Goal: Transaction & Acquisition: Obtain resource

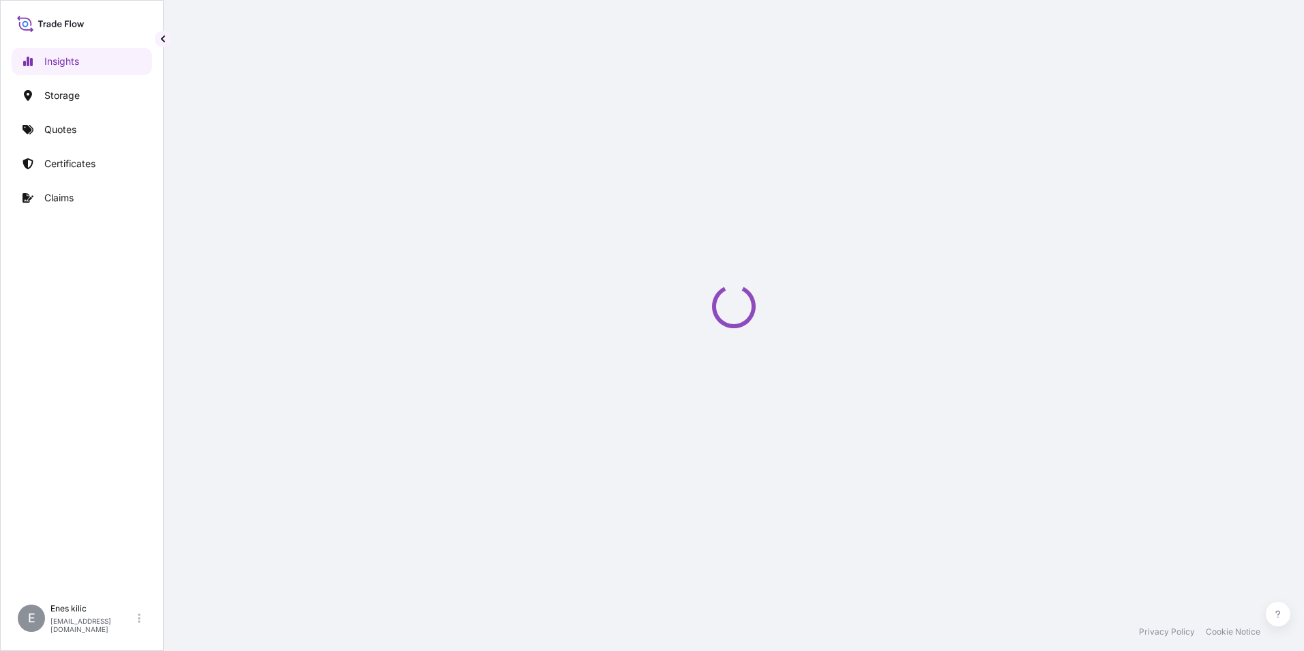
select select "2025"
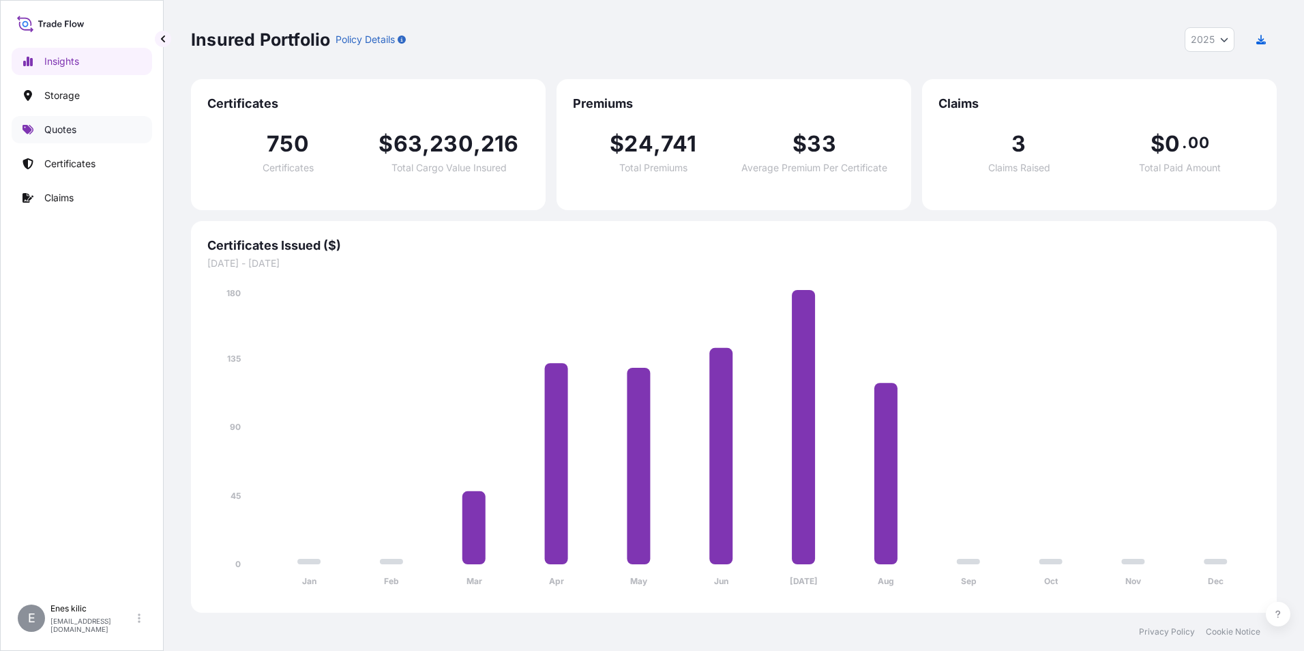
click at [69, 122] on link "Quotes" at bounding box center [82, 129] width 141 height 27
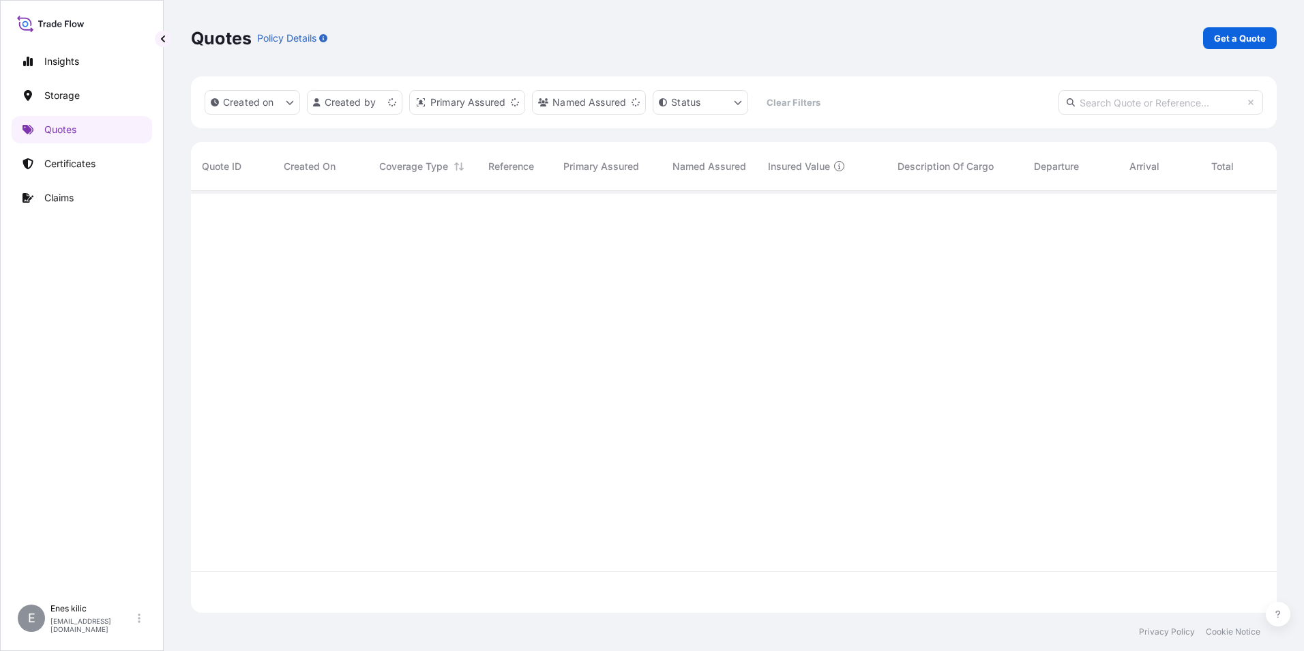
scroll to position [419, 1076]
click at [1232, 34] on p "Get a Quote" at bounding box center [1240, 38] width 52 height 14
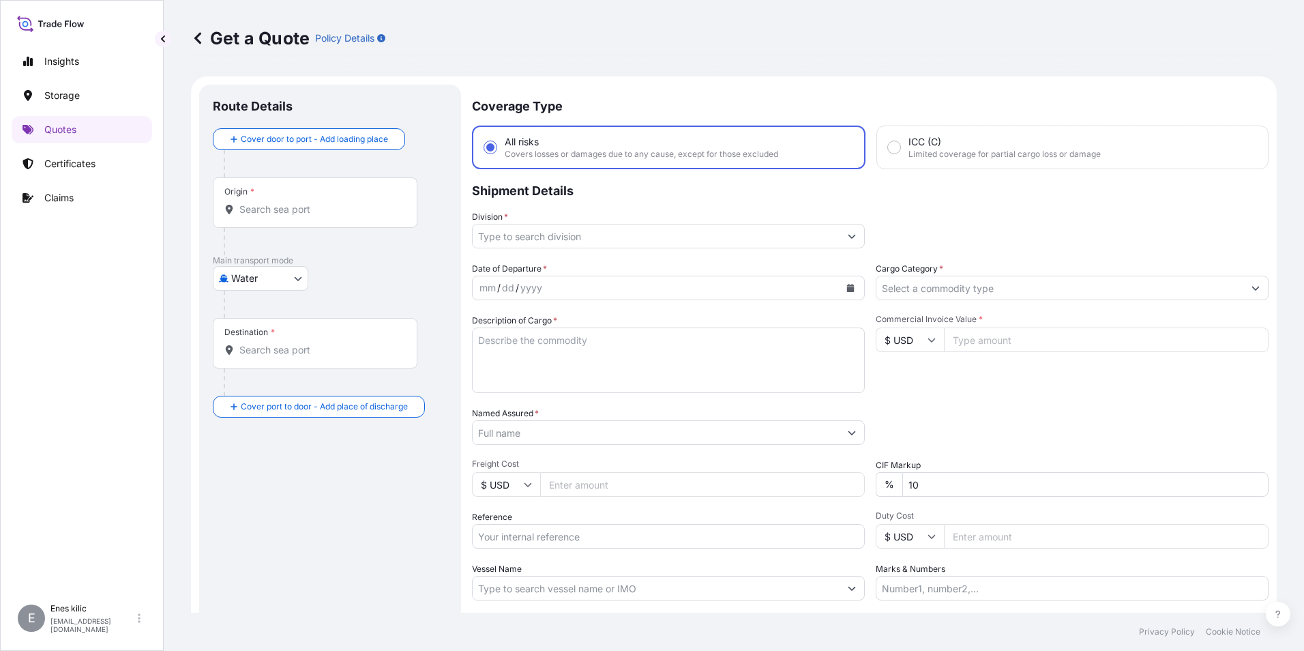
scroll to position [22, 0]
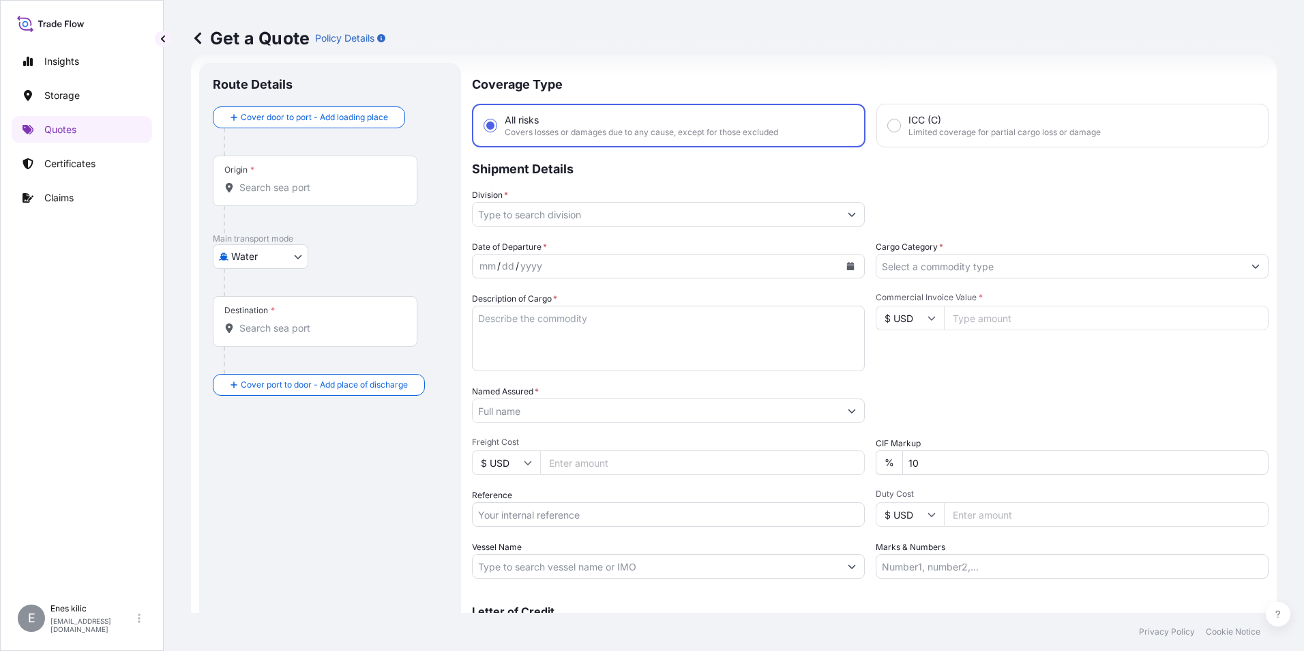
click at [283, 258] on body "Insights Storage Quotes Certificates Claims E [PERSON_NAME] [EMAIL_ADDRESS][DOM…" at bounding box center [652, 325] width 1304 height 651
click at [267, 340] on div "Inland" at bounding box center [260, 341] width 85 height 25
select select "Inland"
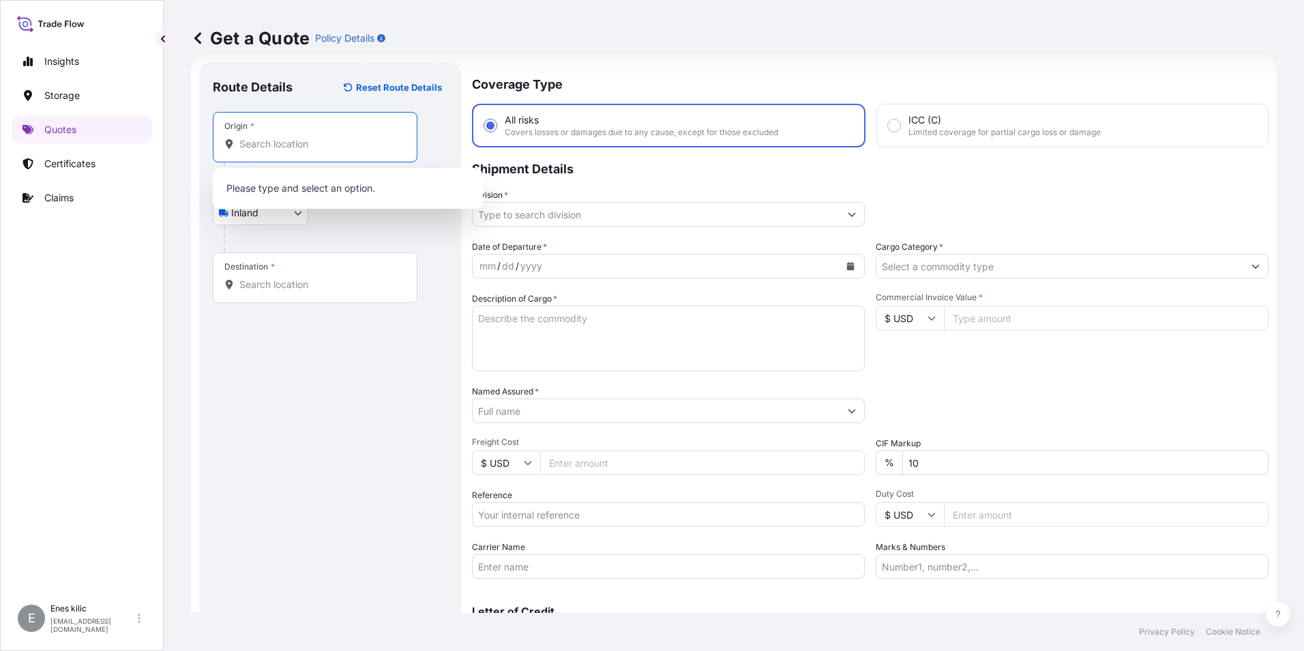
click at [293, 150] on input "Origin *" at bounding box center [319, 144] width 161 height 14
type input "t"
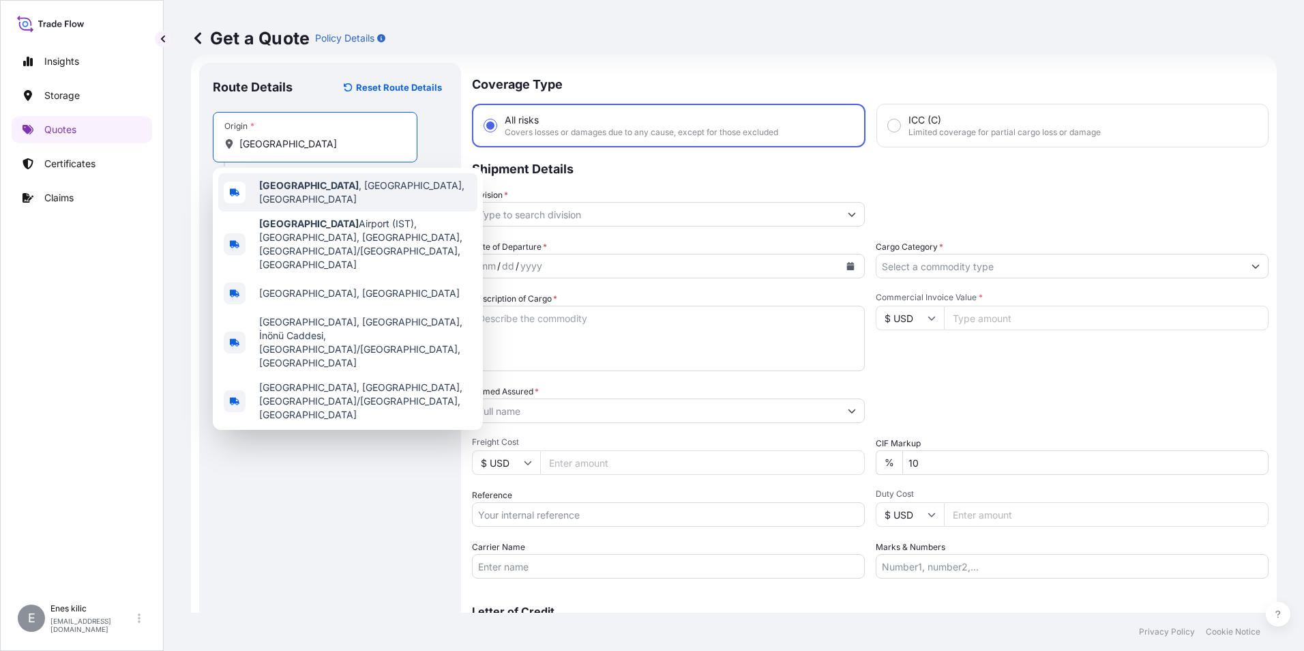
click at [319, 194] on span "[GEOGRAPHIC_DATA] , [GEOGRAPHIC_DATA], [GEOGRAPHIC_DATA]" at bounding box center [365, 192] width 213 height 27
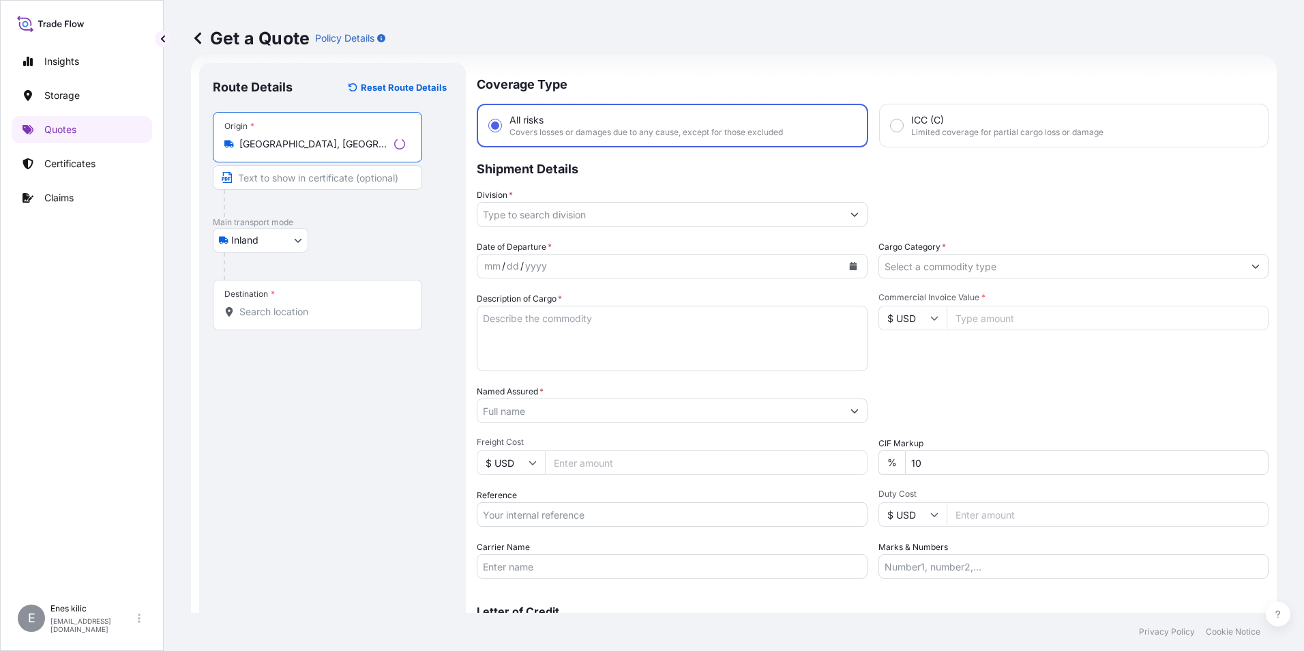
type input "[GEOGRAPHIC_DATA], [GEOGRAPHIC_DATA], [GEOGRAPHIC_DATA]"
click at [304, 302] on div "Destination *" at bounding box center [317, 305] width 209 height 50
click at [304, 305] on input "Destination *" at bounding box center [322, 312] width 166 height 14
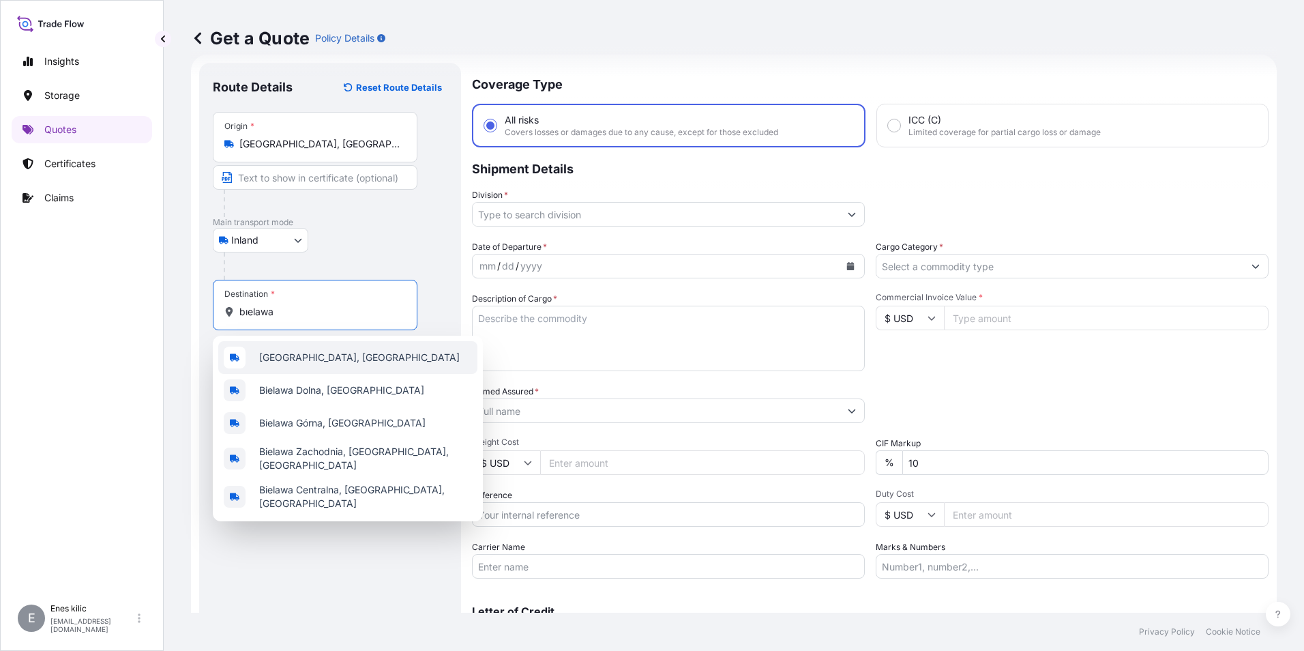
click at [293, 365] on div "[GEOGRAPHIC_DATA], [GEOGRAPHIC_DATA]" at bounding box center [347, 357] width 259 height 33
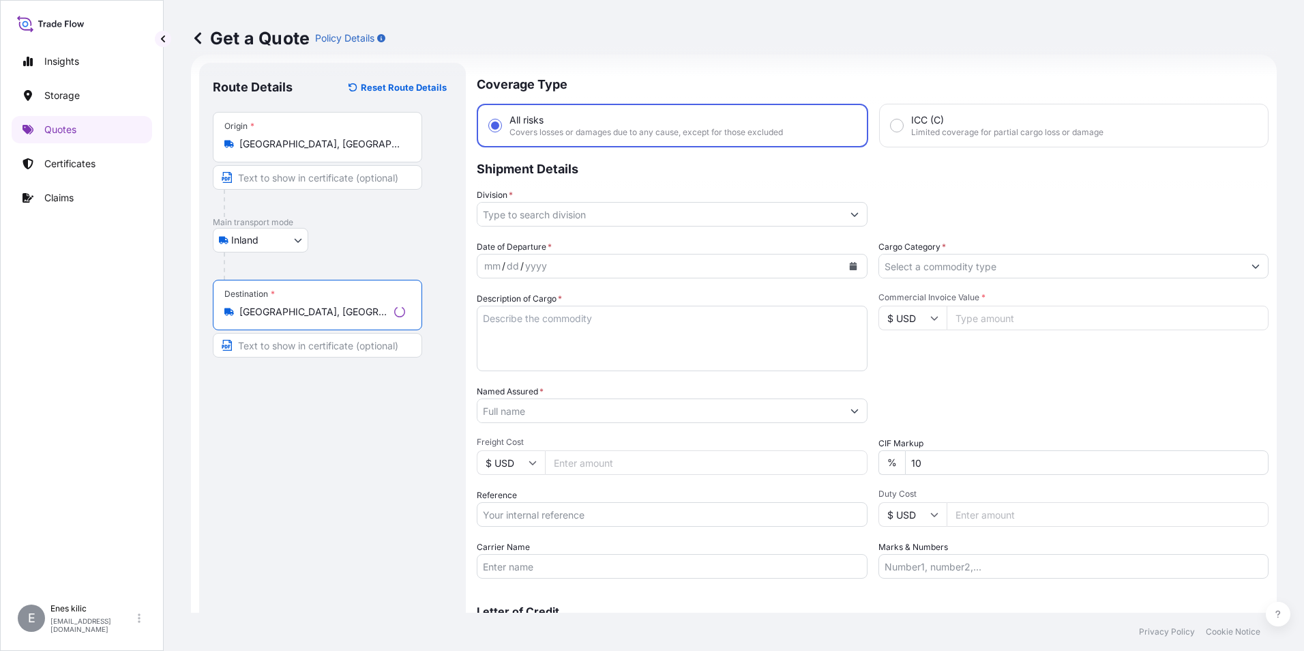
type input "[GEOGRAPHIC_DATA], [GEOGRAPHIC_DATA]"
click at [666, 218] on input "Division *" at bounding box center [660, 214] width 365 height 25
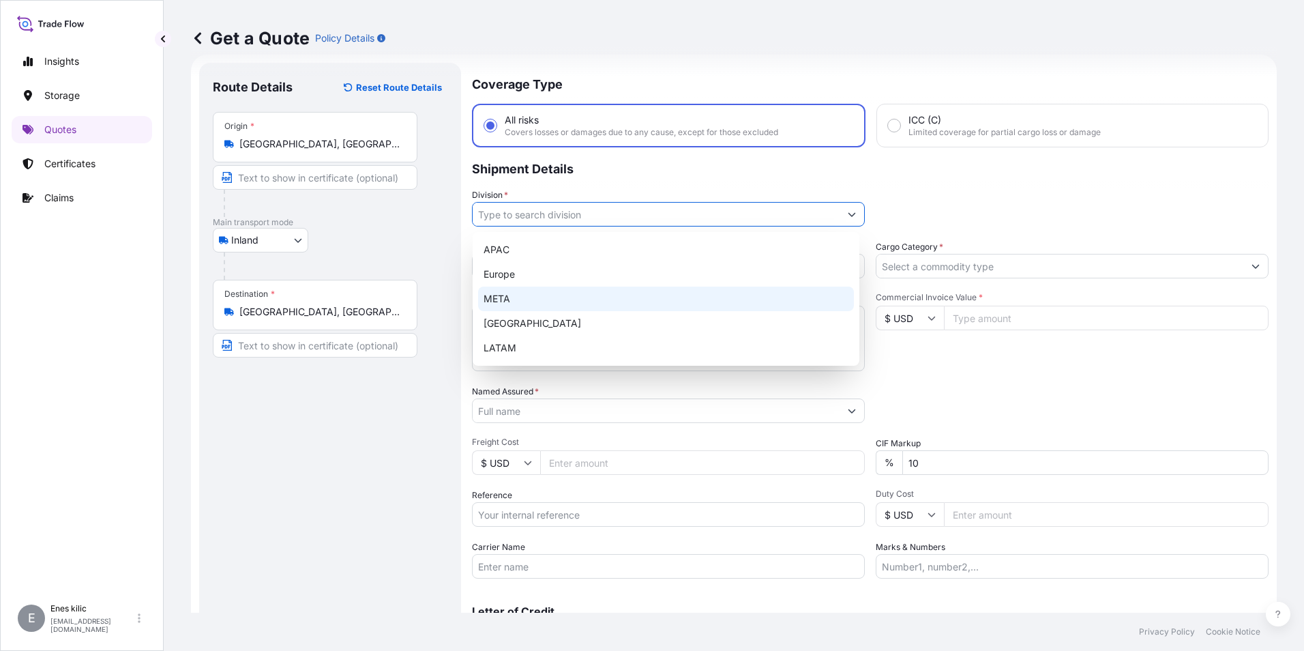
click at [598, 294] on div "META" at bounding box center [666, 299] width 376 height 25
type input "META"
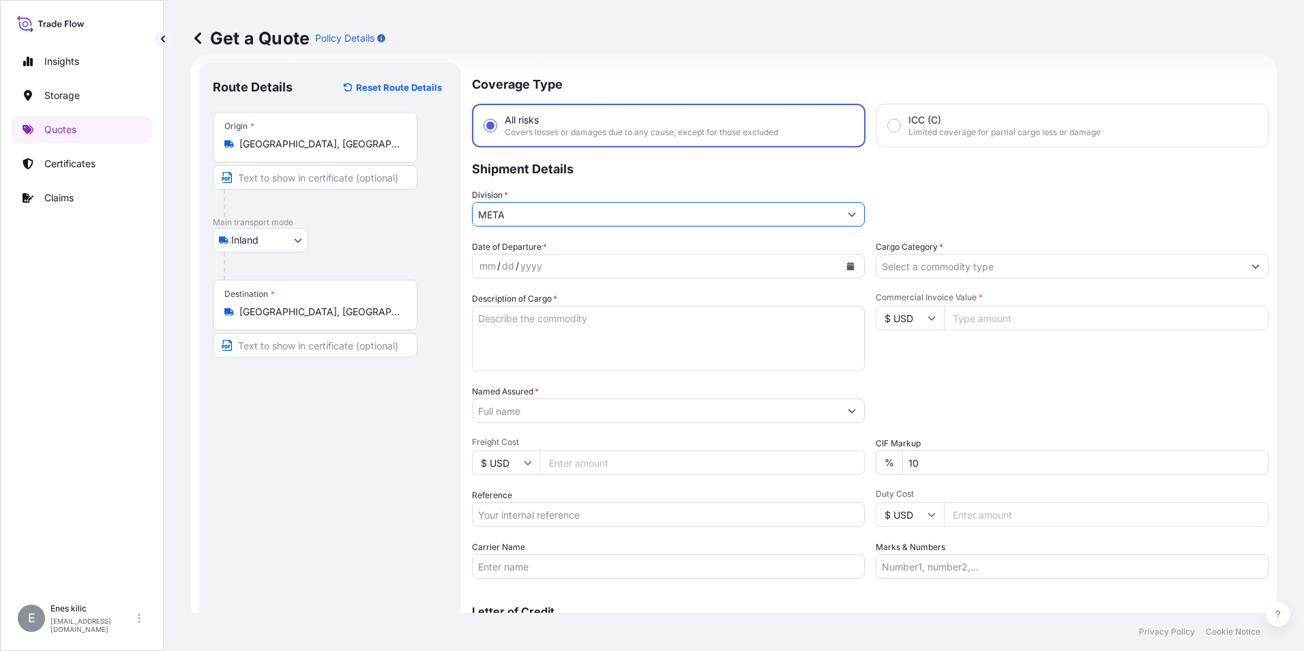
click at [959, 264] on input "Cargo Category *" at bounding box center [1060, 266] width 367 height 25
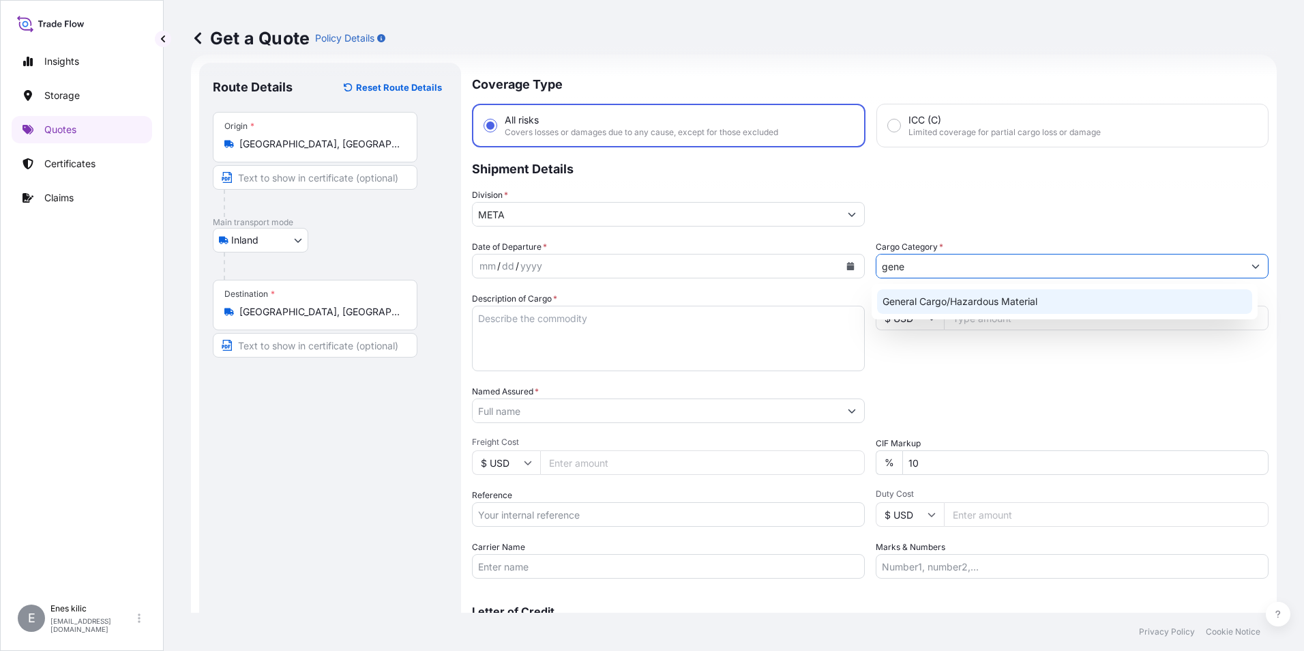
click at [971, 298] on div "General Cargo/Hazardous Material" at bounding box center [1065, 301] width 376 height 25
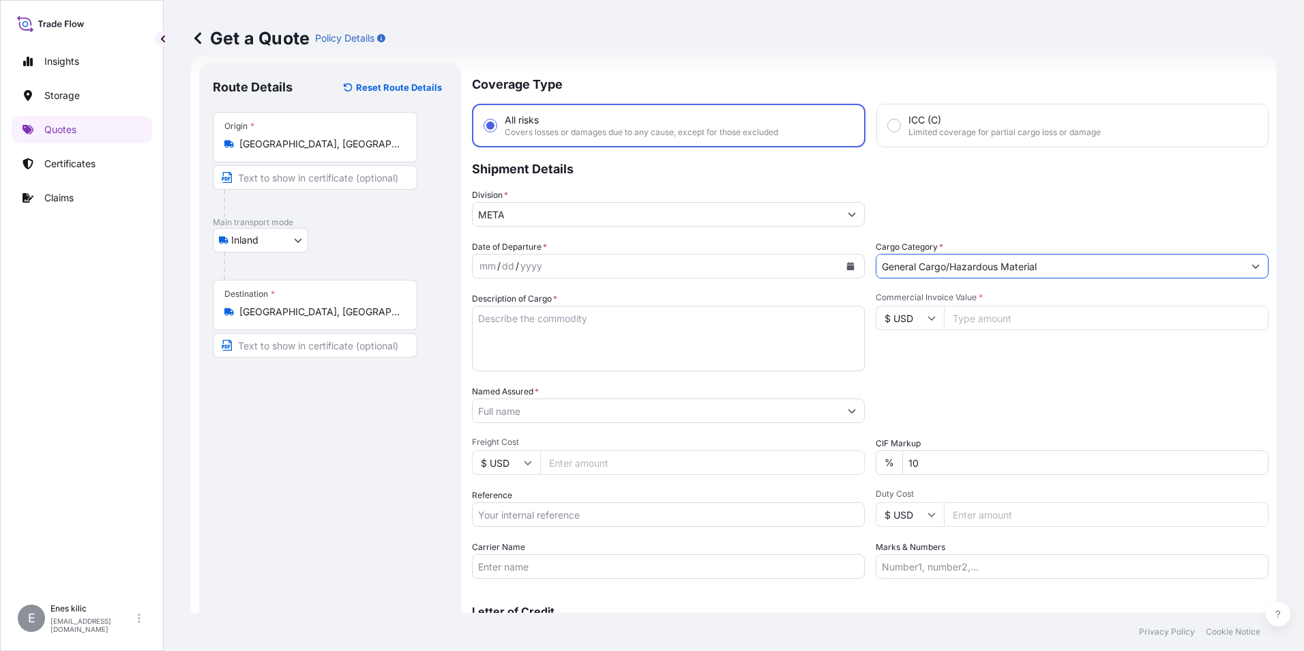
type input "General Cargo/Hazardous Material"
click at [682, 255] on div "mm / dd / yyyy" at bounding box center [656, 266] width 367 height 25
click at [850, 266] on button "Calendar" at bounding box center [851, 266] width 22 height 22
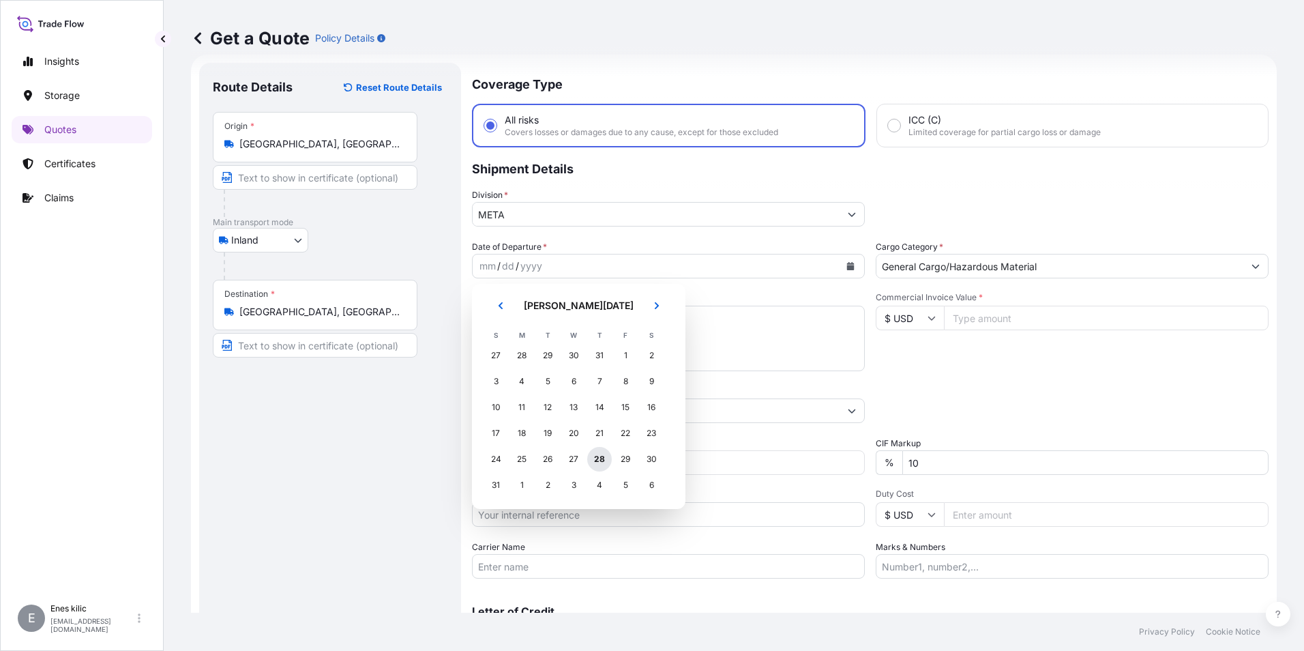
click at [596, 452] on div "28" at bounding box center [599, 459] width 25 height 25
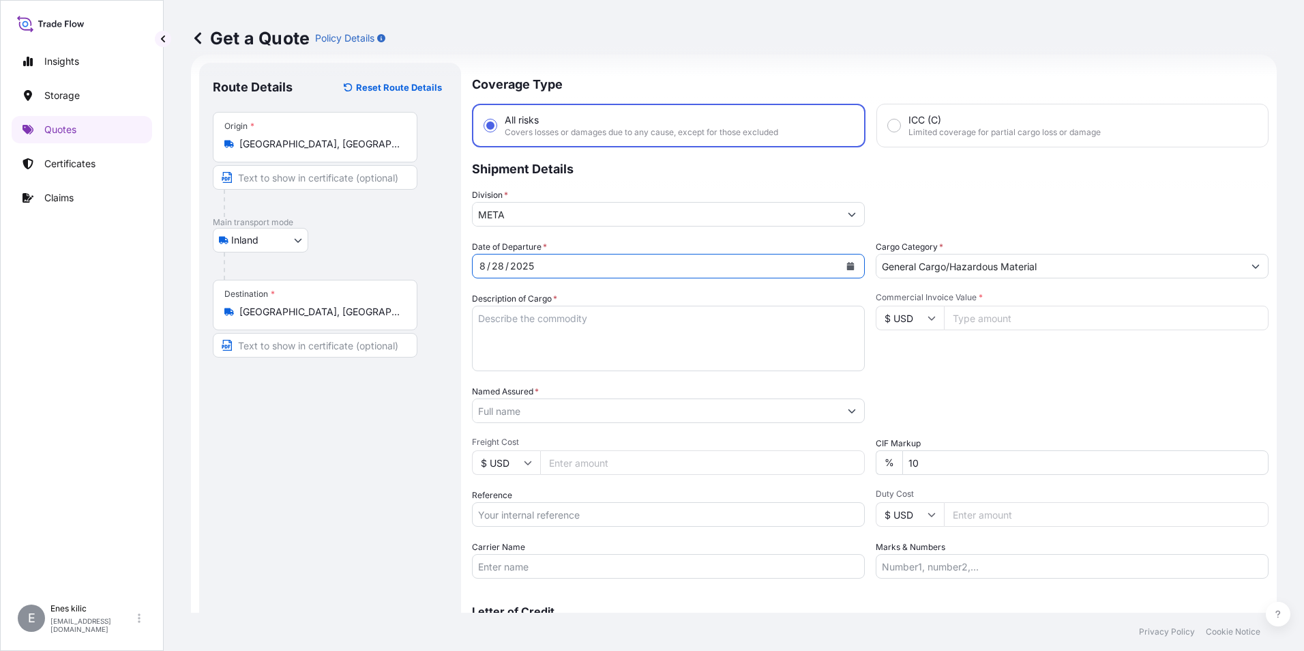
click at [553, 322] on textarea "Description of Cargo *" at bounding box center [668, 338] width 393 height 65
click at [534, 317] on textarea "Description of Cargo *" at bounding box center [668, 338] width 393 height 65
paste textarea "KAYNAK TELİ"
click at [584, 327] on textarea "KAYNAK TELİ" at bounding box center [668, 338] width 393 height 65
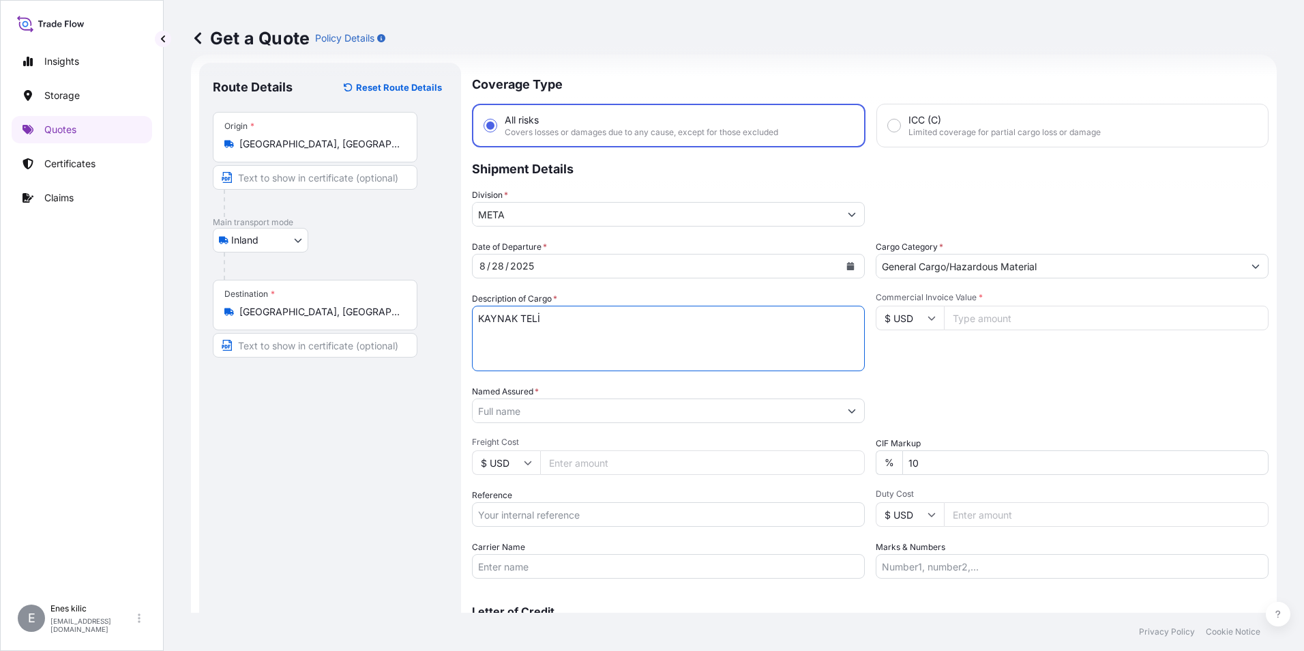
paste textarea "29 PALET / 19825 KG"
click at [610, 355] on textarea "KAYNAK TELİ 29 PALET / 19825 KG" at bounding box center [668, 338] width 393 height 65
paste textarea "50029183/ 50039128"
click at [480, 360] on textarea "KAYNAK TELİ 29 PALET / 19825 KG 50029183/ 50039128" at bounding box center [668, 338] width 393 height 65
click at [590, 349] on textarea "KAYNAK TELİ 29 PALET / 19825 KG 50029183/ 50039128" at bounding box center [668, 338] width 393 height 65
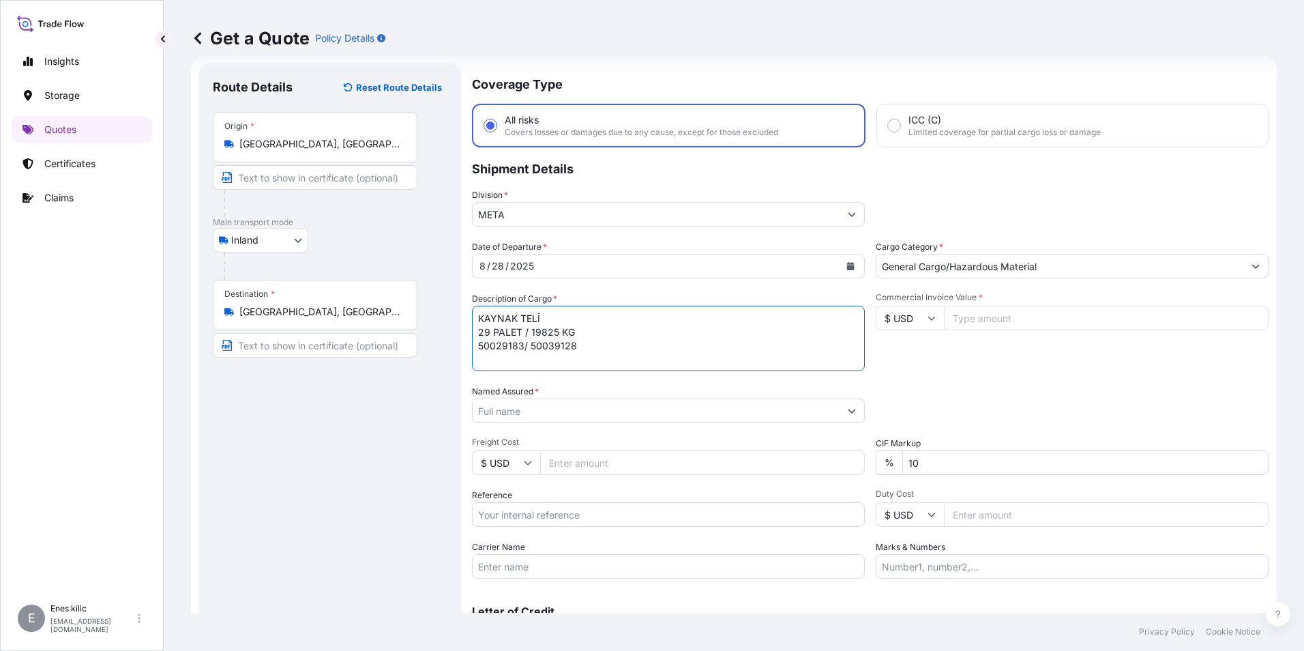
scroll to position [8, 0]
click at [590, 341] on textarea "KAYNAK TELİ 29 PALET / 19825 KG 50029183/ 50039128" at bounding box center [668, 338] width 393 height 65
paste textarea "26 AFY 852"
type textarea "KAYNAK TELİ 29 PALET / 19825 KG 50029183/ 50039128 26 AFY 852 INSURANCE PREMIUM…"
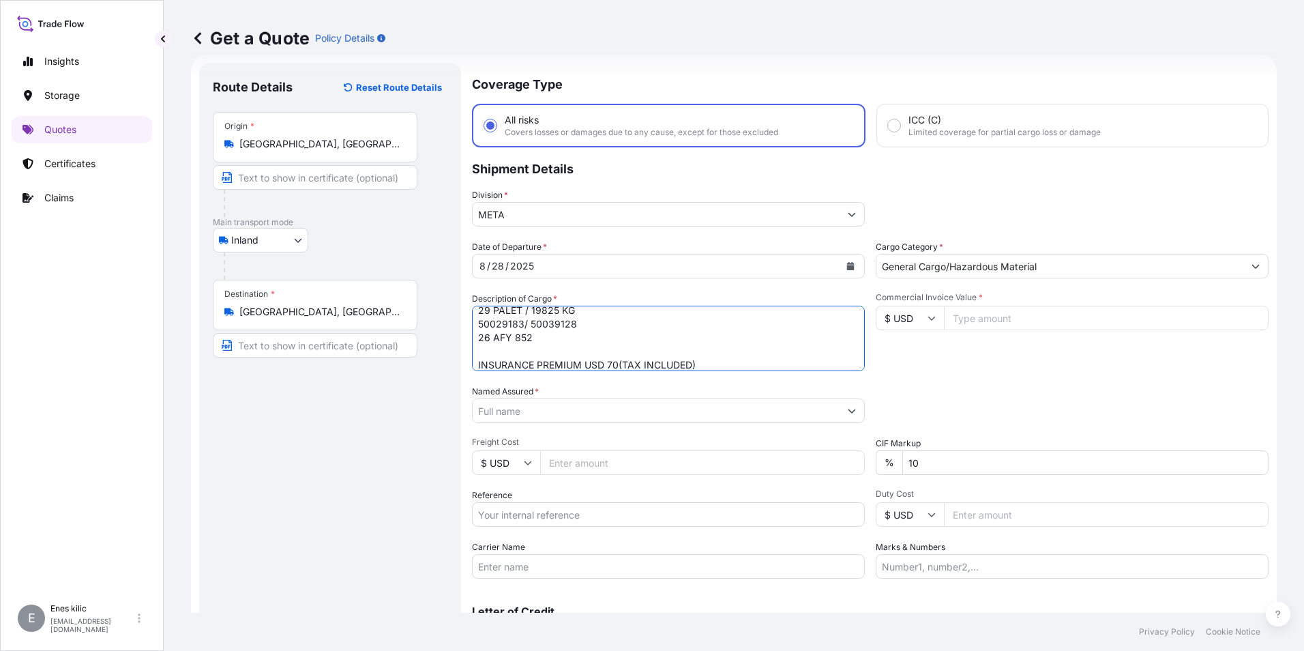
click at [914, 315] on input "$ USD" at bounding box center [910, 318] width 68 height 25
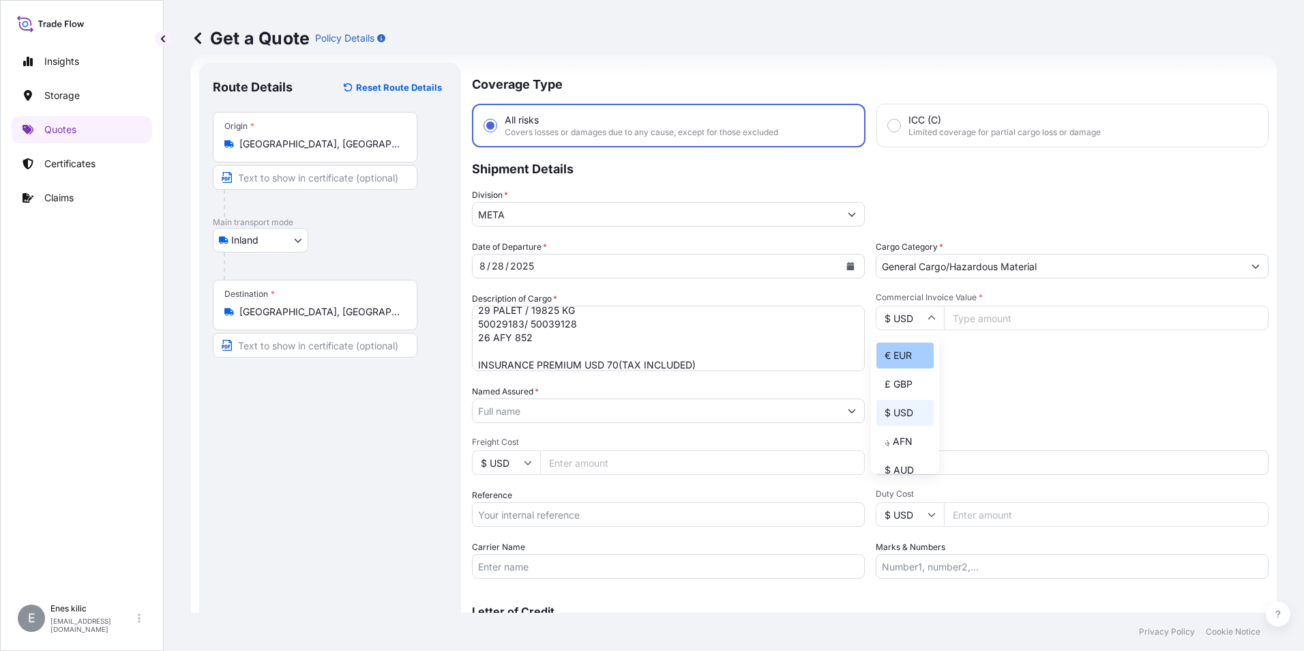
click at [901, 355] on div "€ EUR" at bounding box center [905, 355] width 57 height 26
type input "€ EUR"
drag, startPoint x: 972, startPoint y: 328, endPoint x: 979, endPoint y: 325, distance: 7.3
click at [973, 328] on input "Commercial Invoice Value *" at bounding box center [1106, 318] width 325 height 25
type input "25585"
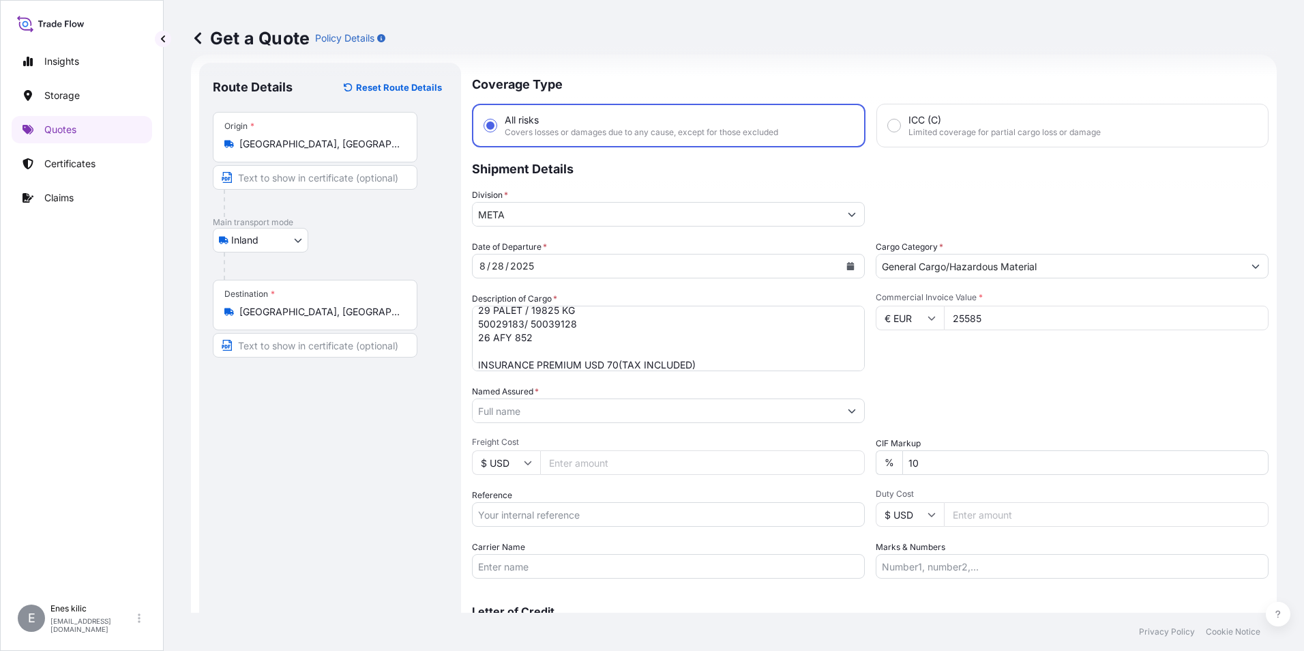
click at [974, 364] on div "Commercial Invoice Value * € EUR 25585" at bounding box center [1072, 331] width 393 height 79
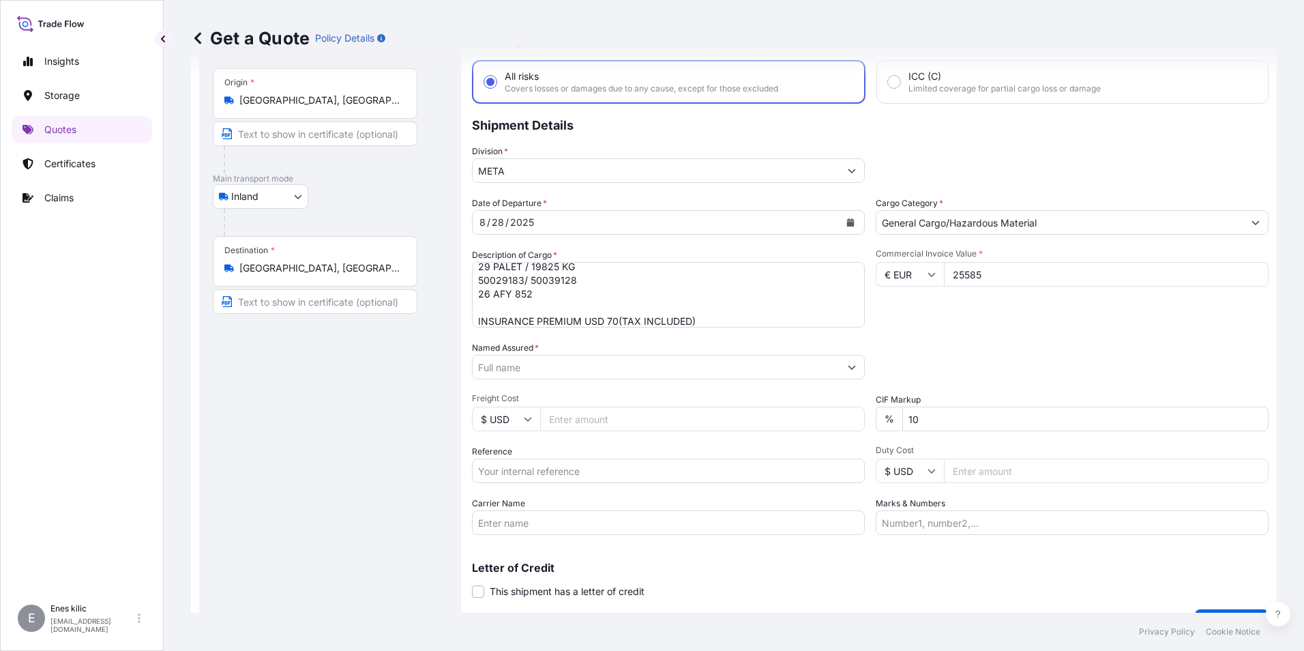
scroll to position [90, 0]
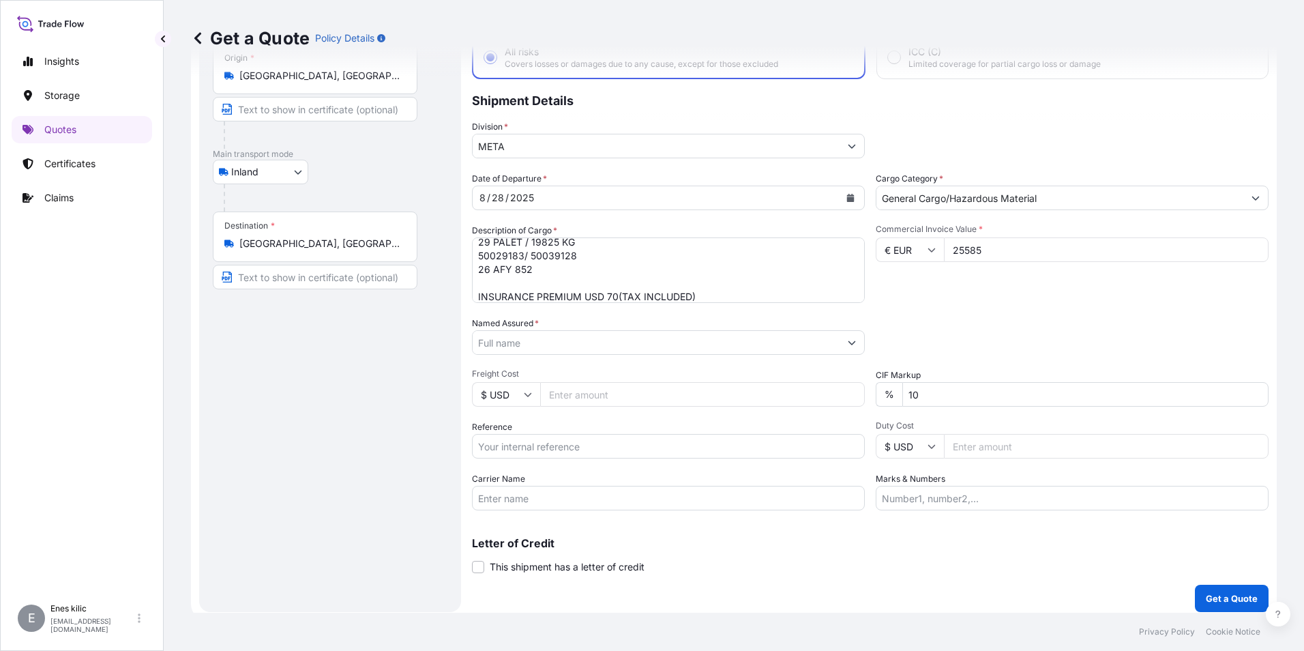
click at [564, 342] on input "Named Assured *" at bounding box center [656, 342] width 367 height 25
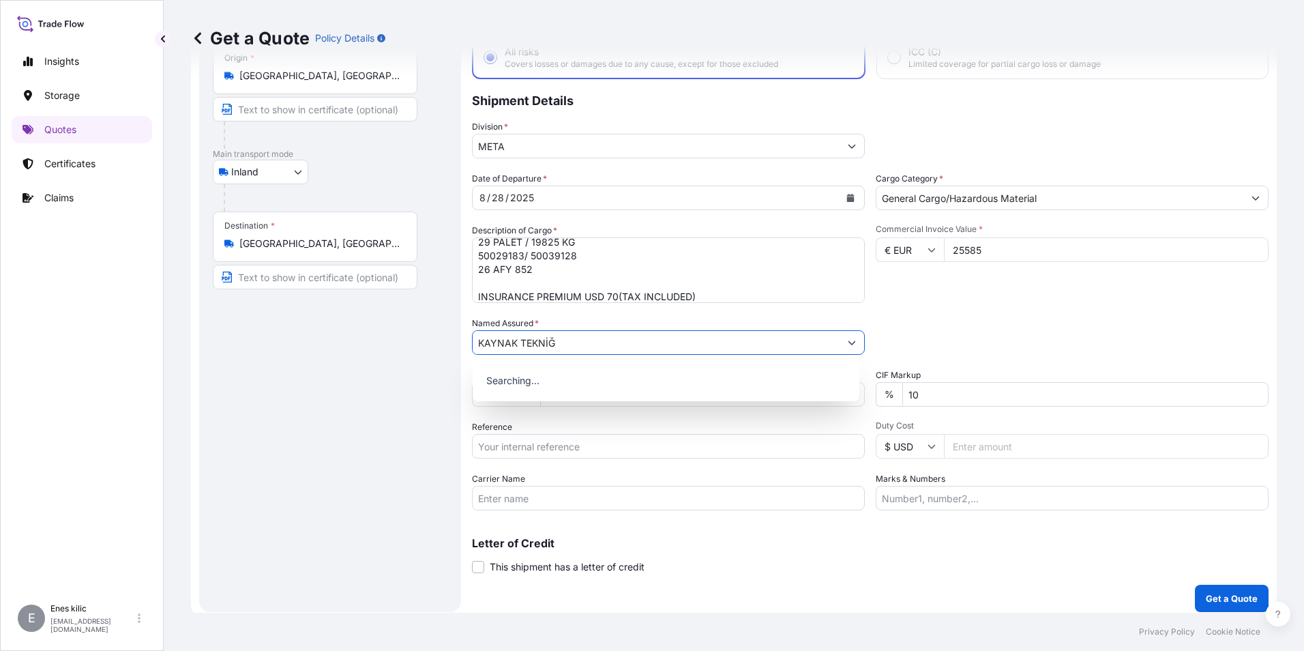
type input "KAYNAK TEKNİĞİ"
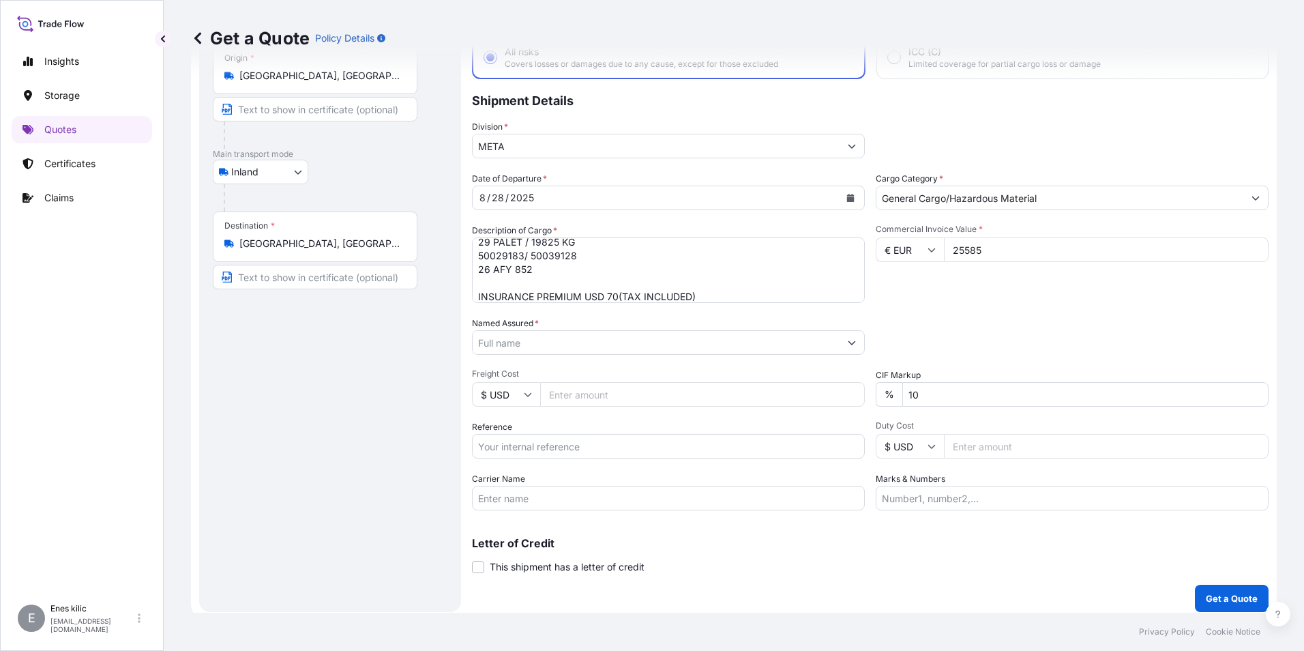
click at [536, 347] on input "Named Assured *" at bounding box center [656, 342] width 367 height 25
paste input "KAYNAK TEKNIGI"
click at [596, 344] on input "KAYNAK TEKNIGI" at bounding box center [656, 342] width 367 height 25
click at [848, 342] on icon "Show suggestions" at bounding box center [852, 342] width 8 height 8
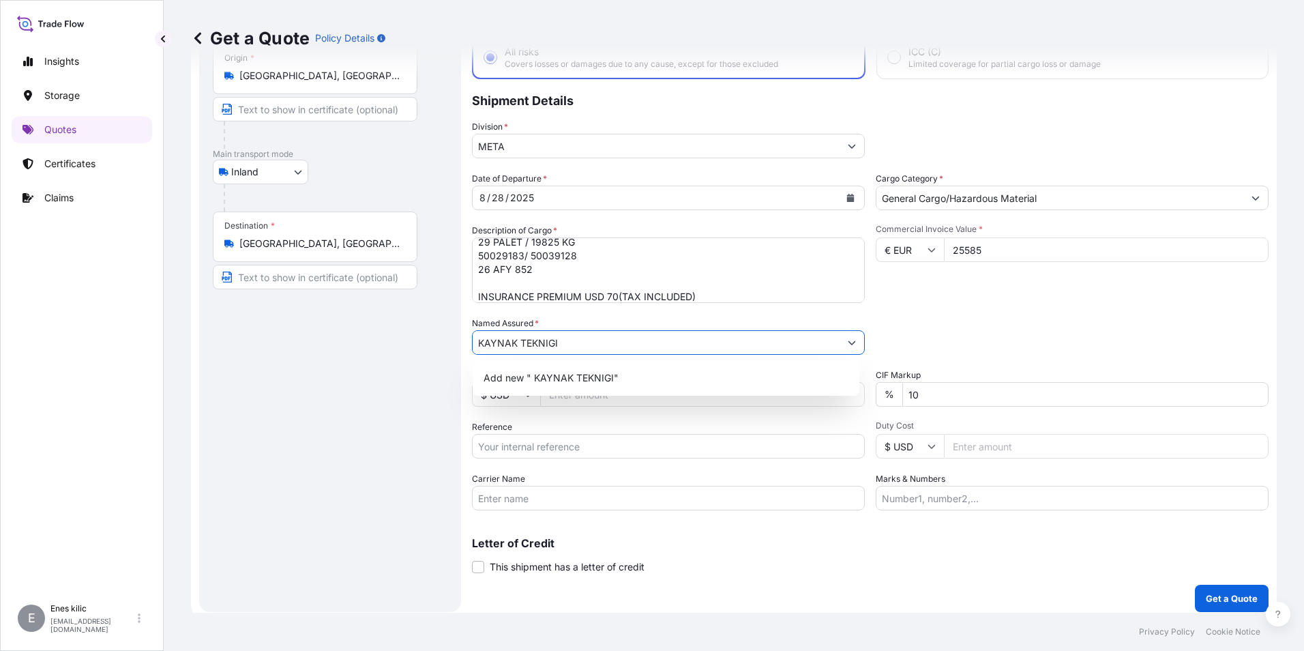
click at [654, 342] on input "KAYNAK TEKNIGI" at bounding box center [656, 342] width 367 height 25
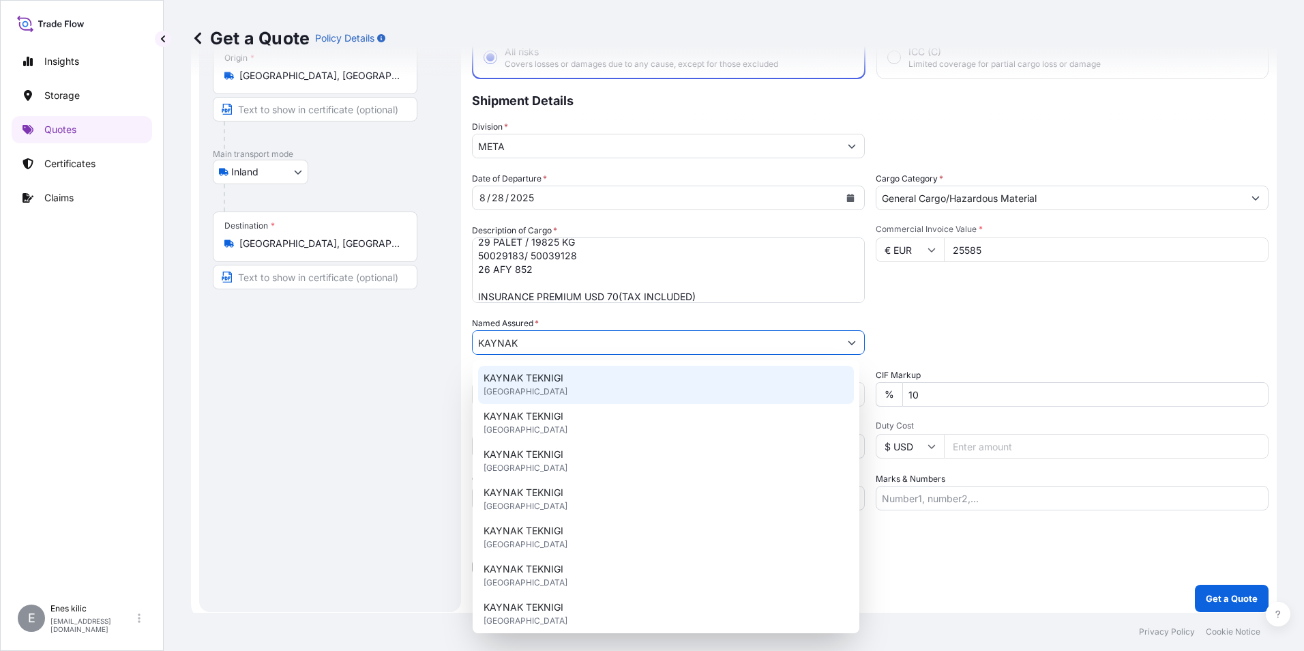
click at [602, 381] on div "KAYNAK TEKNIGI [GEOGRAPHIC_DATA]" at bounding box center [666, 385] width 376 height 38
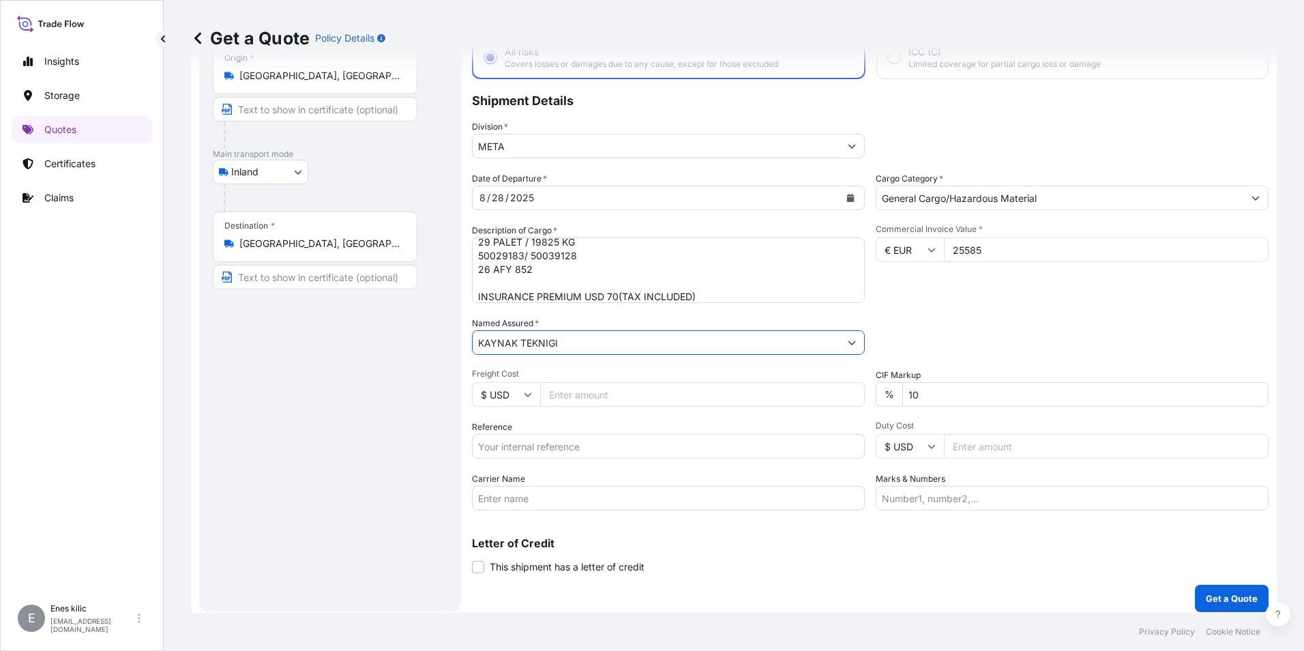
type input "KAYNAK TEKNIGI"
drag, startPoint x: 609, startPoint y: 453, endPoint x: 554, endPoint y: 436, distance: 57.2
click at [609, 453] on input "Reference" at bounding box center [668, 446] width 393 height 25
click at [550, 455] on input "Reference" at bounding box center [668, 446] width 393 height 25
paste input "2101775265"
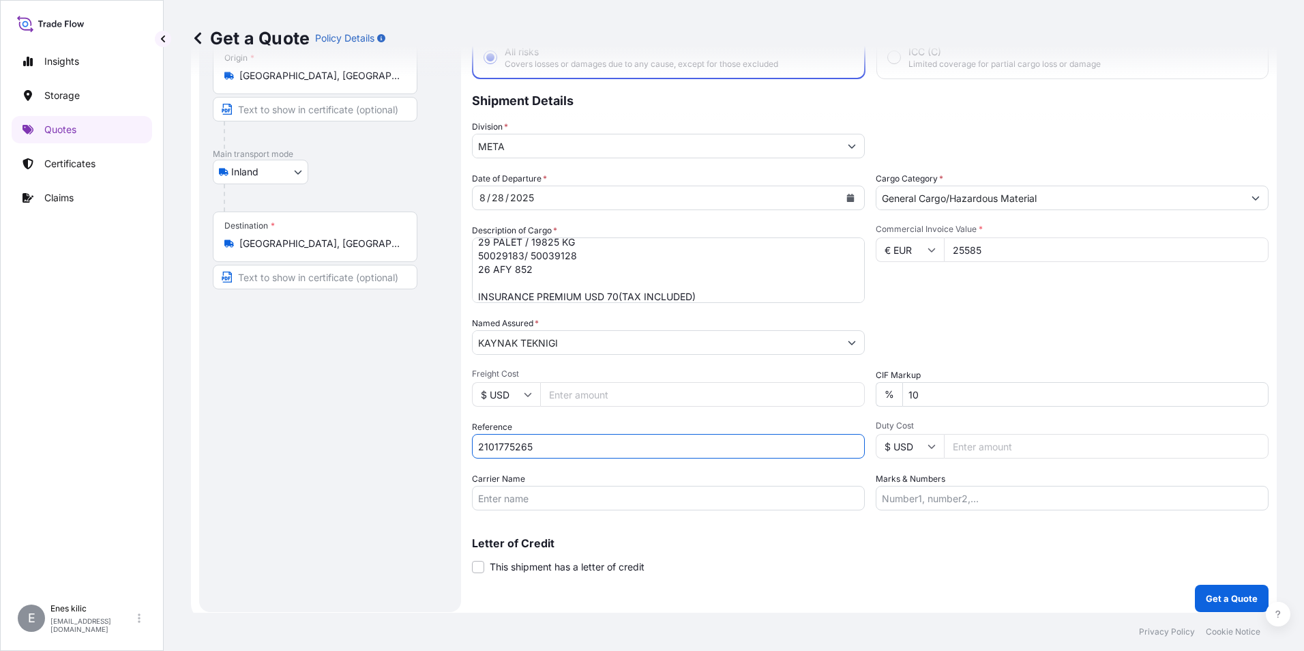
type input "2101775265"
click at [497, 487] on input "Carrier Name" at bounding box center [668, 498] width 393 height 25
drag, startPoint x: 572, startPoint y: 502, endPoint x: 580, endPoint y: 505, distance: 8.0
click at [572, 502] on input "Carrier Name" at bounding box center [668, 498] width 393 height 25
paste input "26 AFY 852"
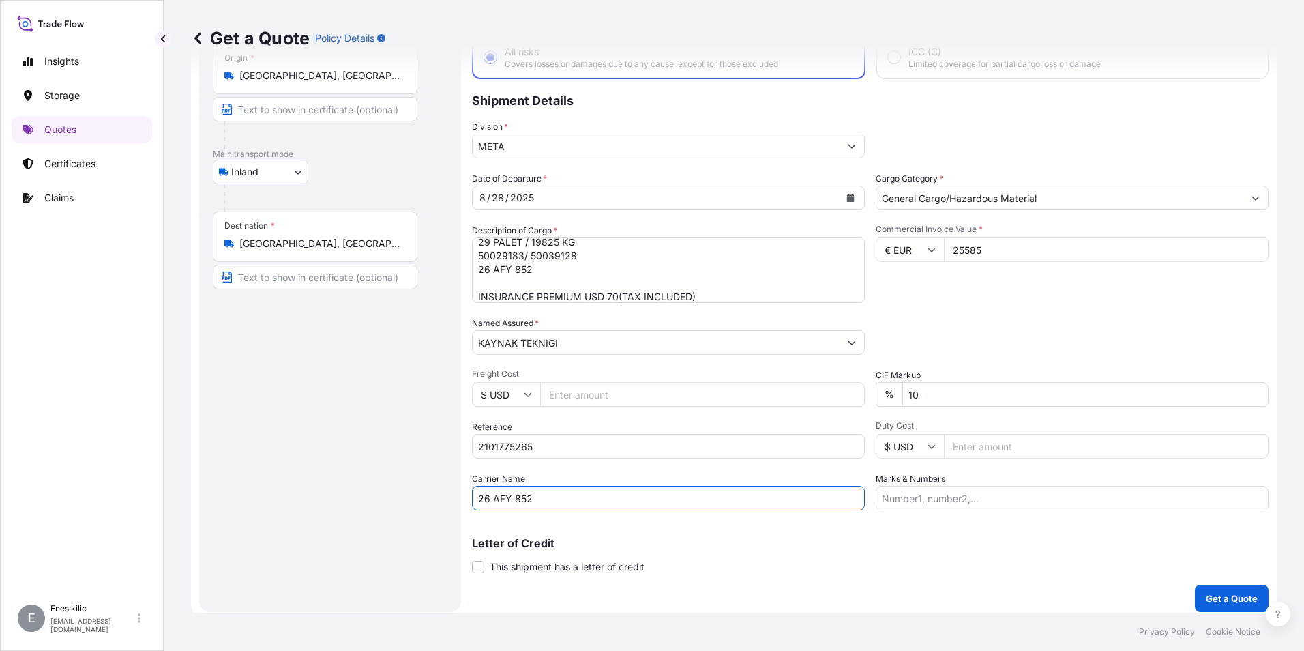
type input "26 AFY 852"
click at [1006, 501] on input "Marks & Numbers" at bounding box center [1072, 498] width 393 height 25
click at [989, 534] on div "Letter of Credit This shipment has a letter of credit Letter of credit * Letter…" at bounding box center [870, 547] width 797 height 53
click at [1096, 327] on div "Packing Category Type to search a container mode Please select a primary mode o…" at bounding box center [1072, 336] width 393 height 38
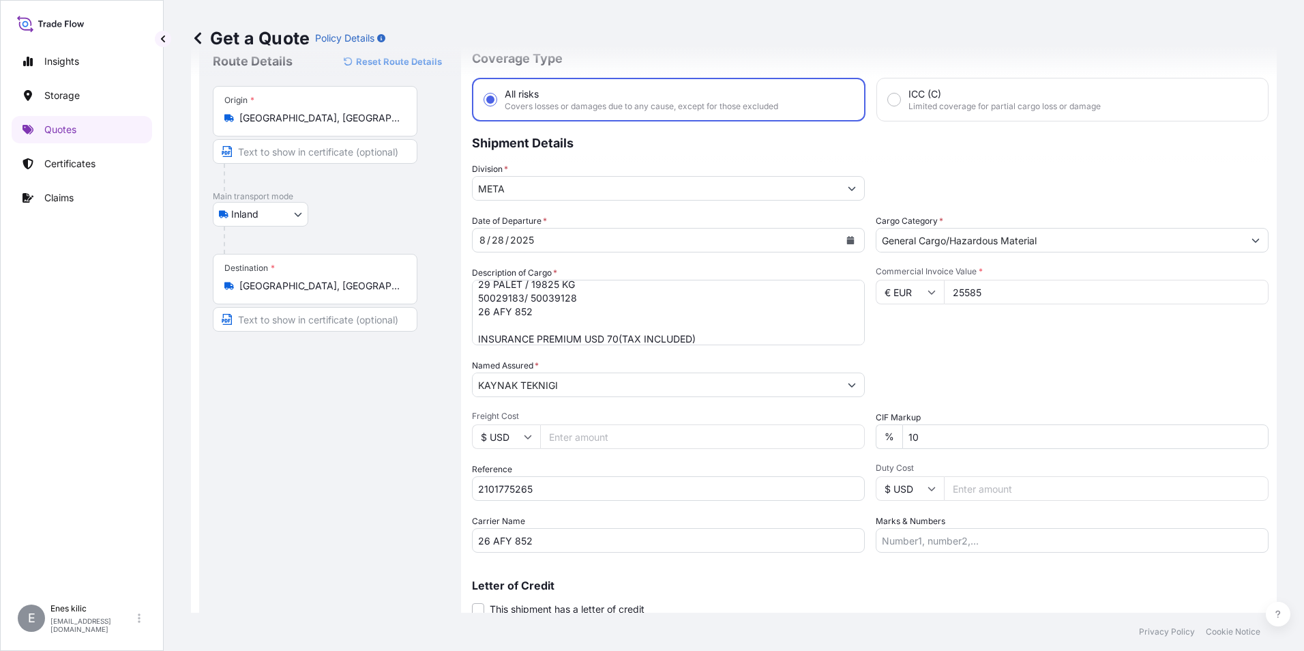
scroll to position [98, 0]
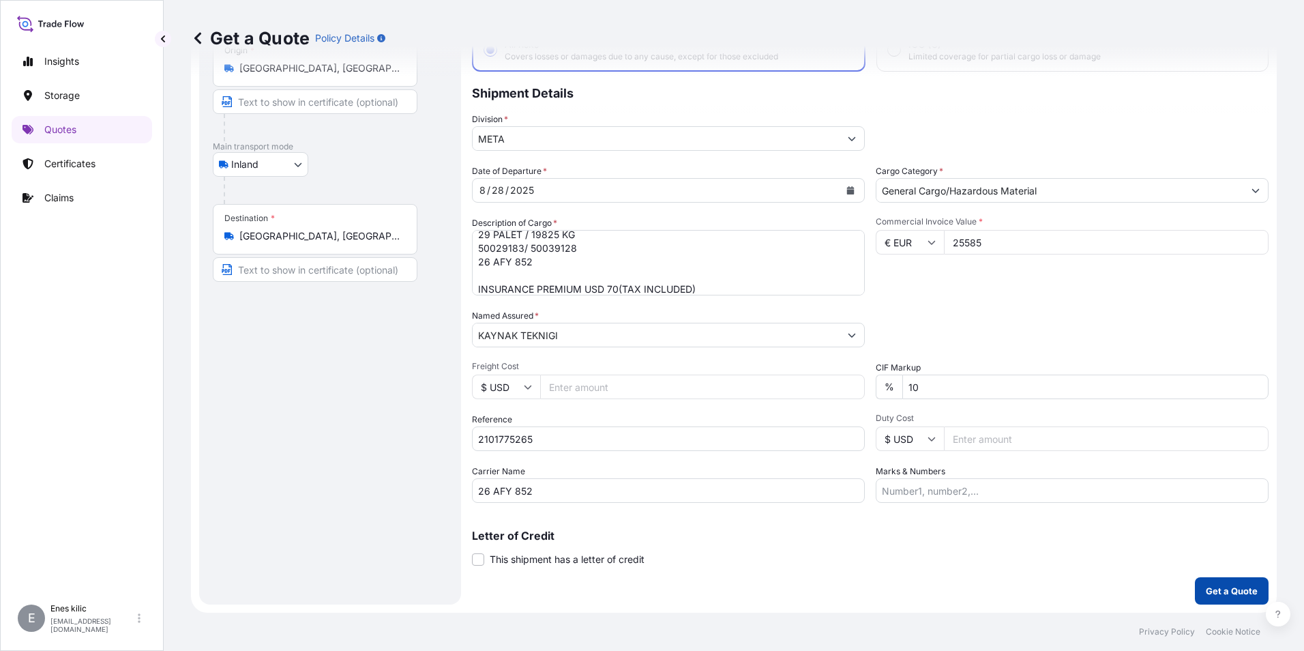
click at [1216, 583] on button "Get a Quote" at bounding box center [1232, 590] width 74 height 27
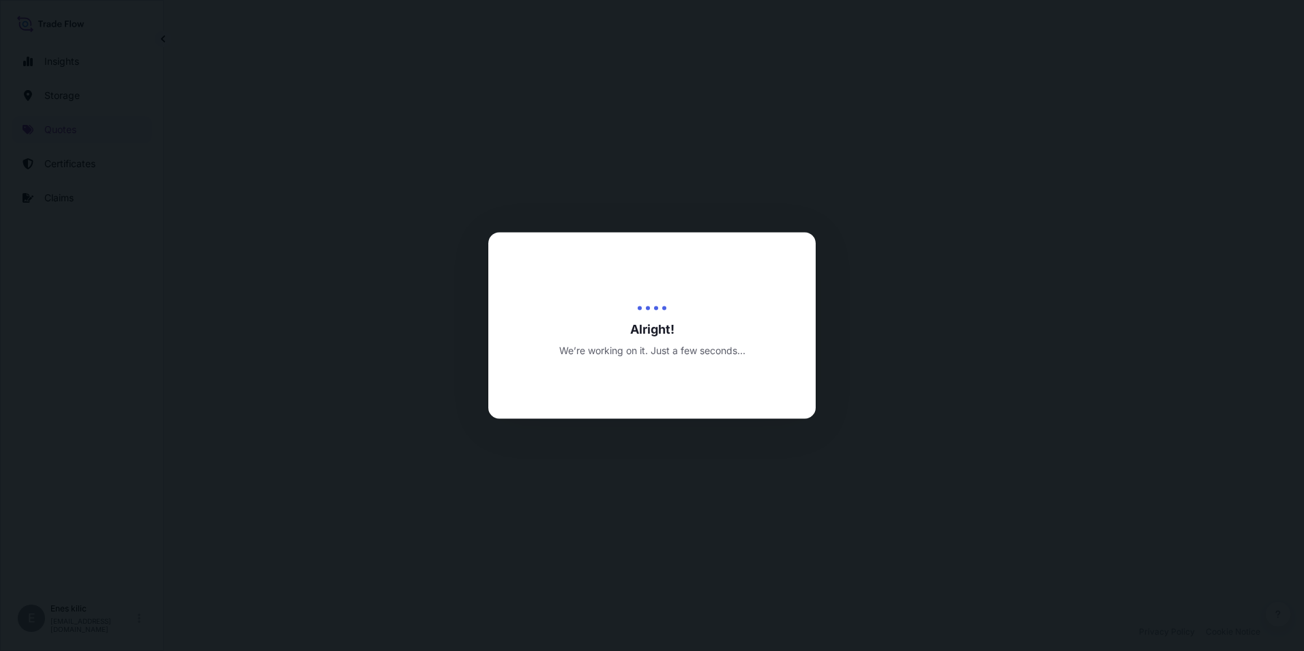
select select "Inland"
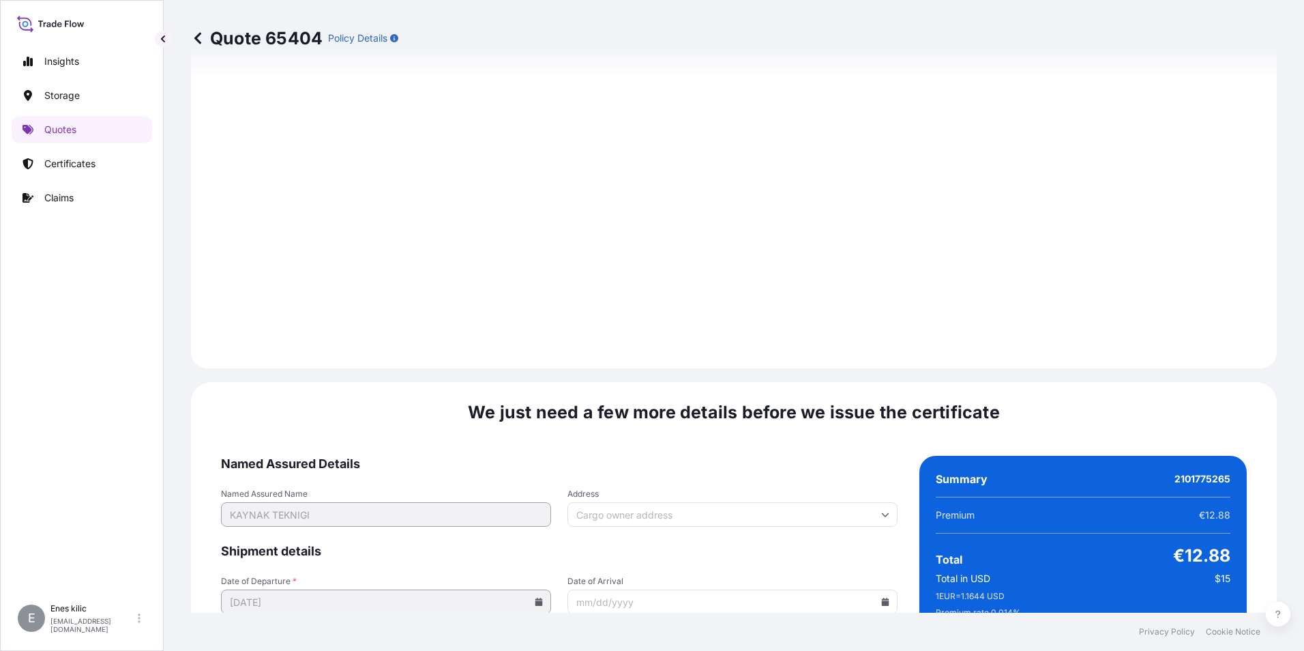
scroll to position [1992, 0]
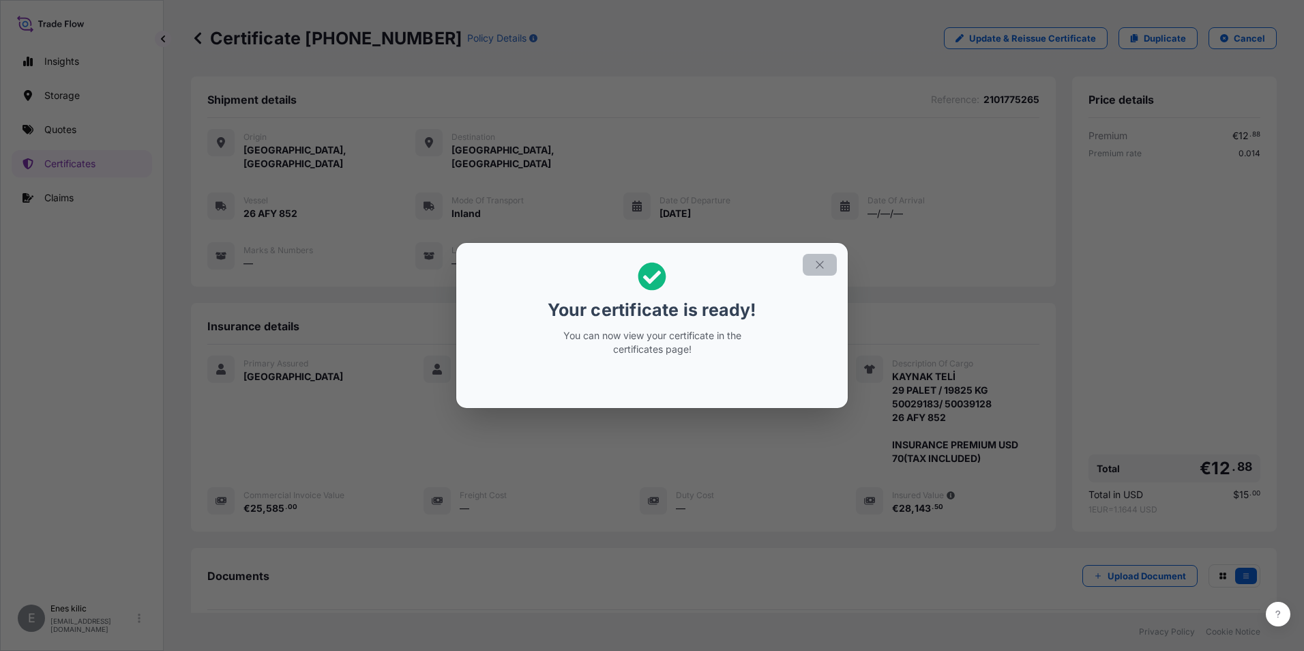
click at [822, 269] on icon "button" at bounding box center [820, 265] width 12 height 12
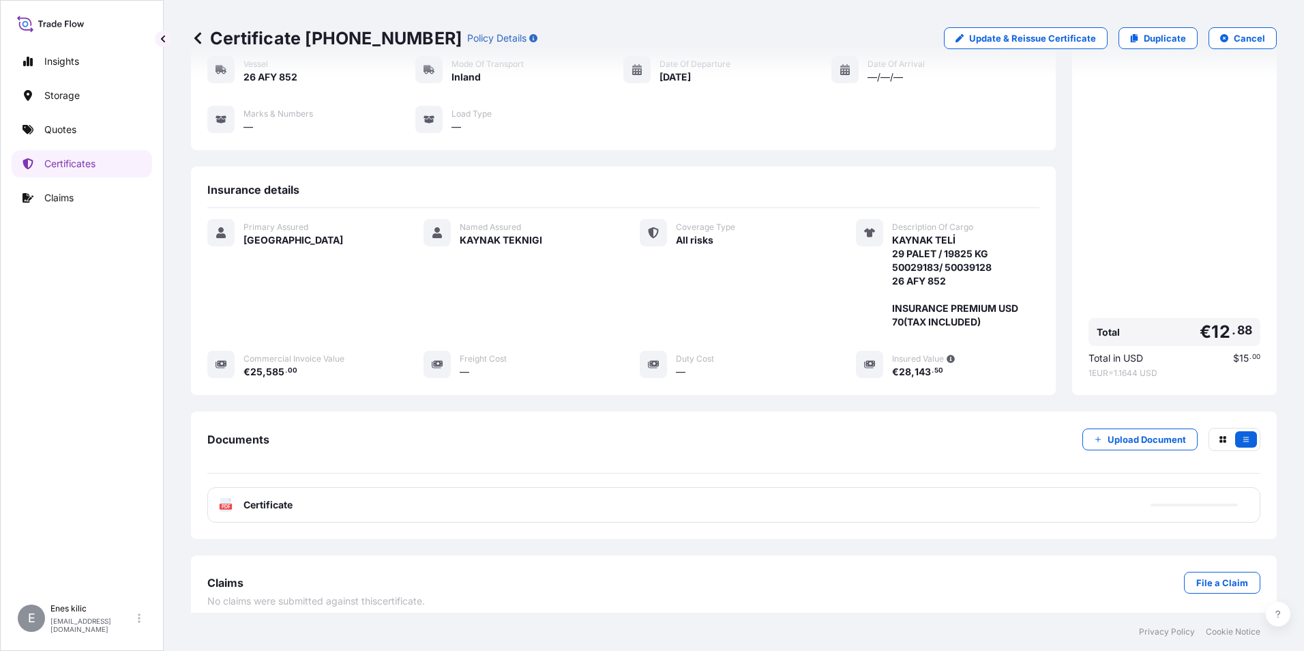
scroll to position [148, 0]
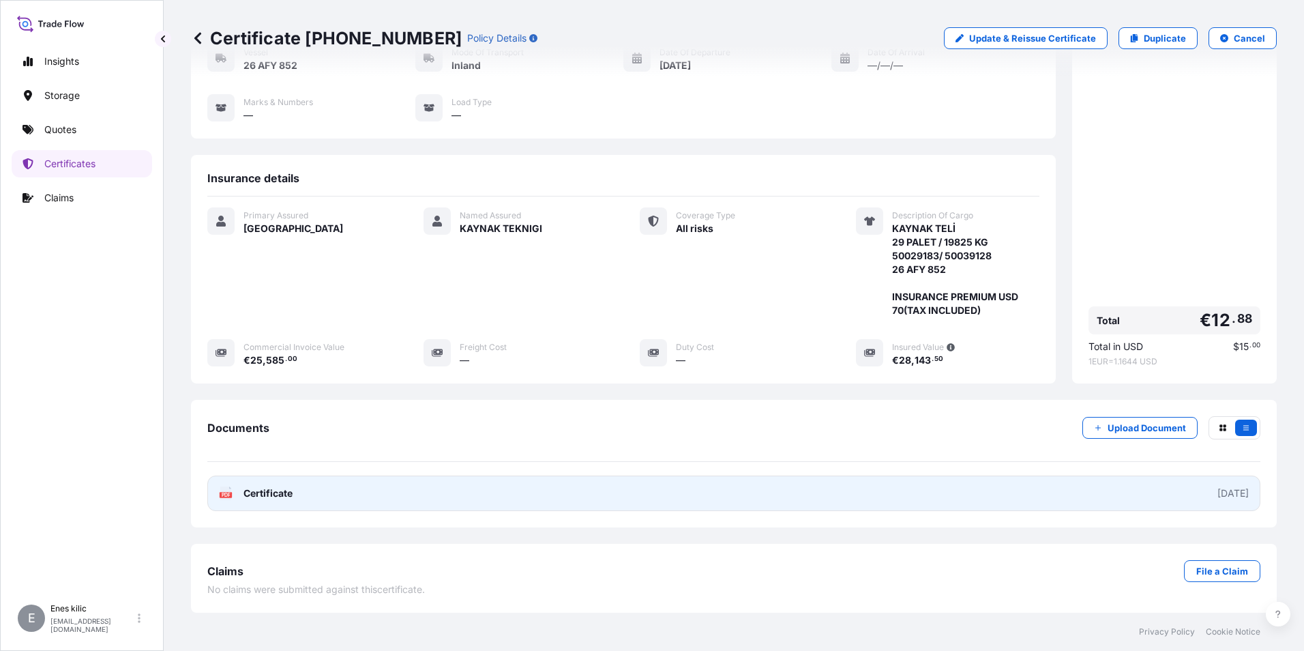
click at [269, 486] on link "PDF Certificate [DATE]" at bounding box center [733, 493] width 1053 height 35
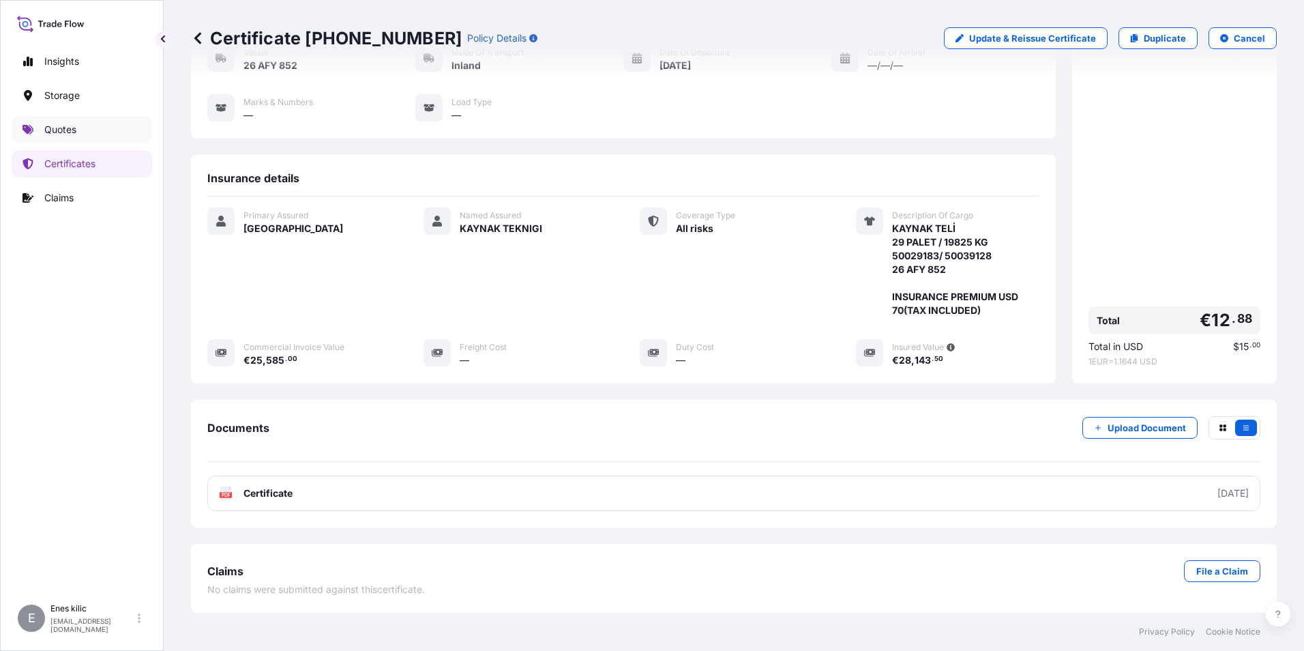
click at [82, 136] on link "Quotes" at bounding box center [82, 129] width 141 height 27
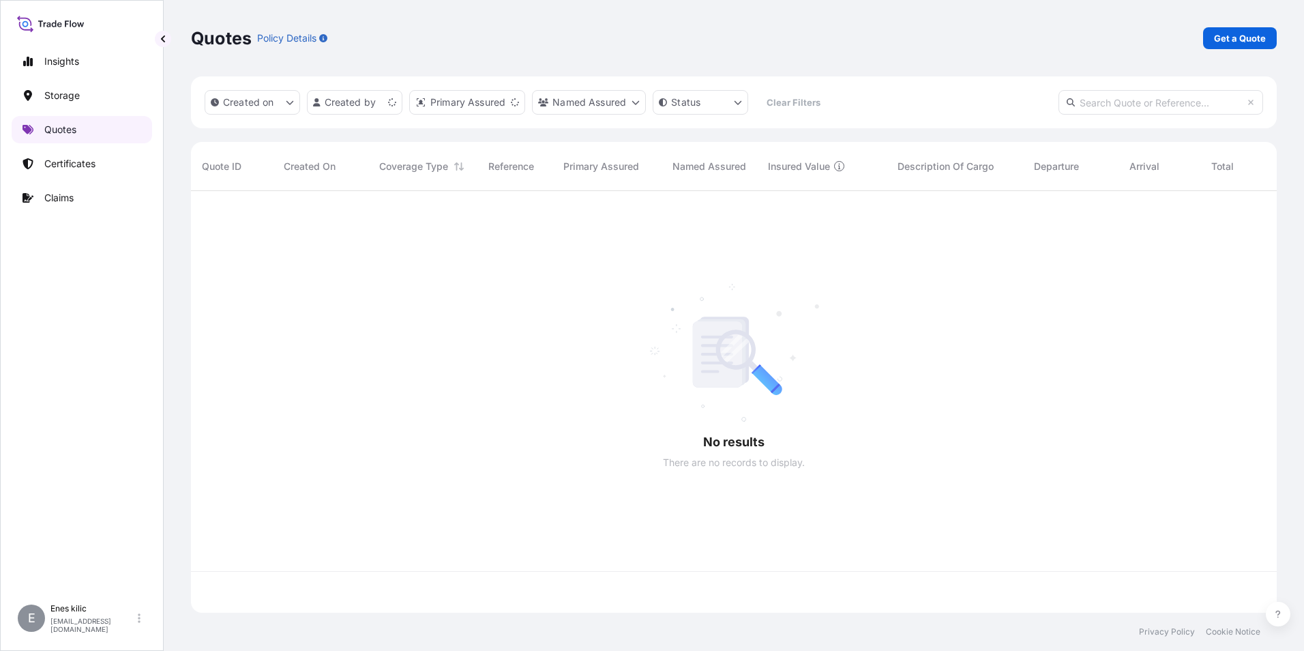
scroll to position [419, 1076]
click at [1240, 41] on p "Get a Quote" at bounding box center [1240, 38] width 52 height 14
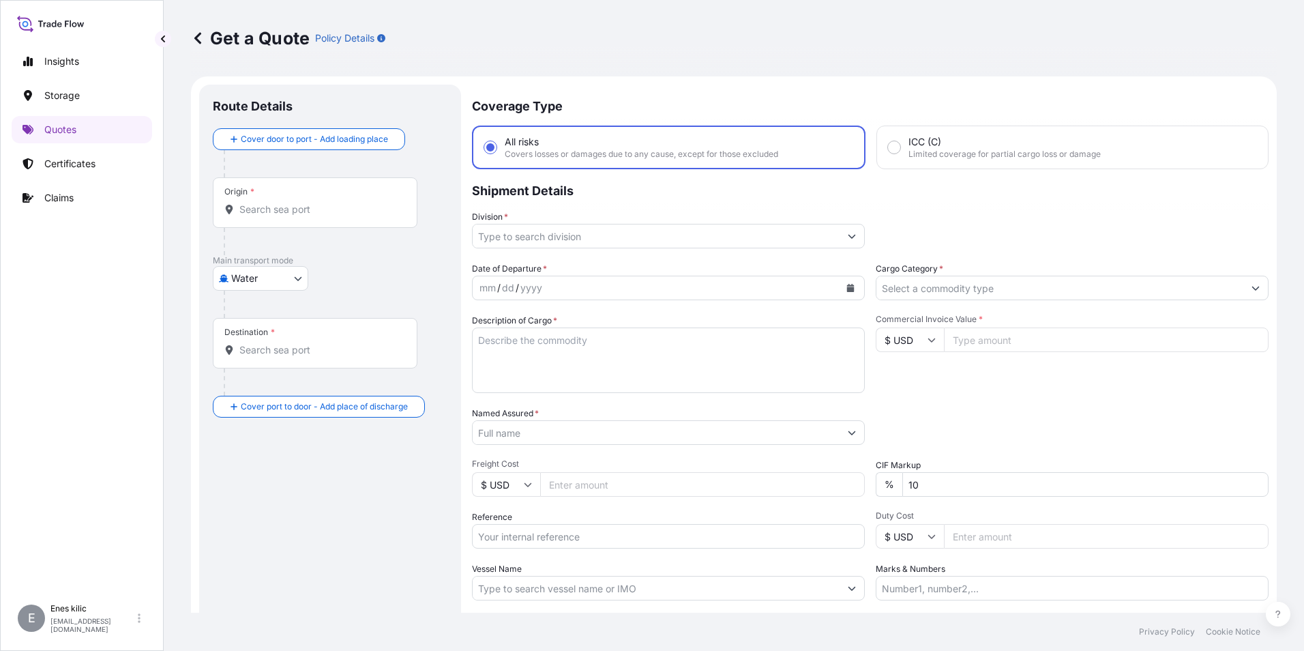
scroll to position [22, 0]
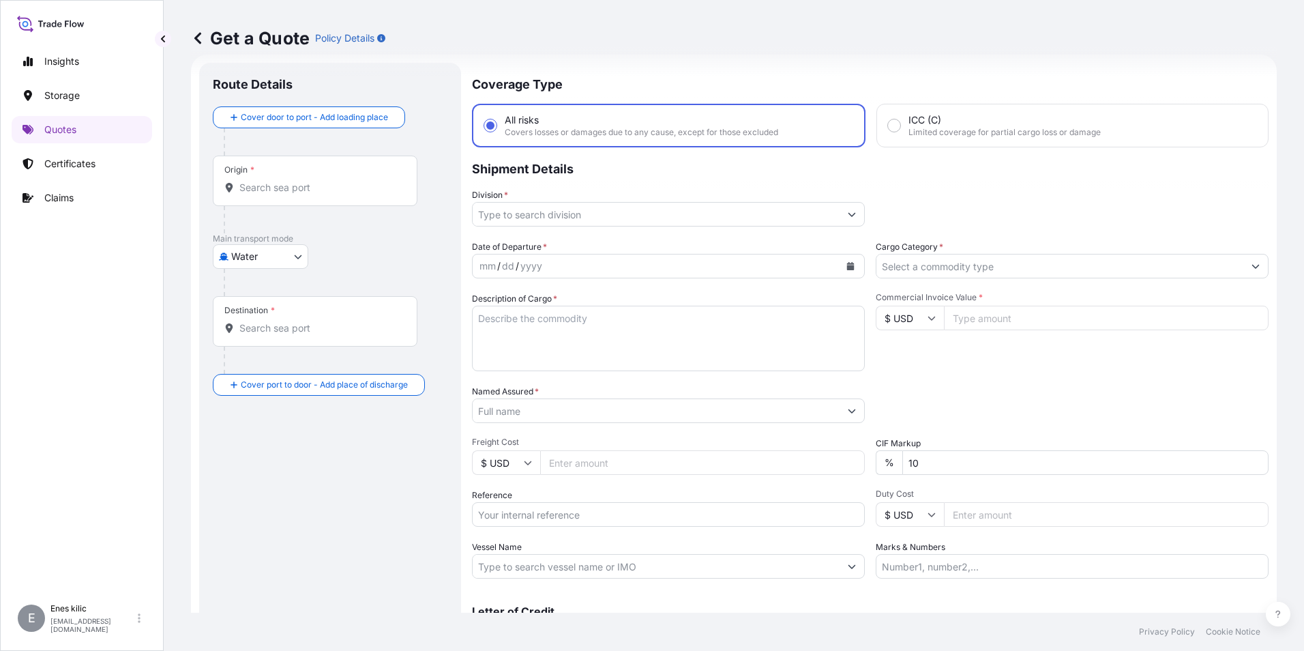
click at [281, 188] on input "Origin *" at bounding box center [319, 188] width 161 height 14
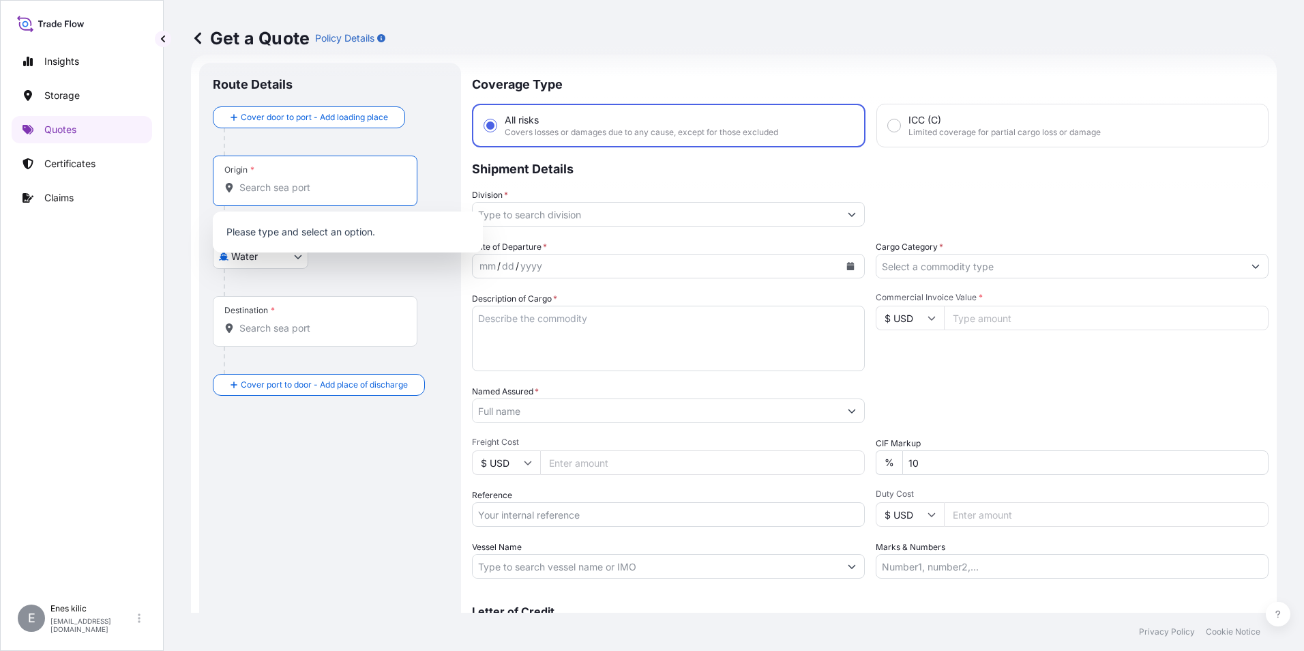
click at [266, 263] on body "0 options available. Insights Storage Quotes Certificates Claims E [PERSON_NAME…" at bounding box center [652, 325] width 1304 height 651
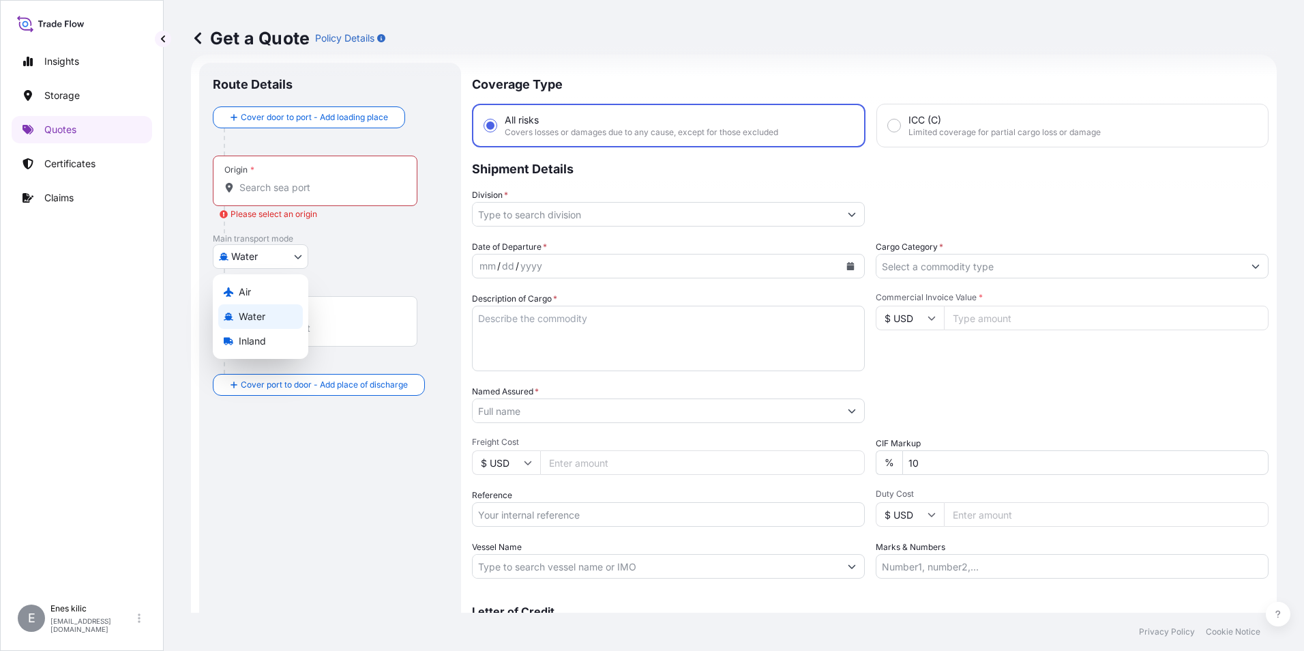
click at [270, 336] on div "Inland" at bounding box center [260, 341] width 85 height 25
select select "Inland"
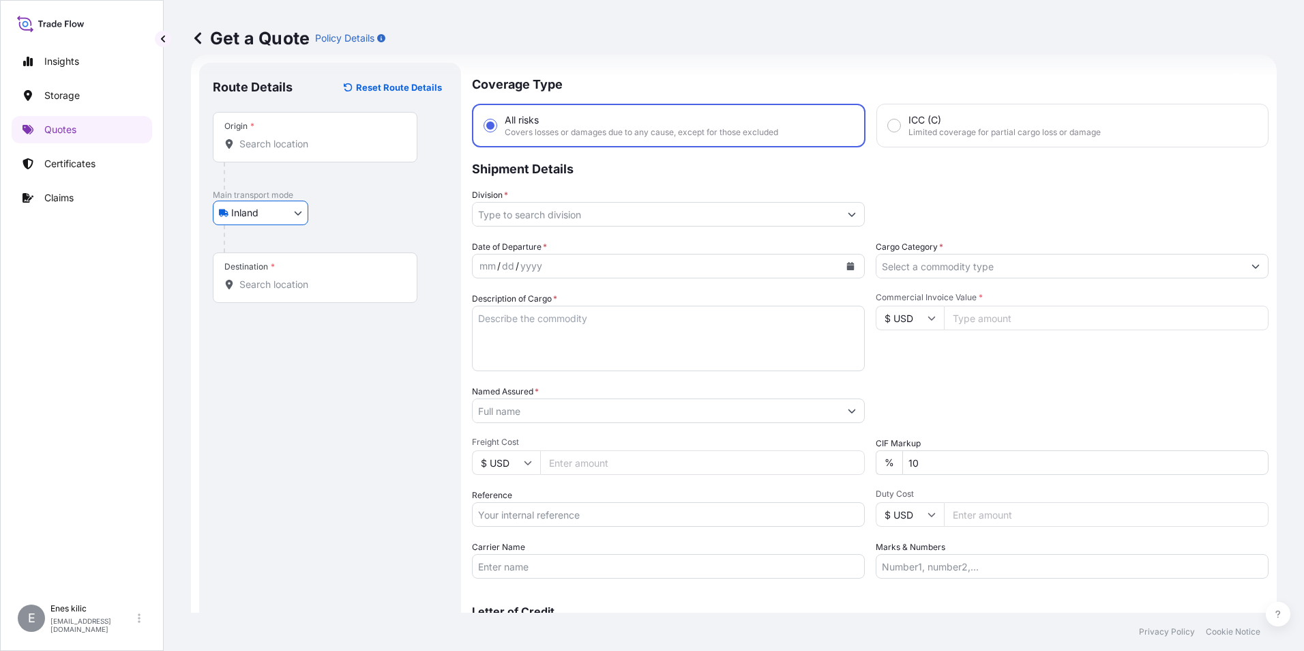
click at [294, 153] on div "Origin *" at bounding box center [315, 137] width 205 height 50
click at [294, 151] on input "Origin *" at bounding box center [319, 144] width 161 height 14
click at [294, 153] on div "Origin *" at bounding box center [315, 137] width 205 height 50
click at [294, 151] on input "Origin * Please select an origin" at bounding box center [319, 144] width 161 height 14
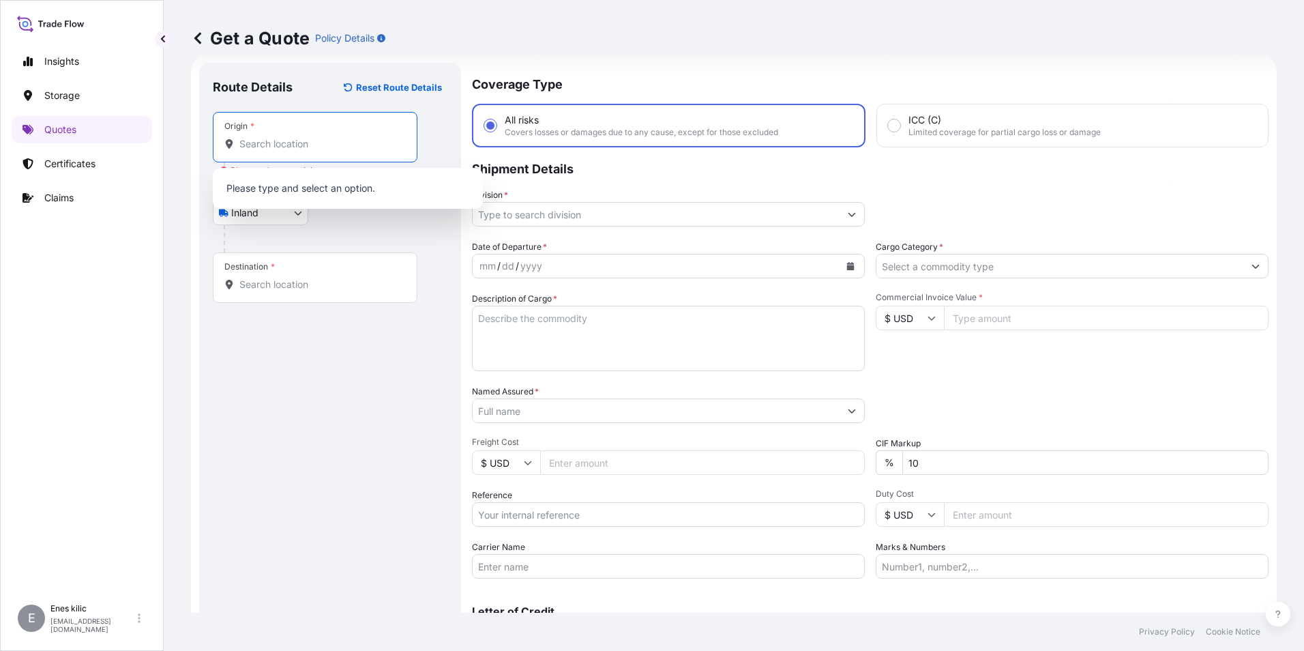
type input "i"
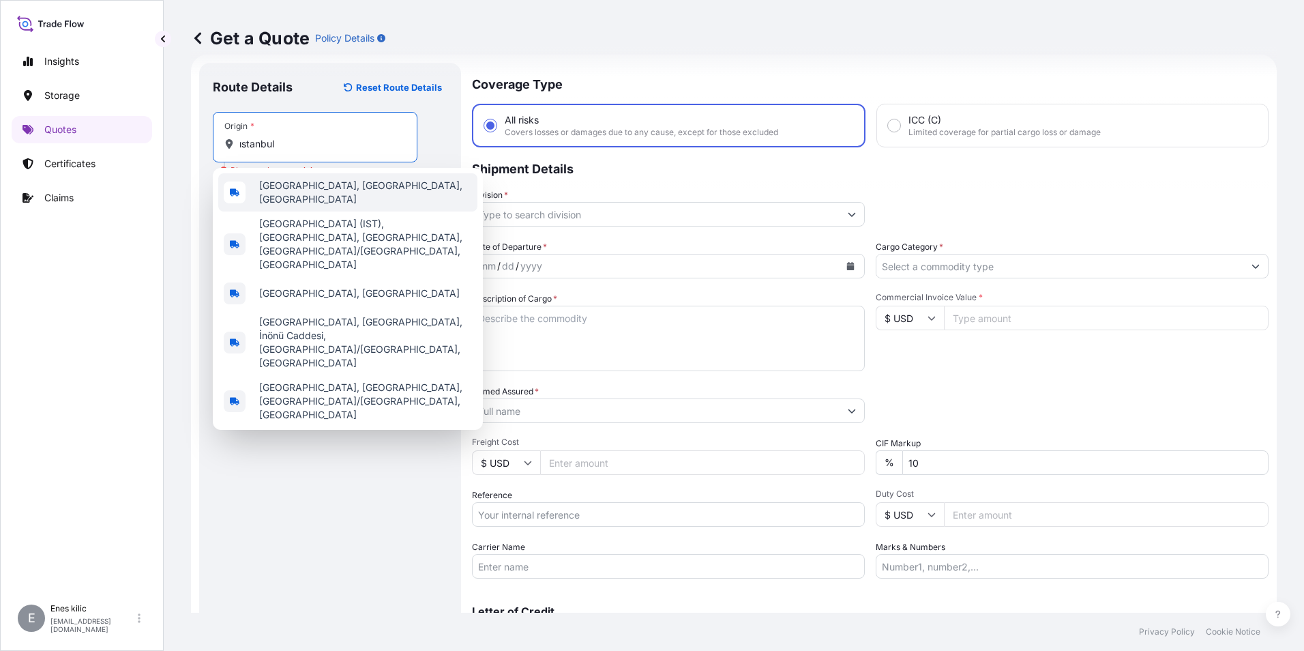
click at [332, 188] on span "[GEOGRAPHIC_DATA], [GEOGRAPHIC_DATA], [GEOGRAPHIC_DATA]" at bounding box center [365, 192] width 213 height 27
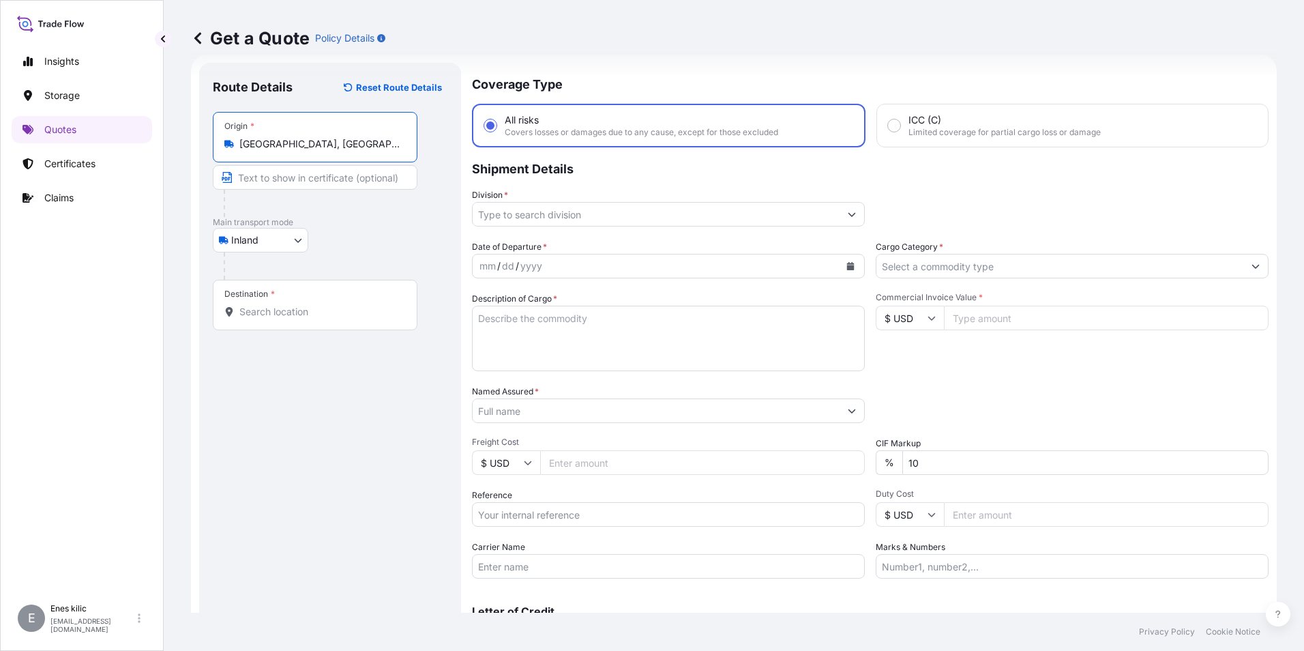
type input "[GEOGRAPHIC_DATA], [GEOGRAPHIC_DATA], [GEOGRAPHIC_DATA]"
click at [307, 299] on div "Destination *" at bounding box center [317, 305] width 209 height 50
drag, startPoint x: 307, startPoint y: 299, endPoint x: 285, endPoint y: 314, distance: 26.5
click at [285, 314] on input "Destination *" at bounding box center [322, 312] width 166 height 14
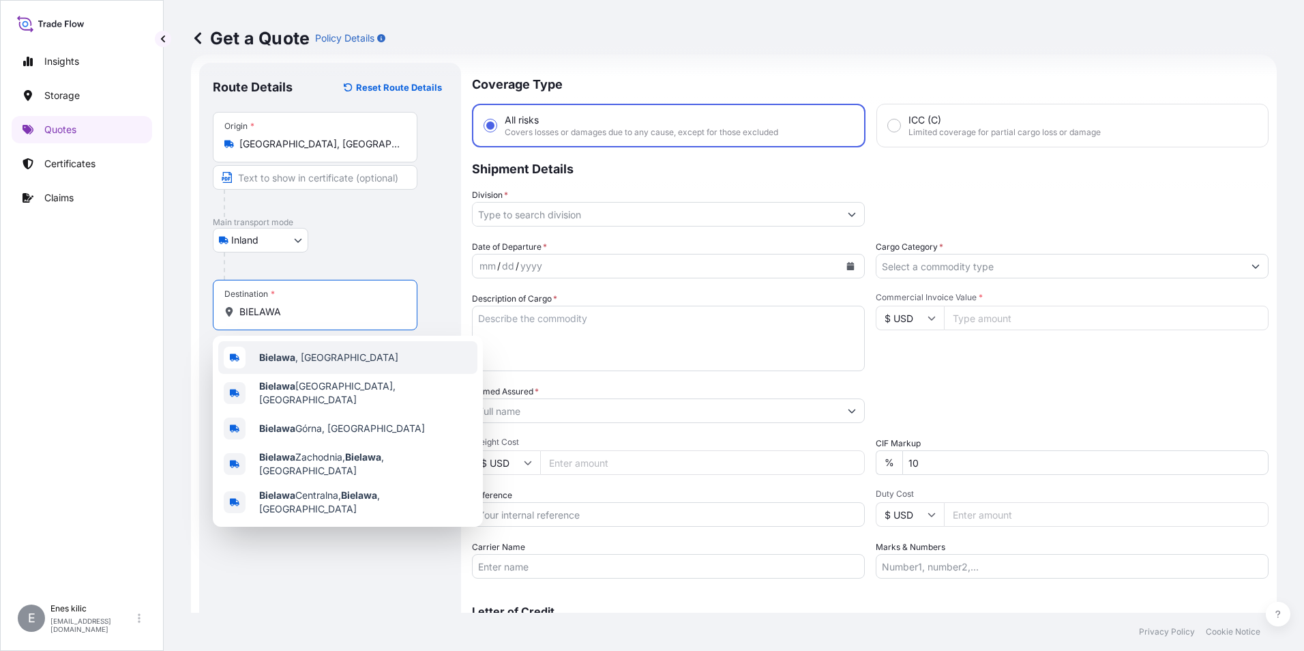
click at [293, 361] on b "Bielawa" at bounding box center [277, 357] width 36 height 12
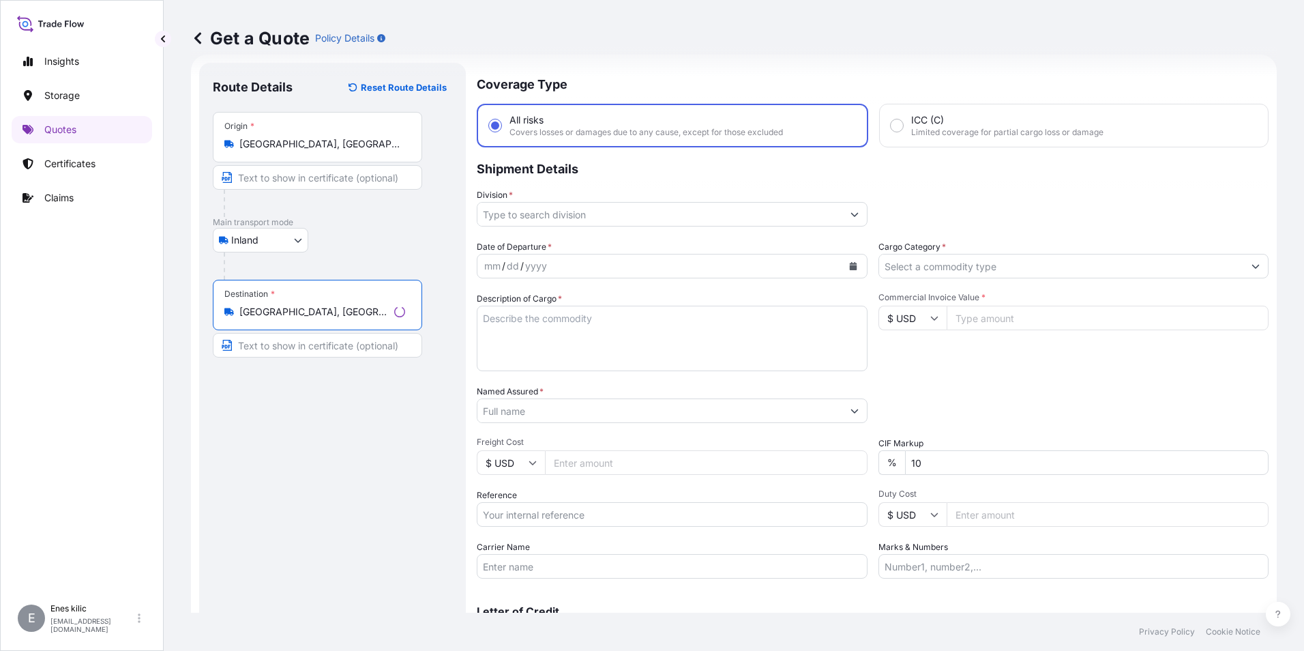
type input "[GEOGRAPHIC_DATA], [GEOGRAPHIC_DATA]"
click at [563, 219] on input "Division *" at bounding box center [660, 214] width 365 height 25
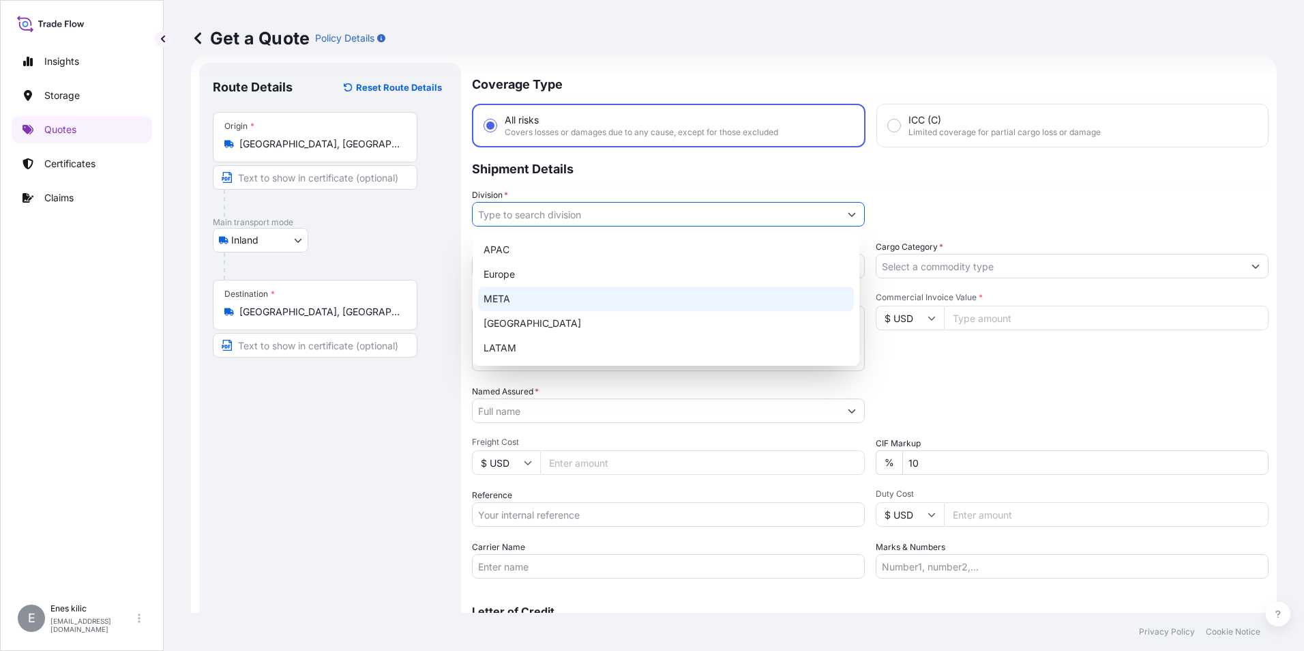
click at [527, 293] on div "META" at bounding box center [666, 299] width 376 height 25
type input "META"
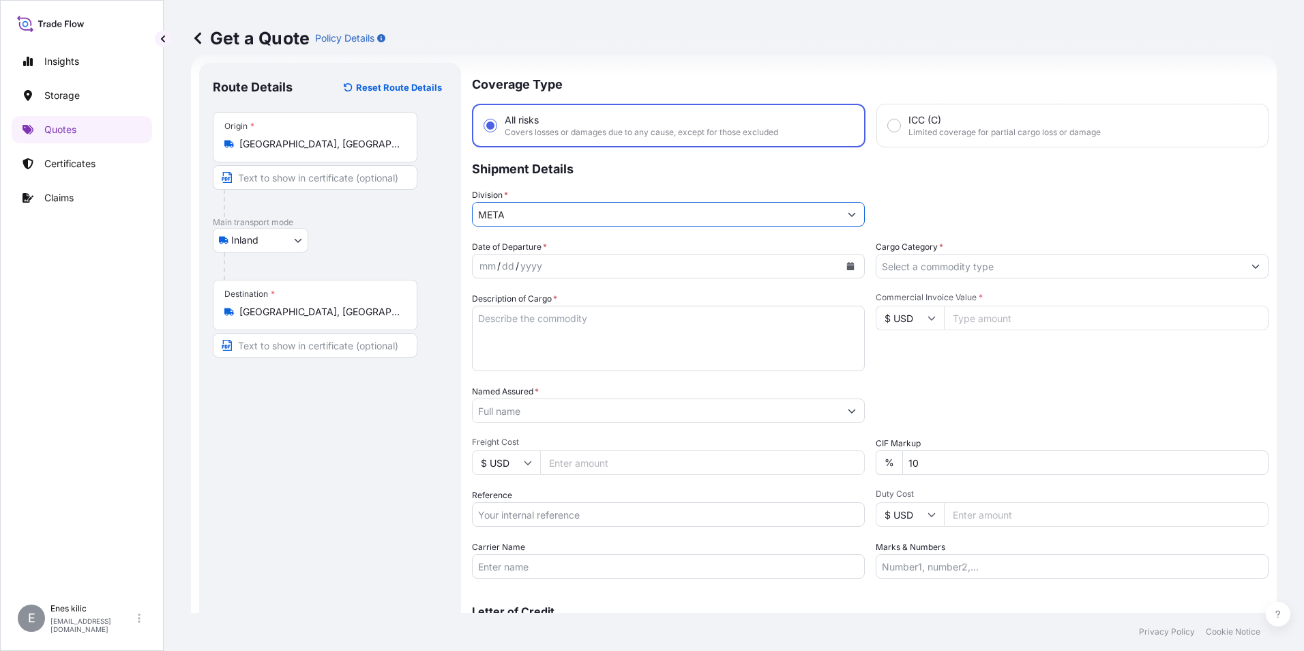
click at [985, 264] on input "Cargo Category *" at bounding box center [1060, 266] width 367 height 25
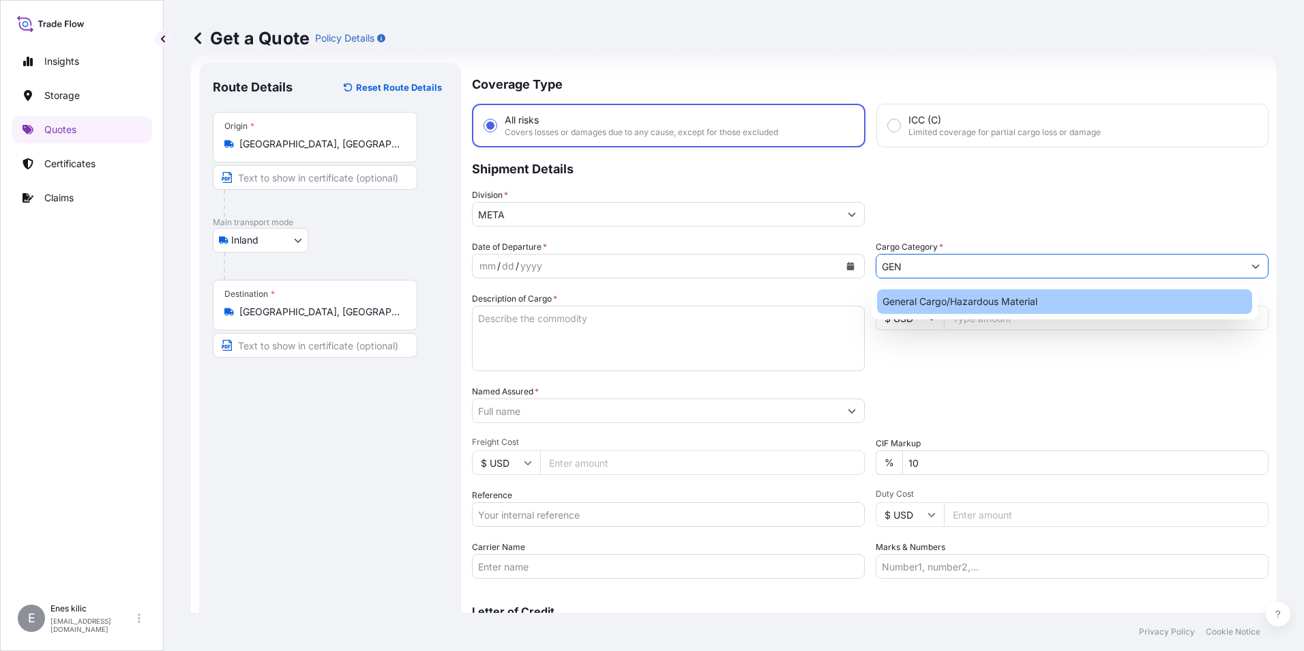
click at [982, 304] on div "General Cargo/Hazardous Material" at bounding box center [1065, 301] width 376 height 25
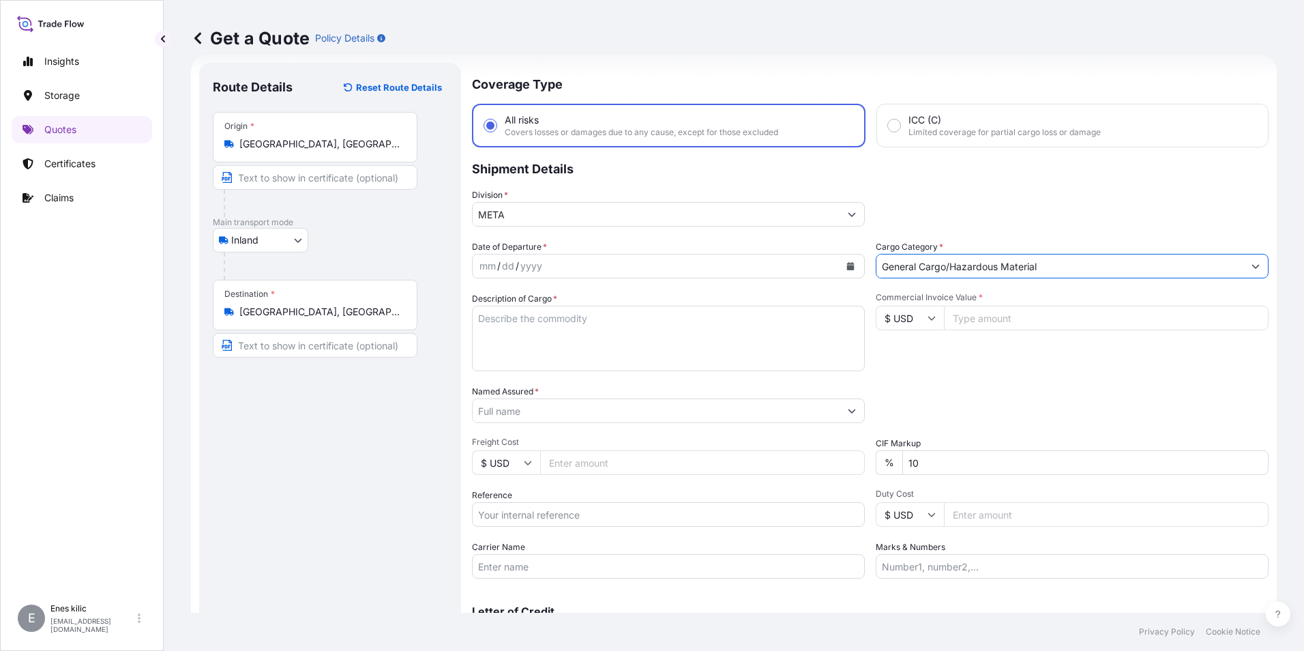
type input "General Cargo/Hazardous Material"
click at [658, 272] on div "mm / dd / yyyy" at bounding box center [656, 266] width 367 height 25
click at [853, 268] on button "Calendar" at bounding box center [851, 266] width 22 height 22
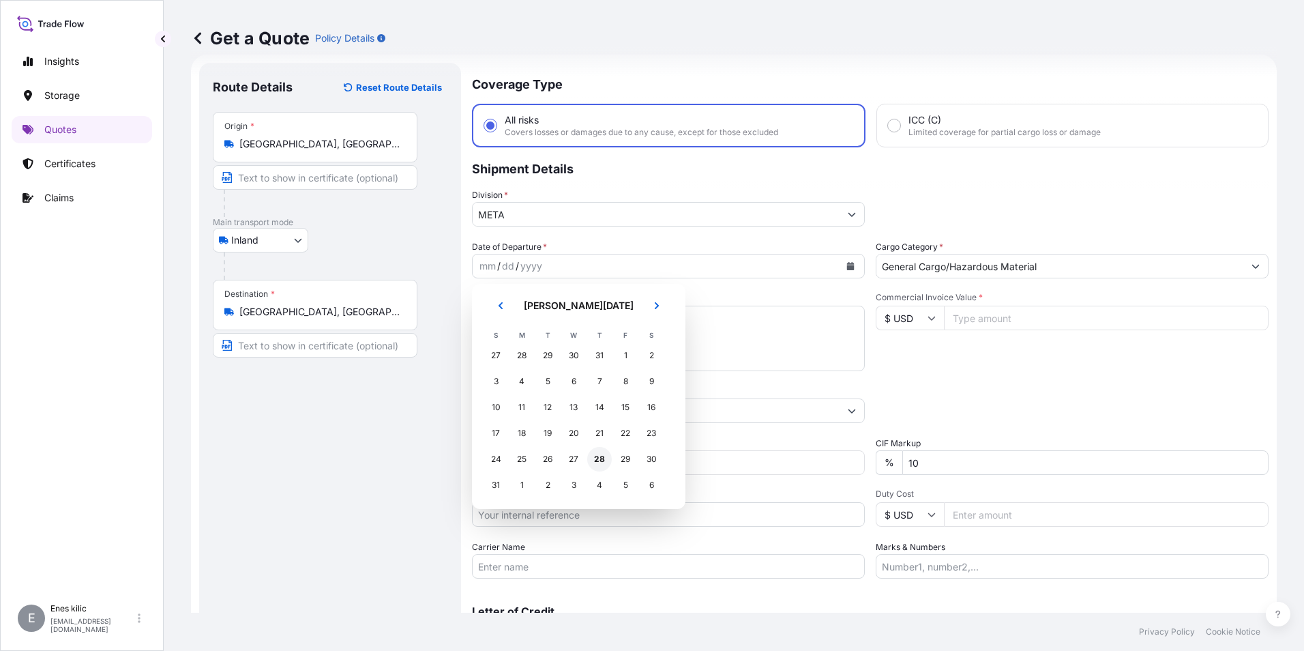
click at [604, 458] on div "28" at bounding box center [599, 459] width 25 height 25
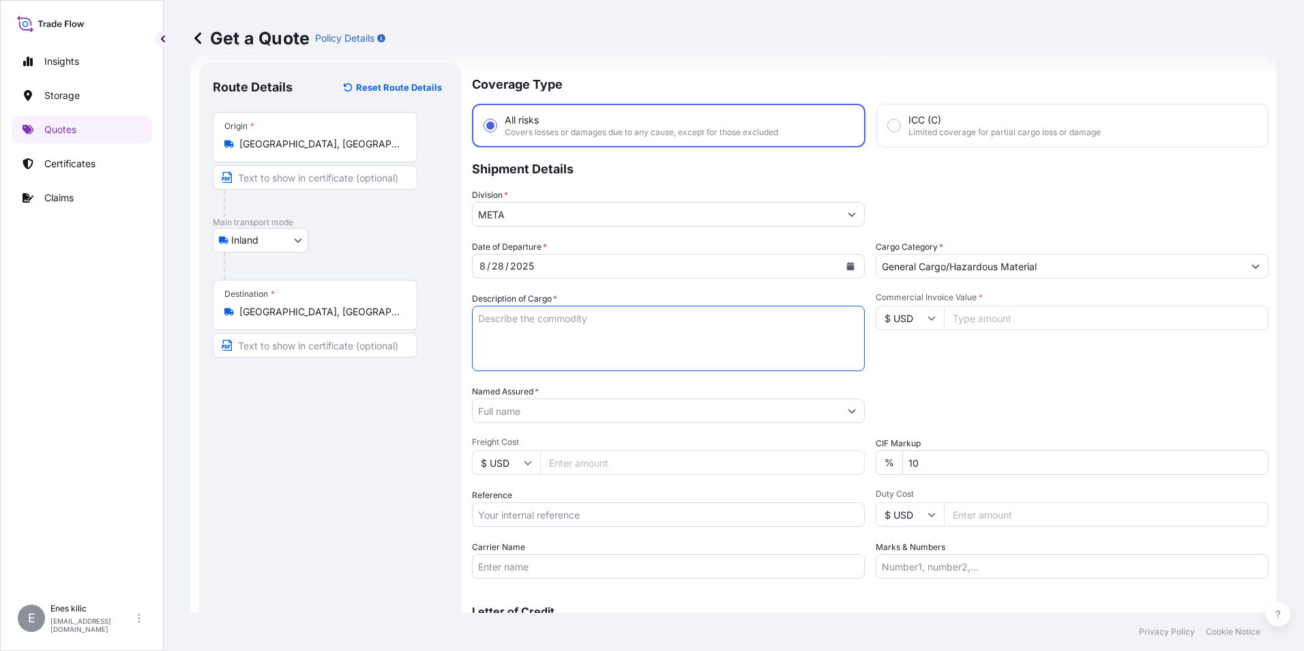
click at [554, 323] on textarea "Description of Cargo *" at bounding box center [668, 338] width 393 height 65
click at [539, 325] on textarea "Description of Cargo *" at bounding box center [668, 338] width 393 height 65
paste textarea "KAYNAK TELİ"
click at [555, 320] on textarea "KAYNAK TELİ" at bounding box center [668, 338] width 393 height 65
paste textarea "36 PALET/ 19715 KG"
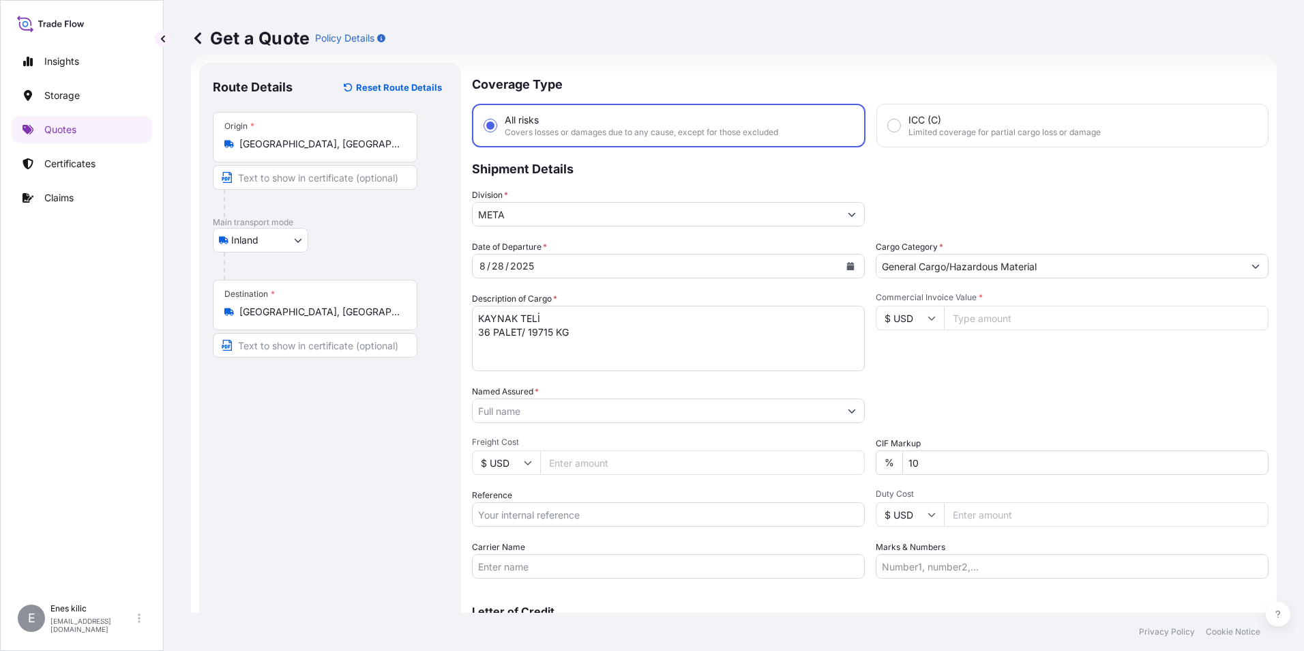
click at [585, 343] on textarea "KAYNAK TELİ 36 PALET/ 19715 KG" at bounding box center [668, 338] width 393 height 65
paste textarea "50029183/ 50039128/ 50041225"
click at [673, 355] on textarea "KAYNAK TELİ 36 PALET/ 19715 KG 50029183/ 50039128/ 50041225" at bounding box center [668, 338] width 393 height 65
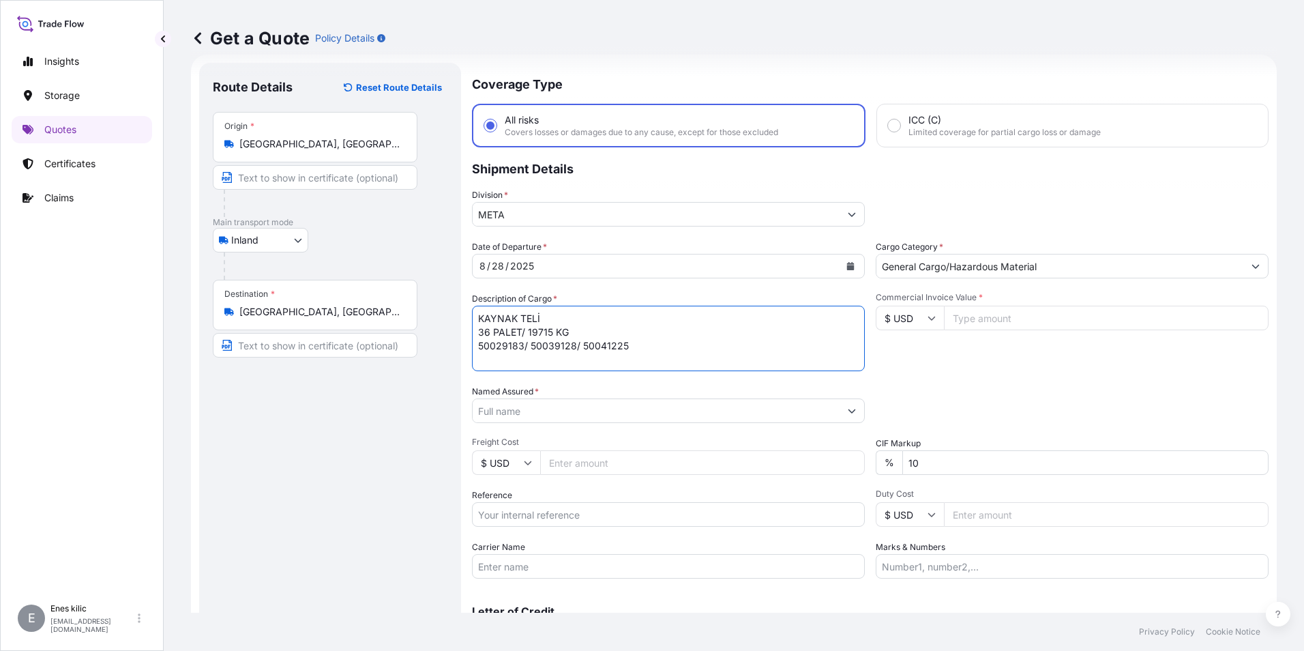
paste textarea "26 AFY 865"
click at [543, 335] on textarea "KAYNAK TELİ 36 PALET/ 19715 KG 50029183/ 50039128/ 50041225 26 AFY 865 INSURANC…" at bounding box center [668, 338] width 393 height 65
type textarea "KAYNAK TELİ 36 PALET/ 19715 KG 50029183/ 50039128/ 50041225 26 AFY 865 INSURANC…"
click at [1015, 353] on div "Commercial Invoice Value * $ USD" at bounding box center [1072, 331] width 393 height 79
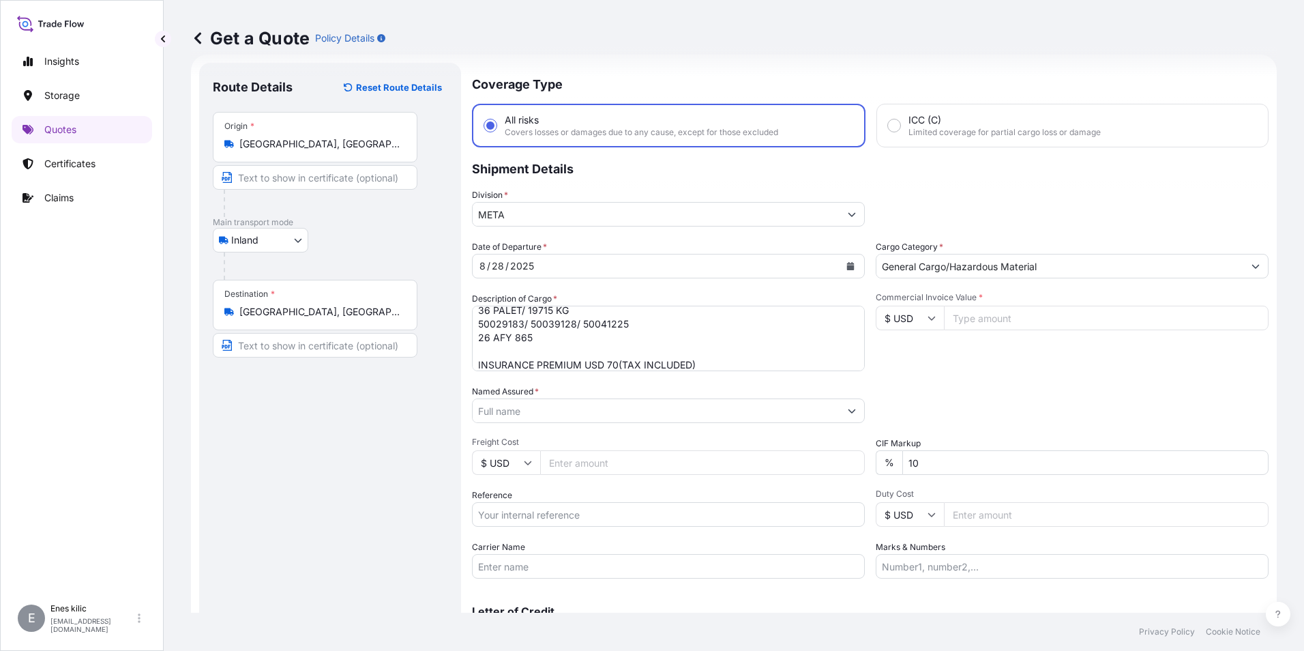
click at [934, 323] on input "$ USD" at bounding box center [910, 318] width 68 height 25
click at [909, 355] on div "€ EUR" at bounding box center [905, 355] width 57 height 26
type input "€ EUR"
click at [978, 324] on input "Commercial Invoice Value *" at bounding box center [1106, 318] width 325 height 25
type input "26327"
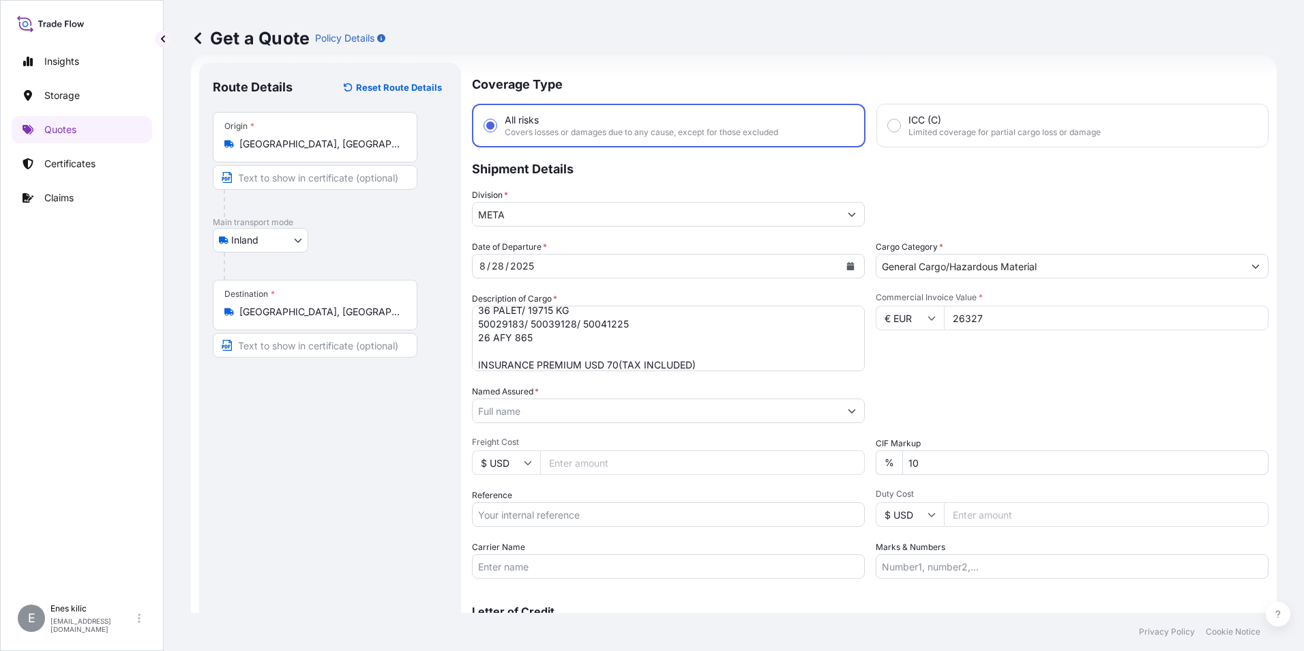
click at [932, 364] on div "Commercial Invoice Value * € EUR 26327" at bounding box center [1072, 331] width 393 height 79
click at [636, 391] on div "Named Assured *" at bounding box center [668, 404] width 393 height 38
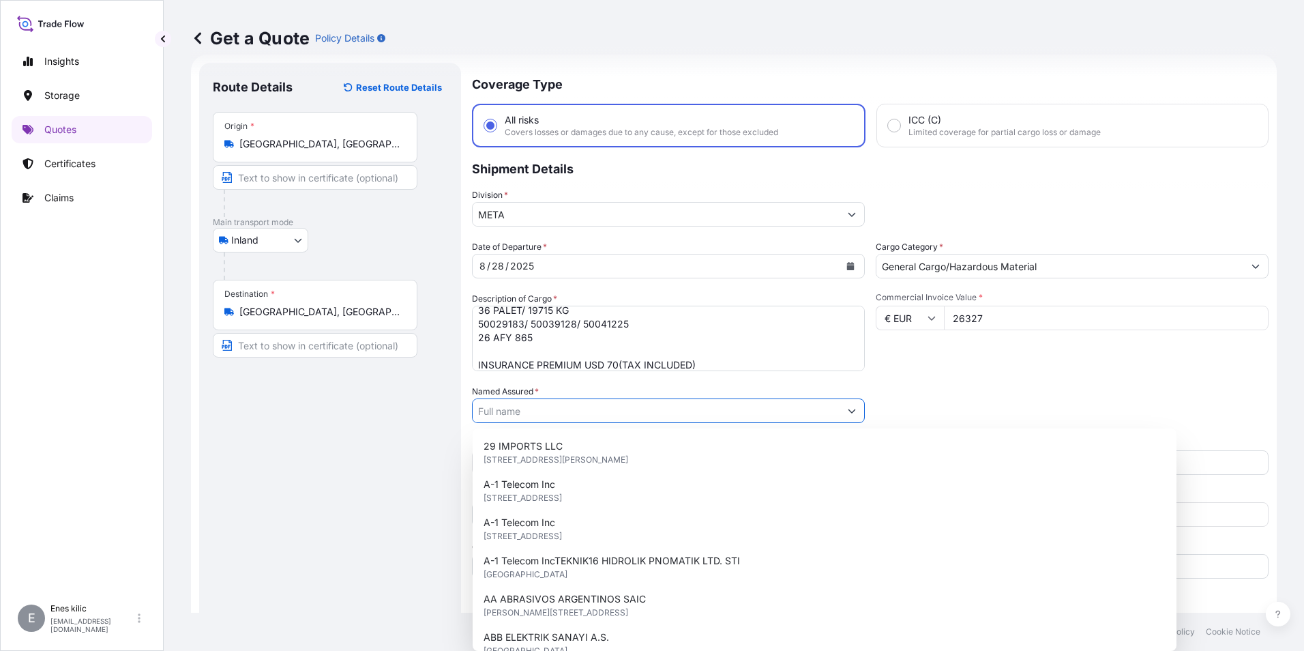
click at [634, 406] on input "Named Assured *" at bounding box center [656, 410] width 367 height 25
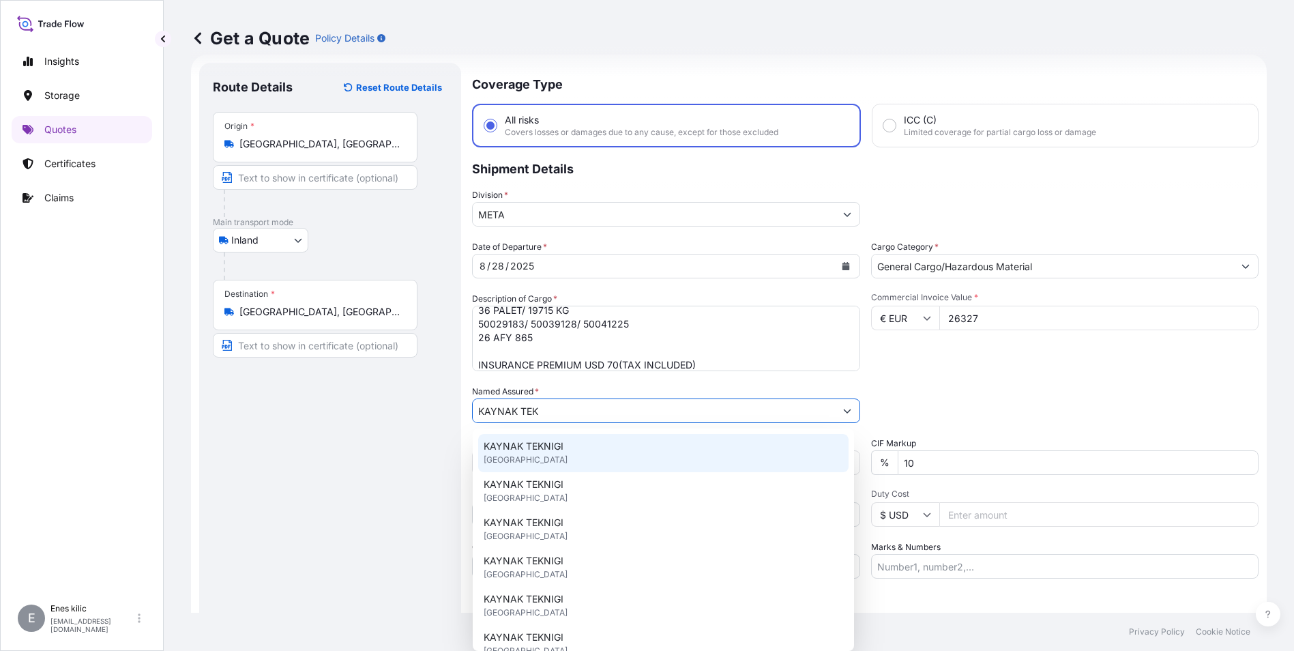
click at [580, 446] on div "KAYNAK TEKNIGI [GEOGRAPHIC_DATA]" at bounding box center [663, 453] width 370 height 38
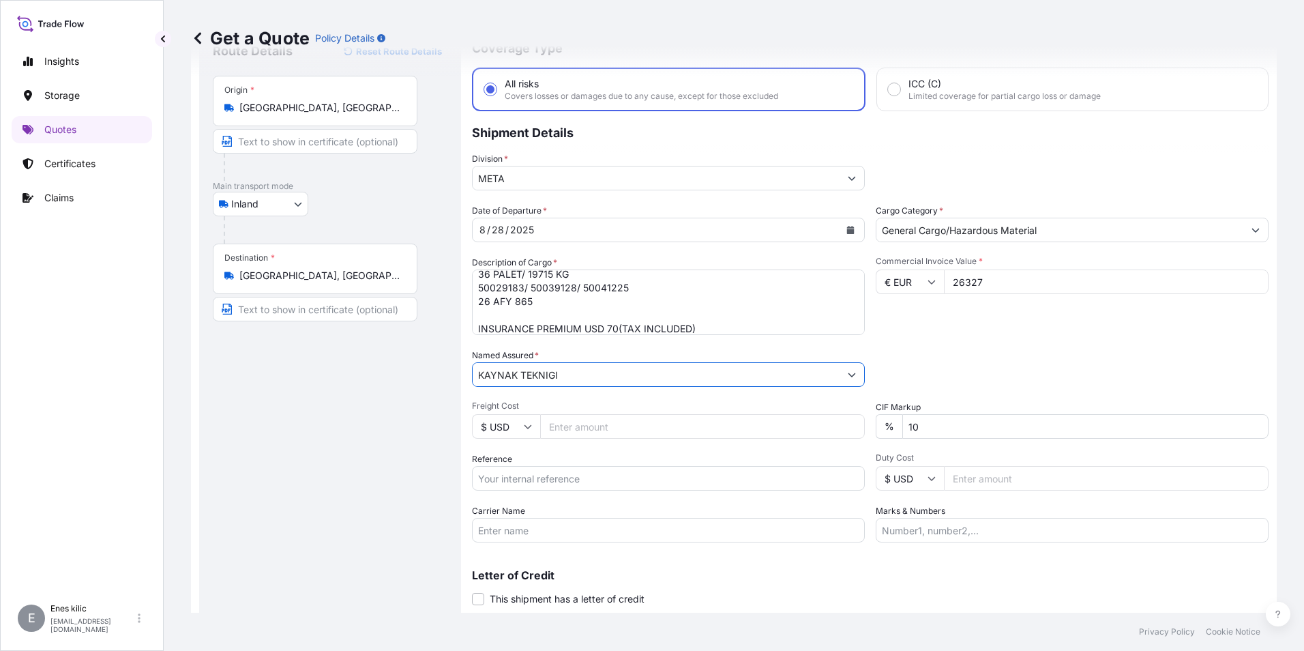
scroll to position [90, 0]
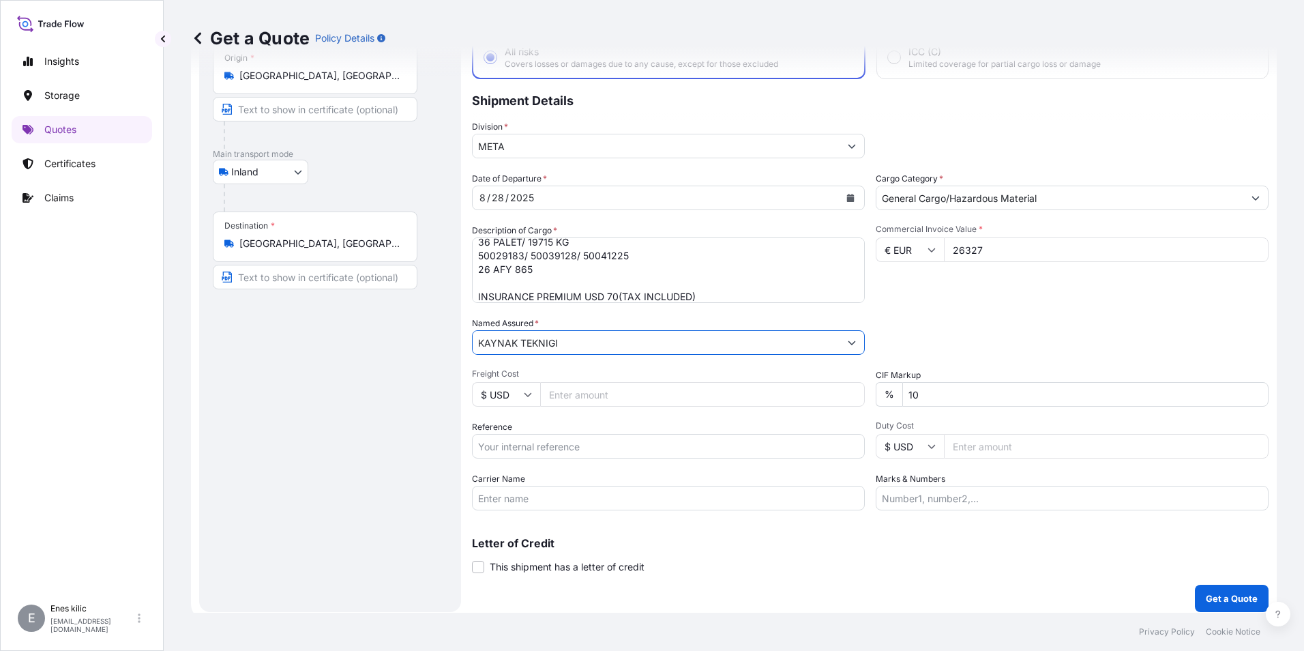
type input "KAYNAK TEKNIGI"
drag, startPoint x: 574, startPoint y: 444, endPoint x: 564, endPoint y: 443, distance: 10.3
click at [574, 444] on input "Reference" at bounding box center [668, 446] width 393 height 25
click at [506, 445] on input "Reference" at bounding box center [668, 446] width 393 height 25
paste input "2101775262"
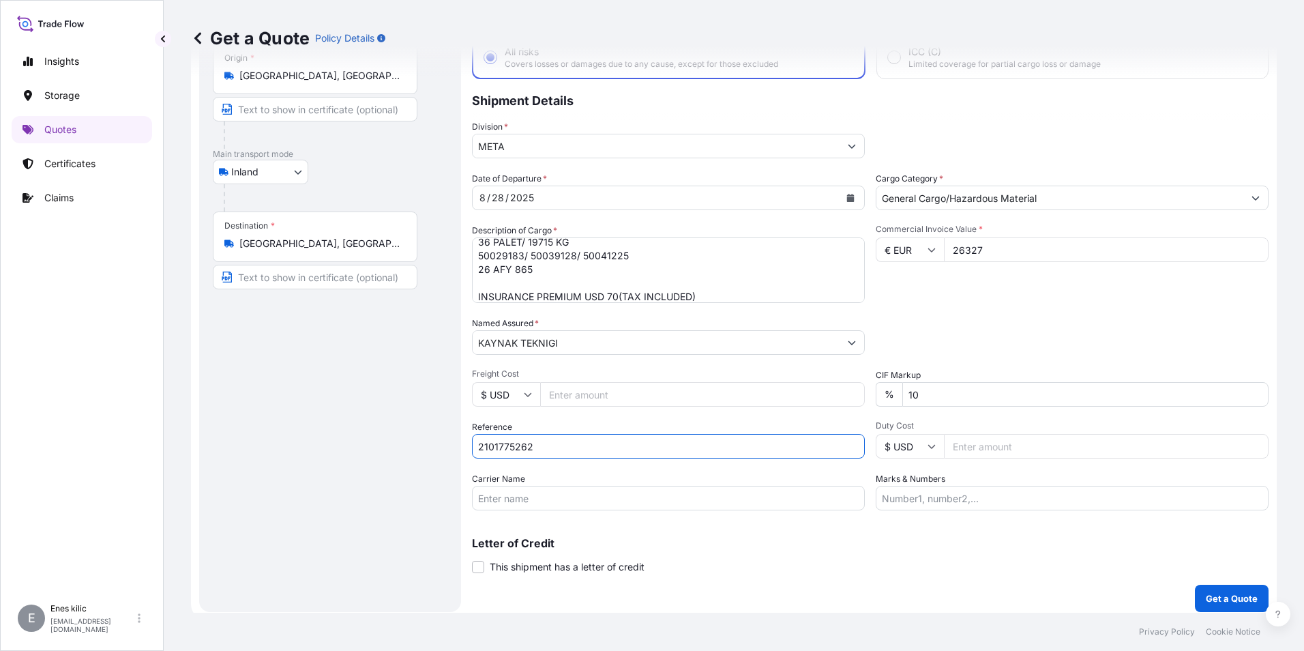
type input "2101775262"
click at [997, 392] on input "10" at bounding box center [1086, 394] width 366 height 25
click at [680, 473] on div "Carrier Name" at bounding box center [668, 491] width 393 height 38
click at [676, 501] on input "Carrier Name" at bounding box center [668, 498] width 393 height 25
drag, startPoint x: 589, startPoint y: 499, endPoint x: 627, endPoint y: 497, distance: 38.2
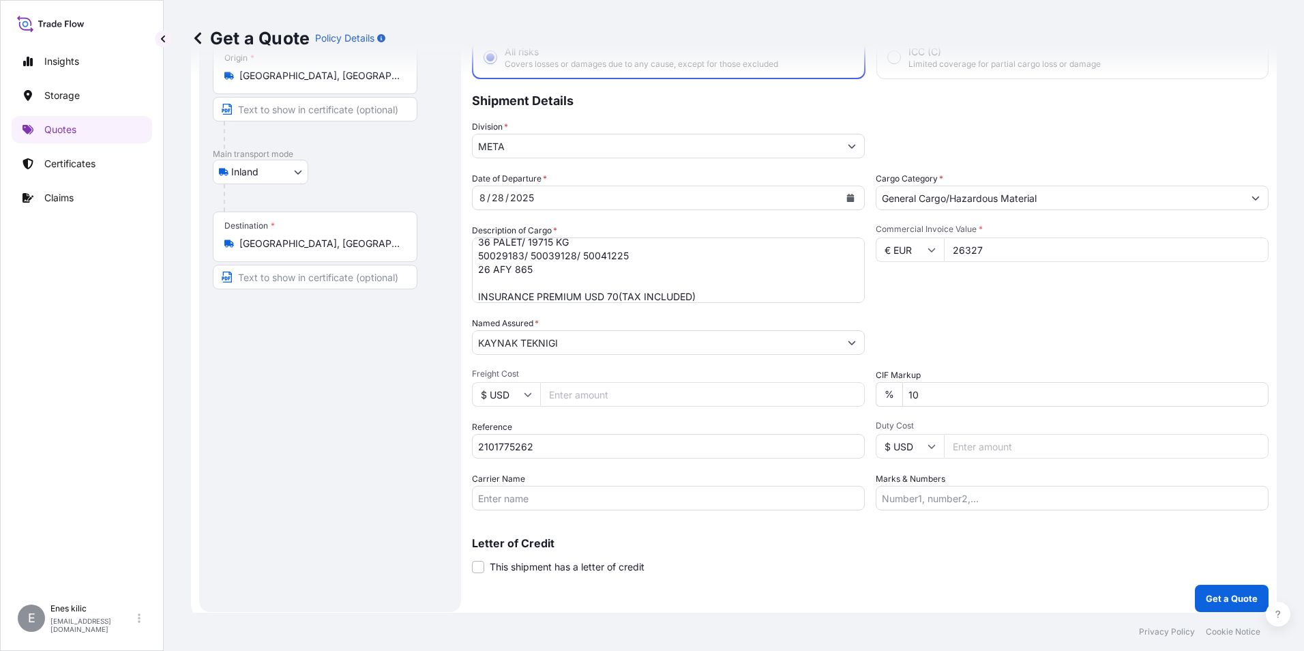
click at [589, 498] on input "Carrier Name" at bounding box center [668, 498] width 393 height 25
paste input "26 AFY 865"
type input "26 AFY 865"
click at [1036, 506] on input "Marks & Numbers" at bounding box center [1072, 498] width 393 height 25
click at [1023, 546] on p "Letter of Credit" at bounding box center [870, 543] width 797 height 11
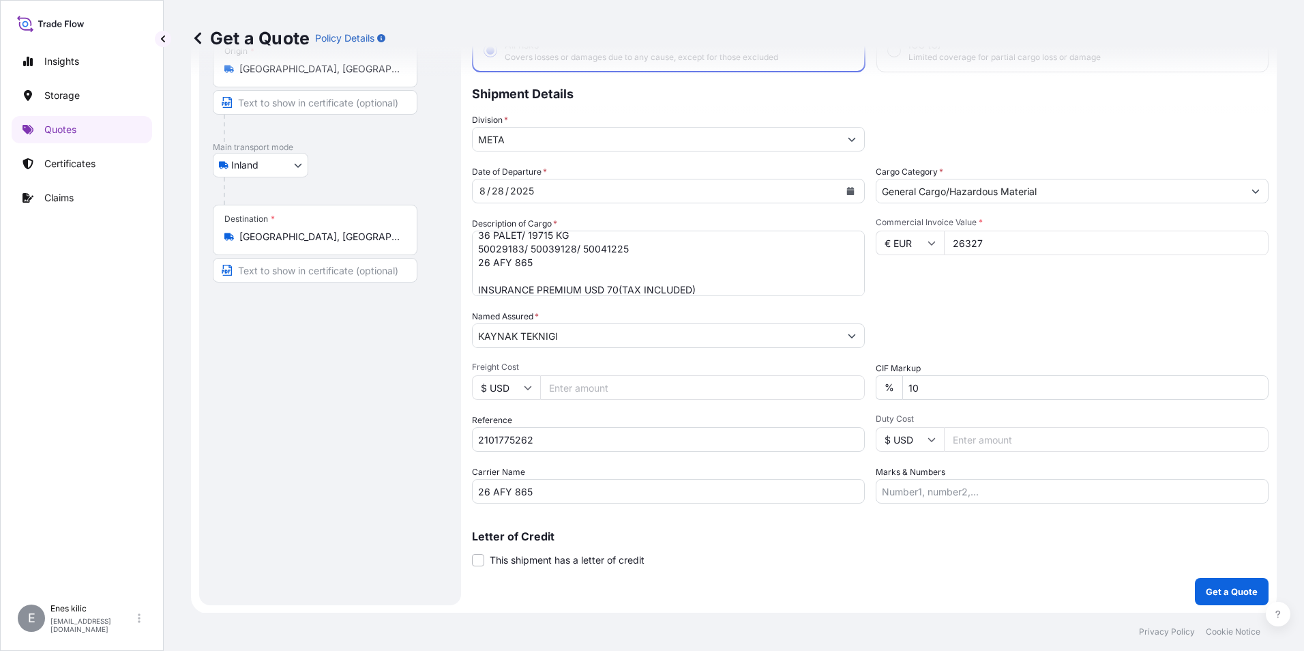
scroll to position [98, 0]
click at [1216, 589] on p "Get a Quote" at bounding box center [1232, 591] width 52 height 14
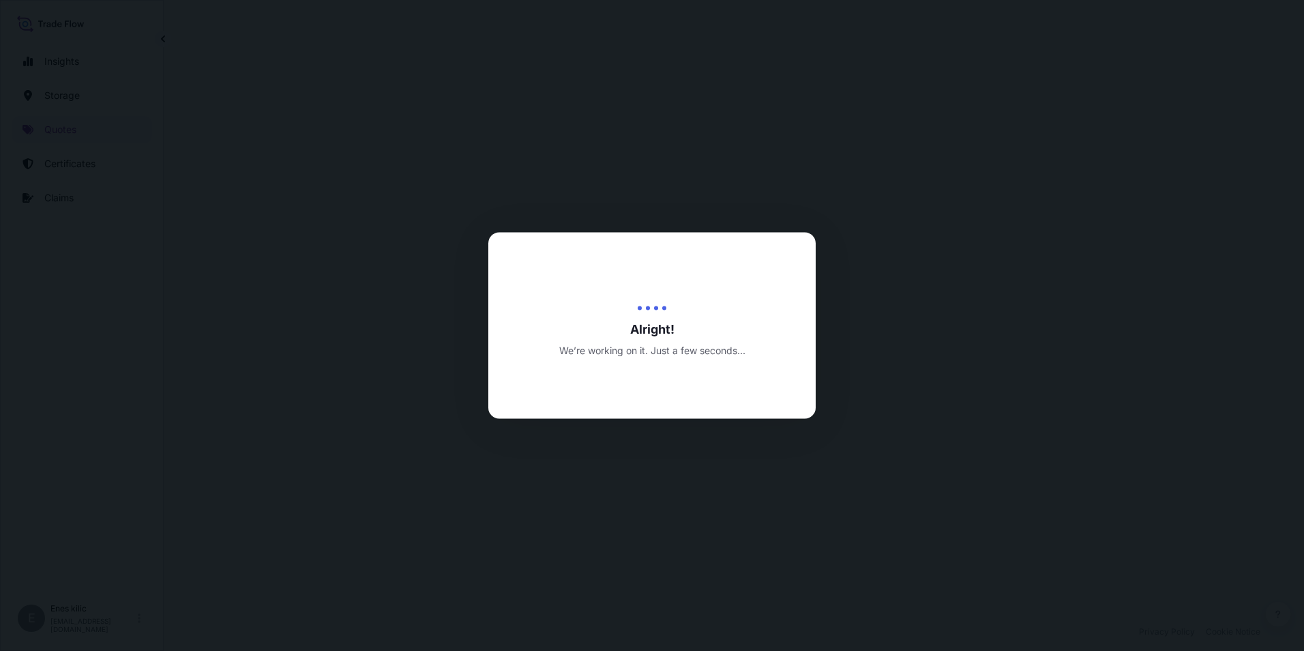
select select "Inland"
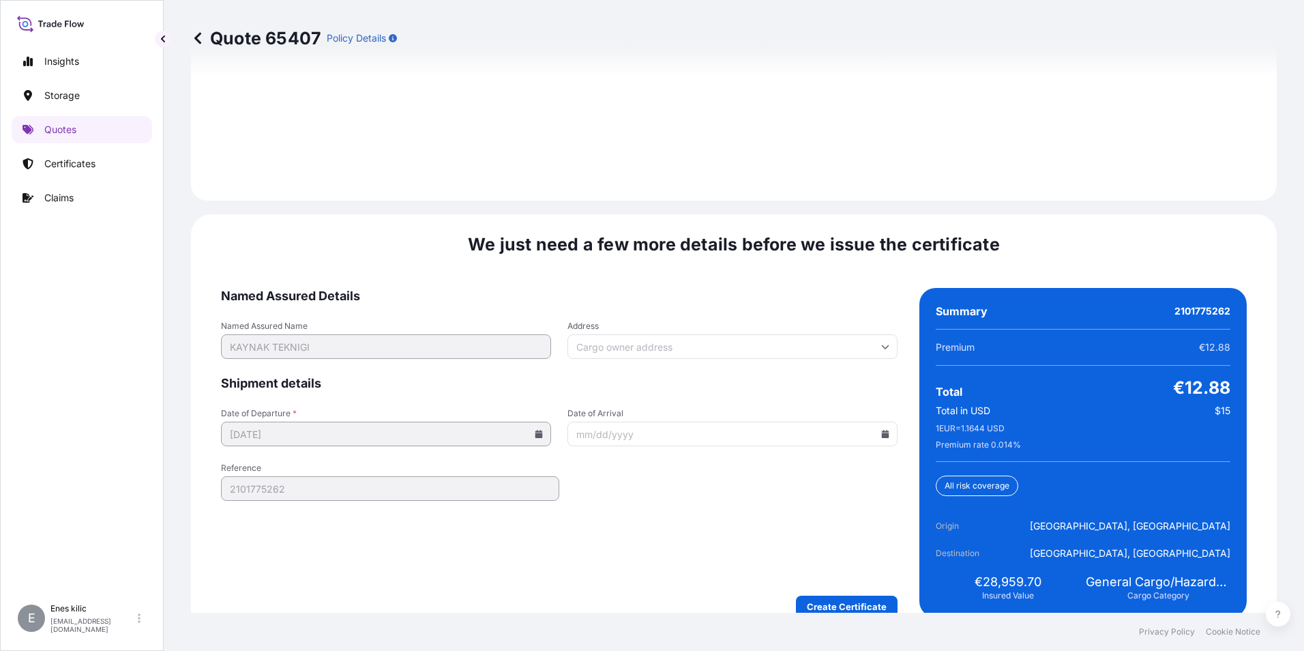
scroll to position [1992, 0]
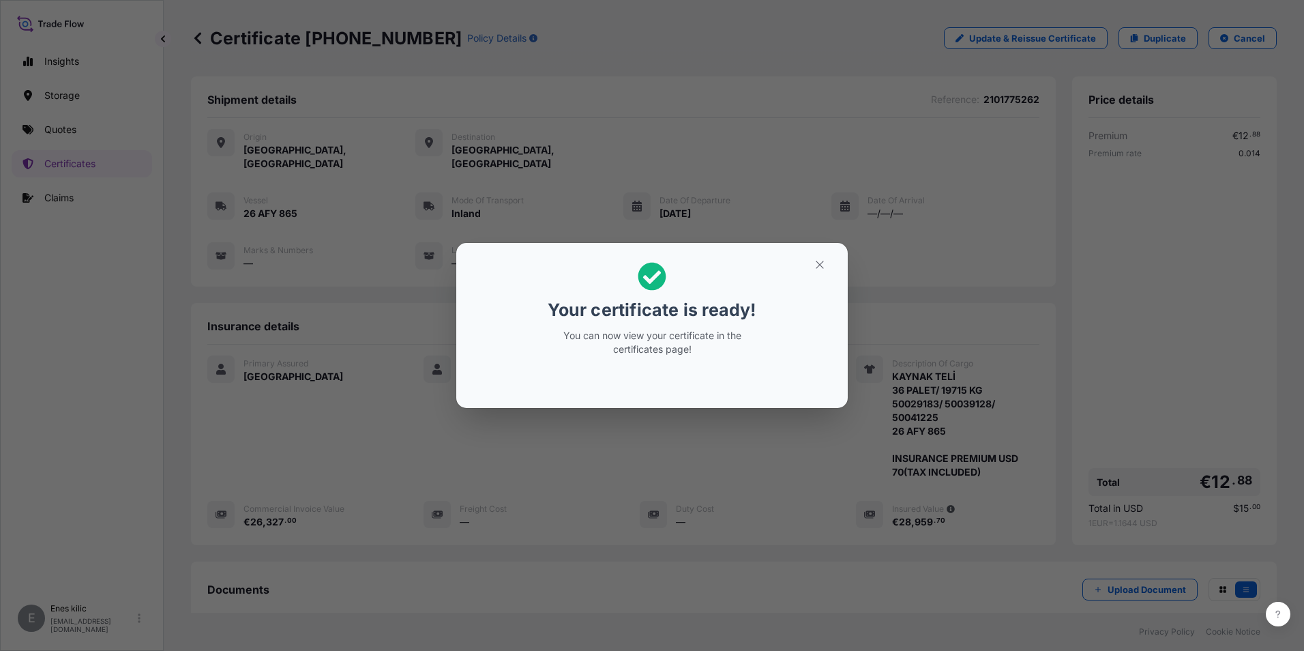
click at [820, 257] on button "button" at bounding box center [820, 265] width 34 height 22
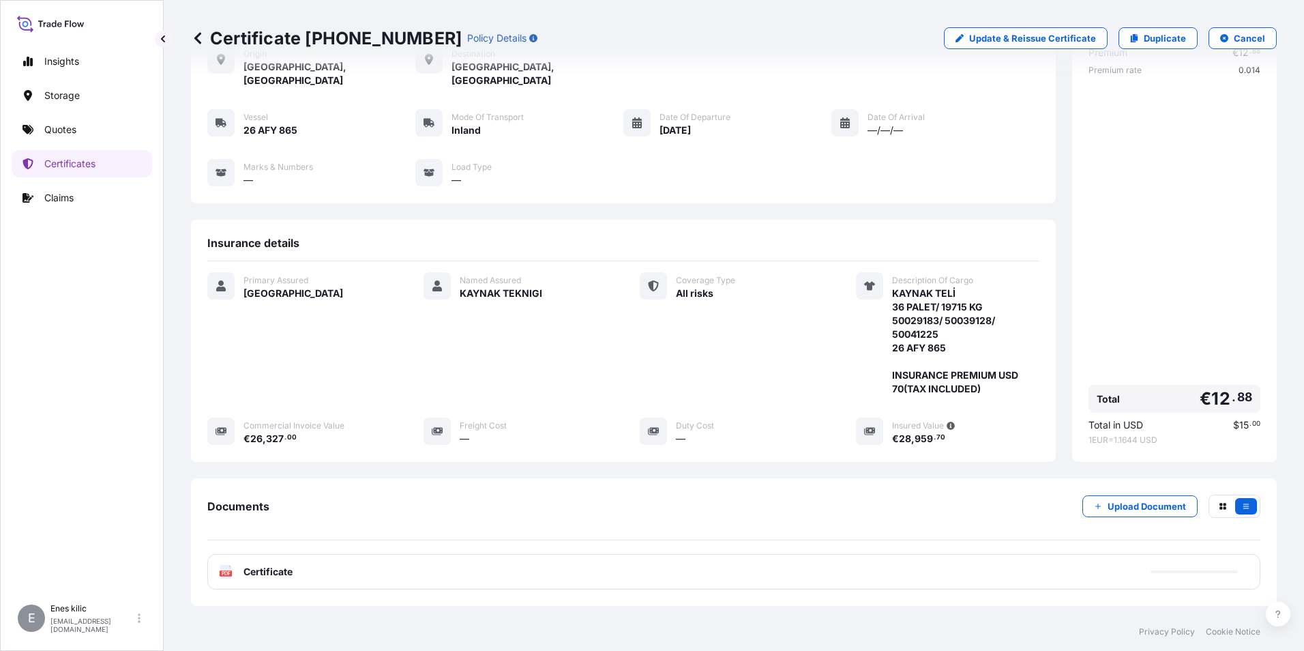
scroll to position [148, 0]
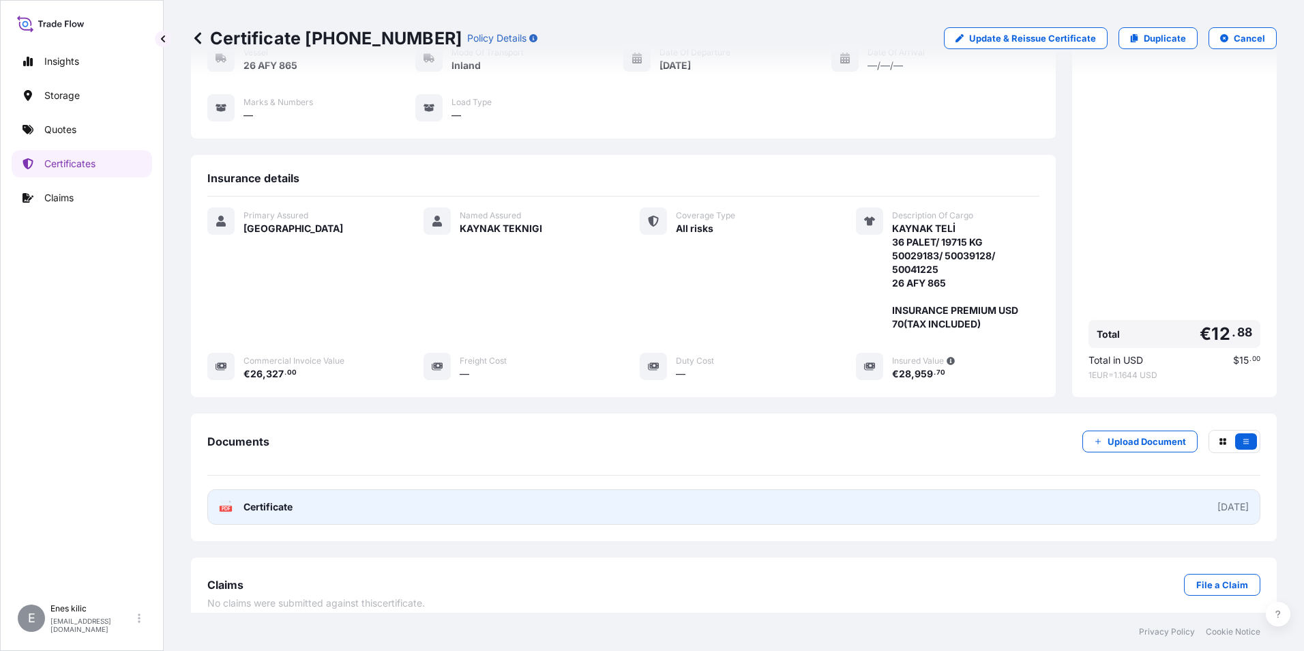
click at [278, 500] on span "Certificate" at bounding box center [268, 507] width 49 height 14
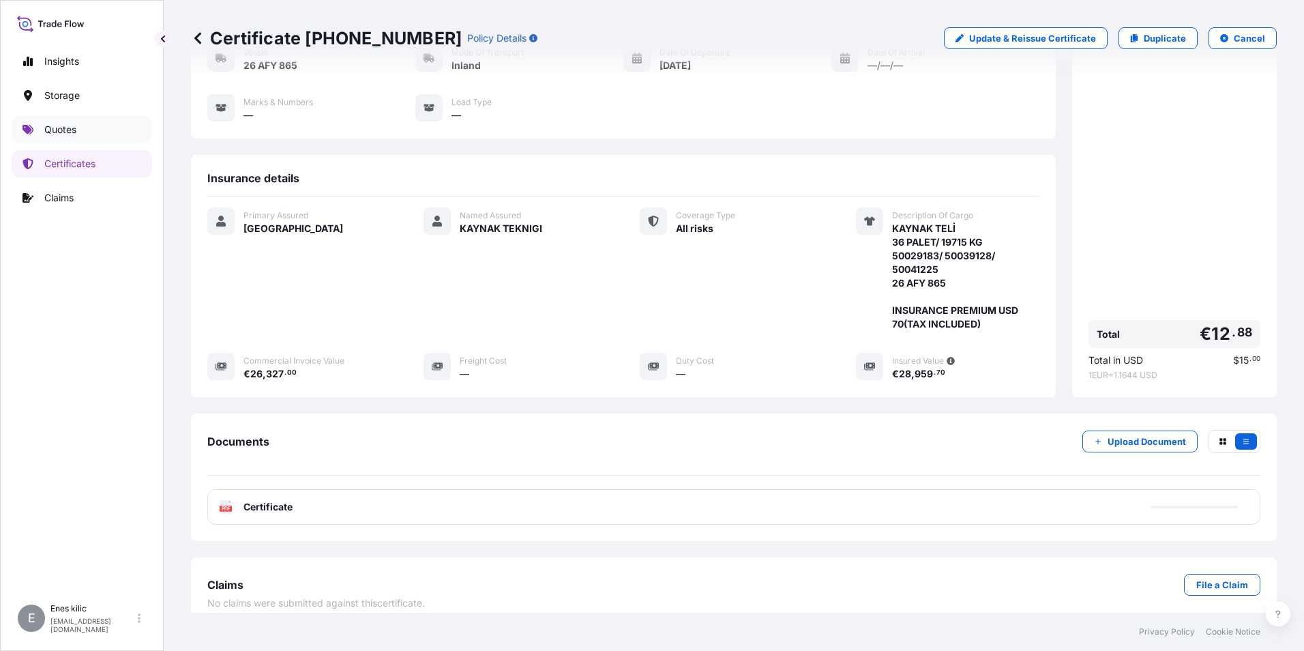
click at [65, 125] on p "Quotes" at bounding box center [60, 130] width 32 height 14
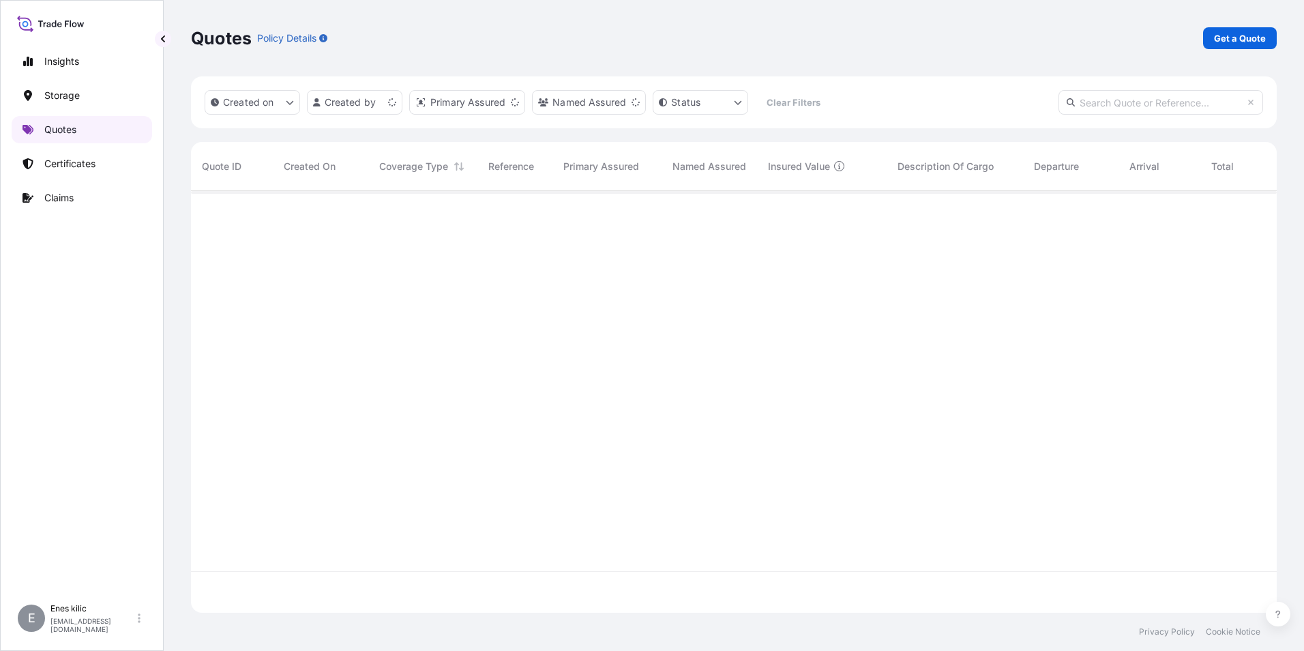
scroll to position [419, 1076]
click at [1234, 38] on p "Get a Quote" at bounding box center [1240, 38] width 52 height 14
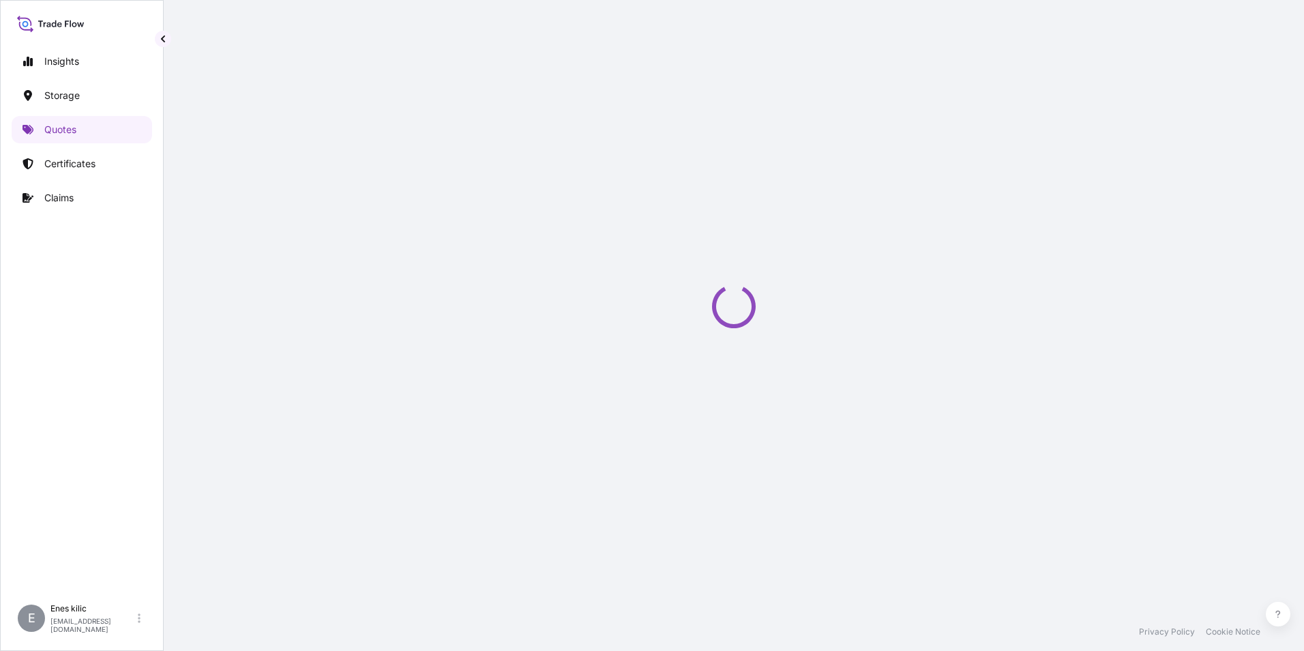
scroll to position [22, 0]
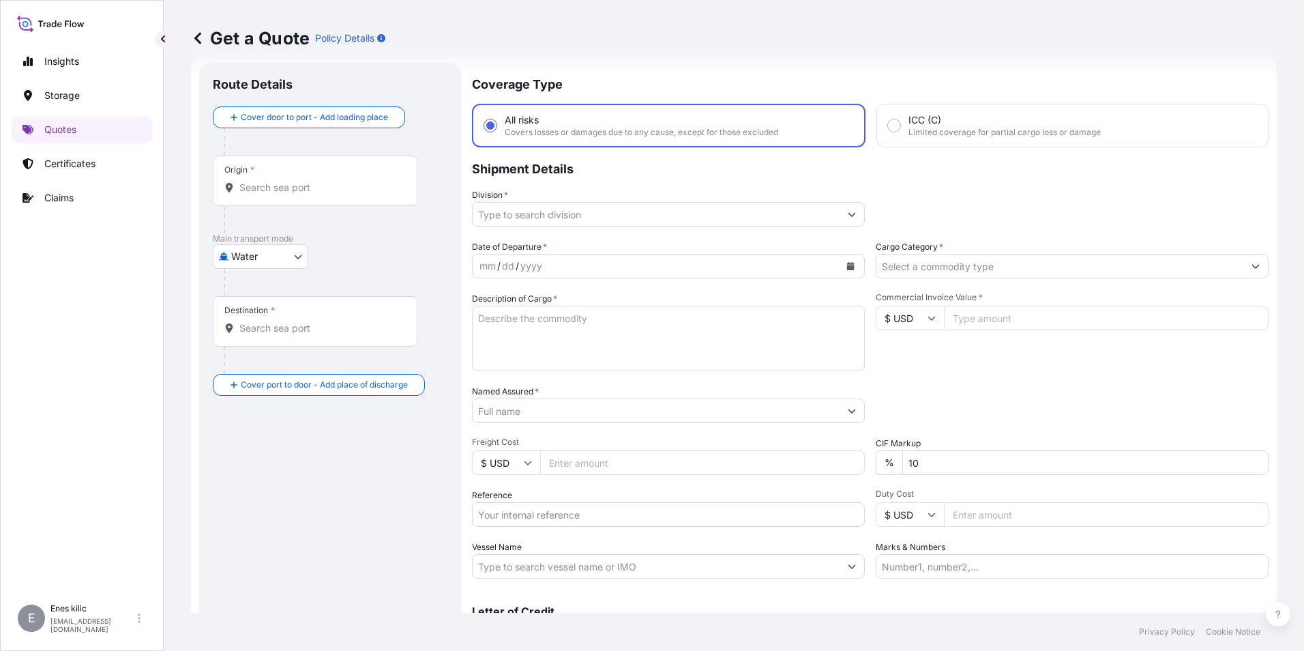
click at [261, 265] on body "Insights Storage Quotes Certificates Claims E [PERSON_NAME] [EMAIL_ADDRESS][DOM…" at bounding box center [652, 325] width 1304 height 651
click at [262, 338] on span "Inland" at bounding box center [252, 341] width 27 height 14
select select "Inland"
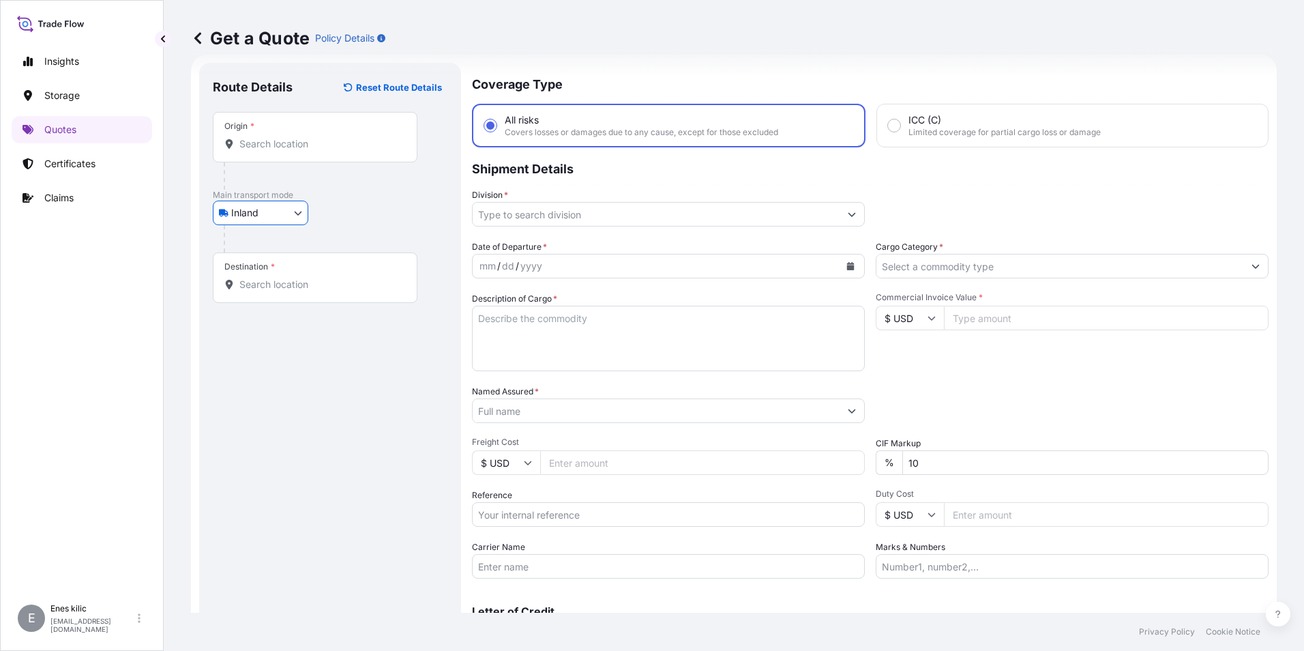
click at [277, 148] on input "Origin *" at bounding box center [319, 144] width 161 height 14
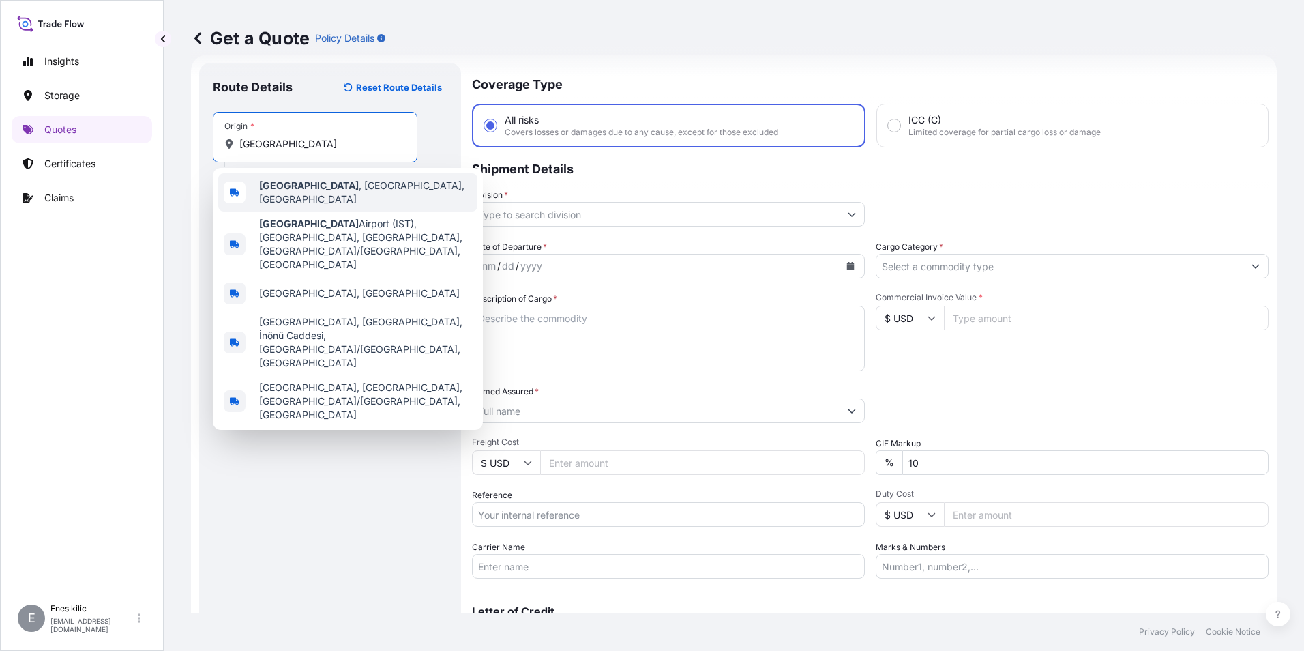
click at [310, 180] on div "[GEOGRAPHIC_DATA] , [GEOGRAPHIC_DATA], [GEOGRAPHIC_DATA]" at bounding box center [347, 192] width 259 height 38
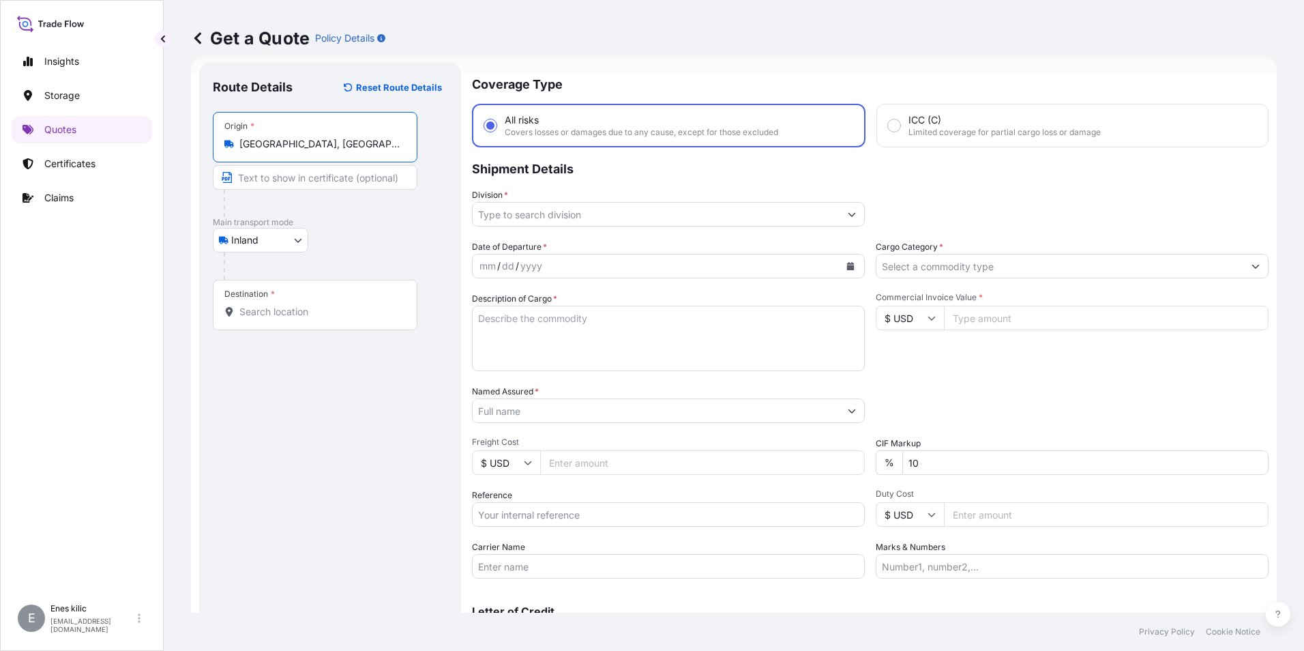
type input "[GEOGRAPHIC_DATA], [GEOGRAPHIC_DATA], [GEOGRAPHIC_DATA]"
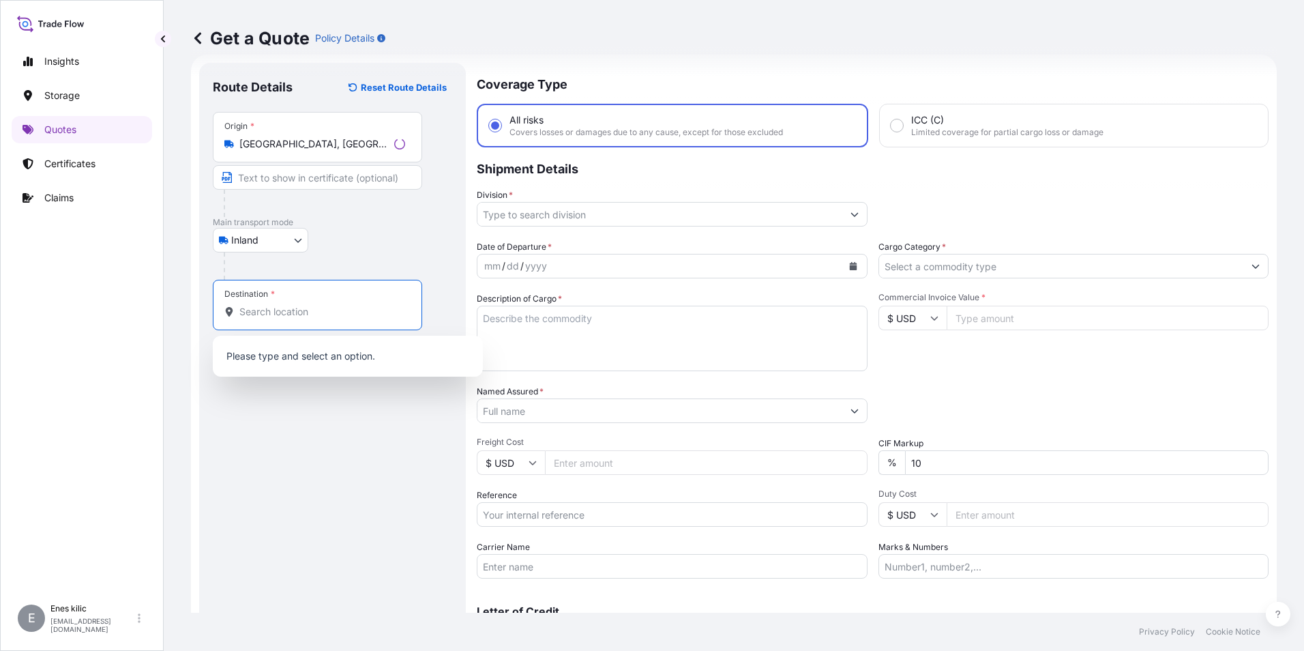
click at [298, 308] on input "Destination *" at bounding box center [322, 312] width 166 height 14
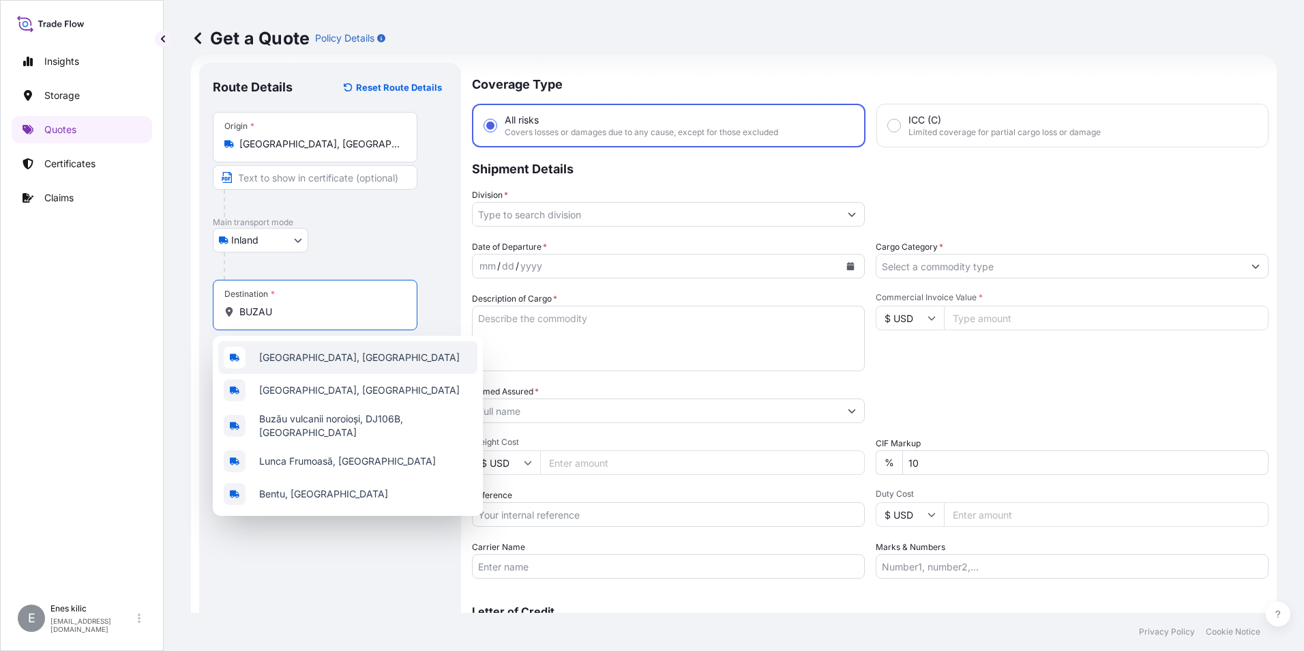
click at [281, 350] on div "[GEOGRAPHIC_DATA], [GEOGRAPHIC_DATA]" at bounding box center [347, 357] width 259 height 33
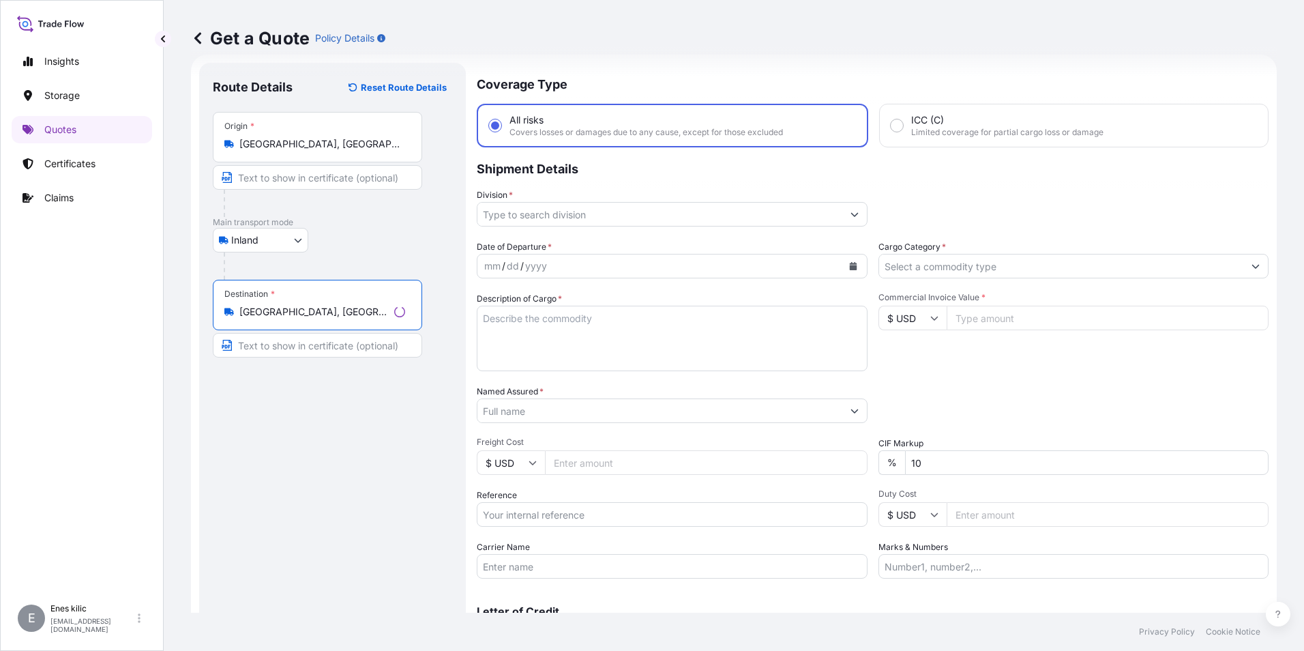
type input "[GEOGRAPHIC_DATA], [GEOGRAPHIC_DATA]"
click at [590, 216] on input "Division *" at bounding box center [660, 214] width 365 height 25
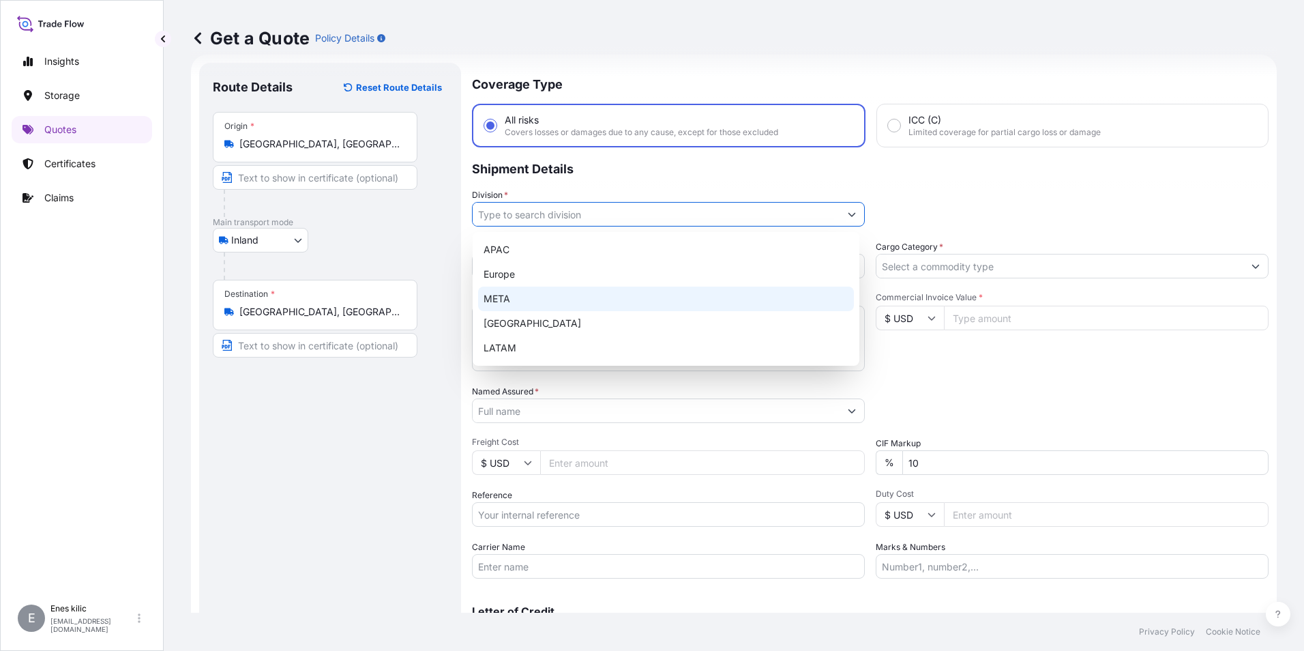
click at [578, 293] on div "META" at bounding box center [666, 299] width 376 height 25
type input "META"
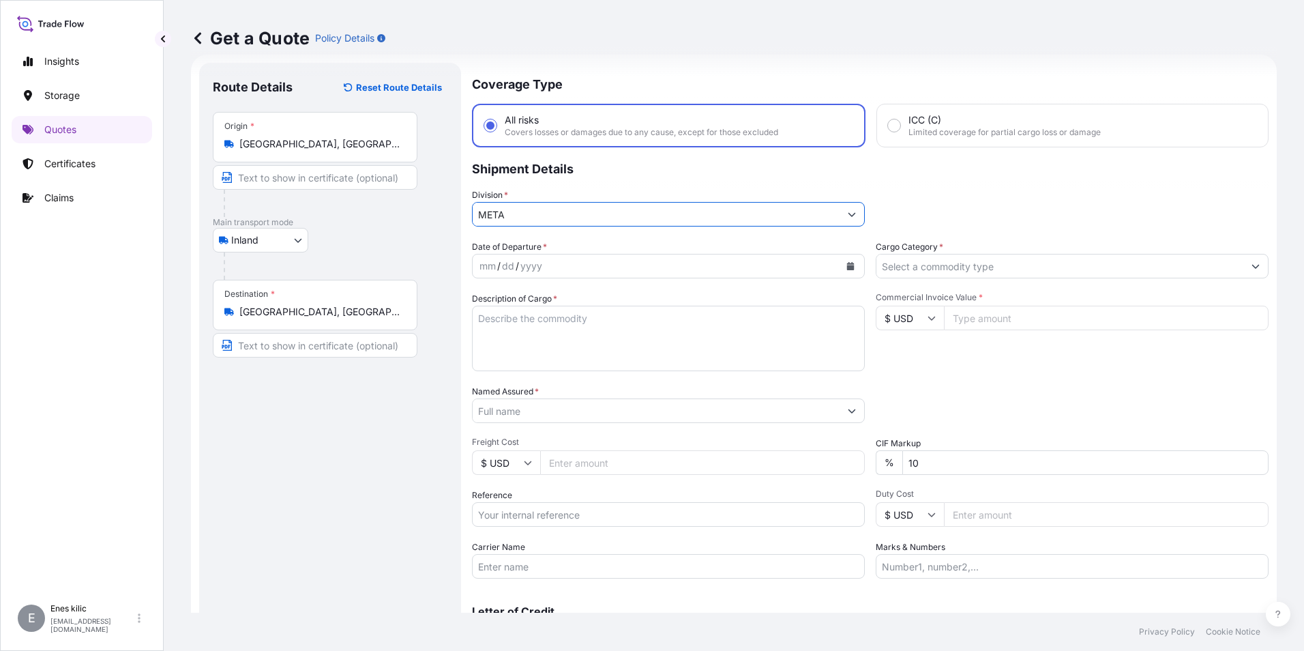
click at [939, 270] on input "Cargo Category *" at bounding box center [1060, 266] width 367 height 25
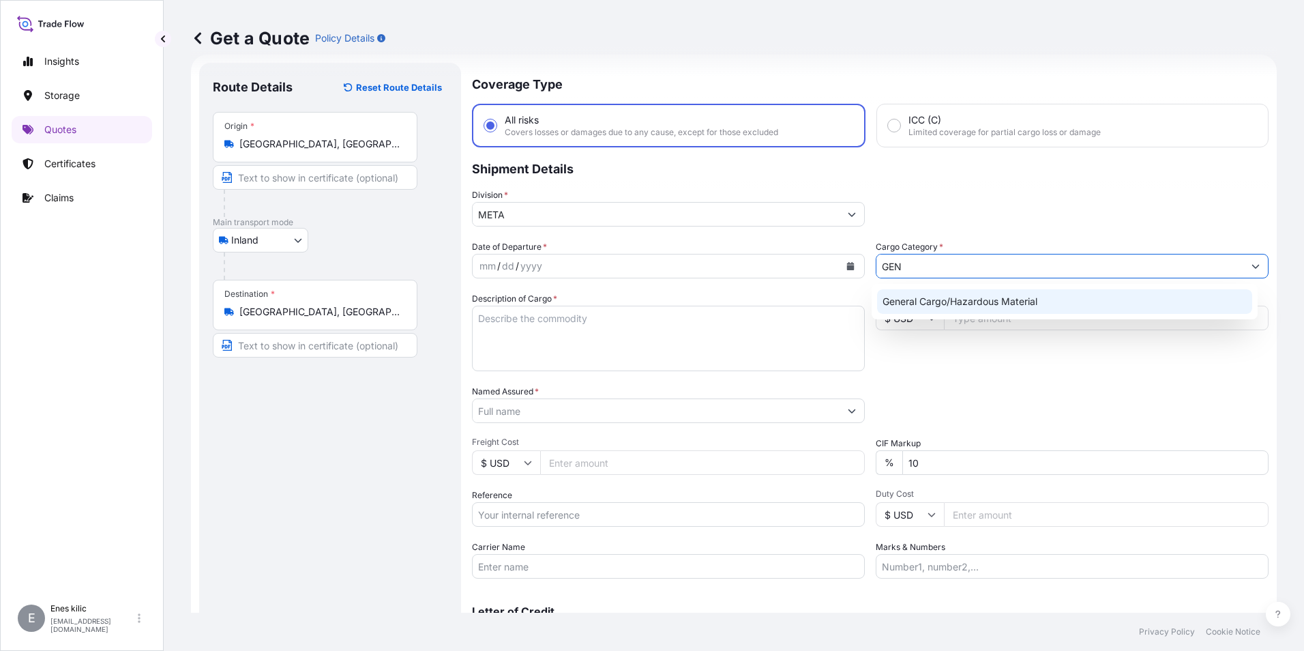
click at [937, 304] on div "General Cargo/Hazardous Material" at bounding box center [1065, 301] width 376 height 25
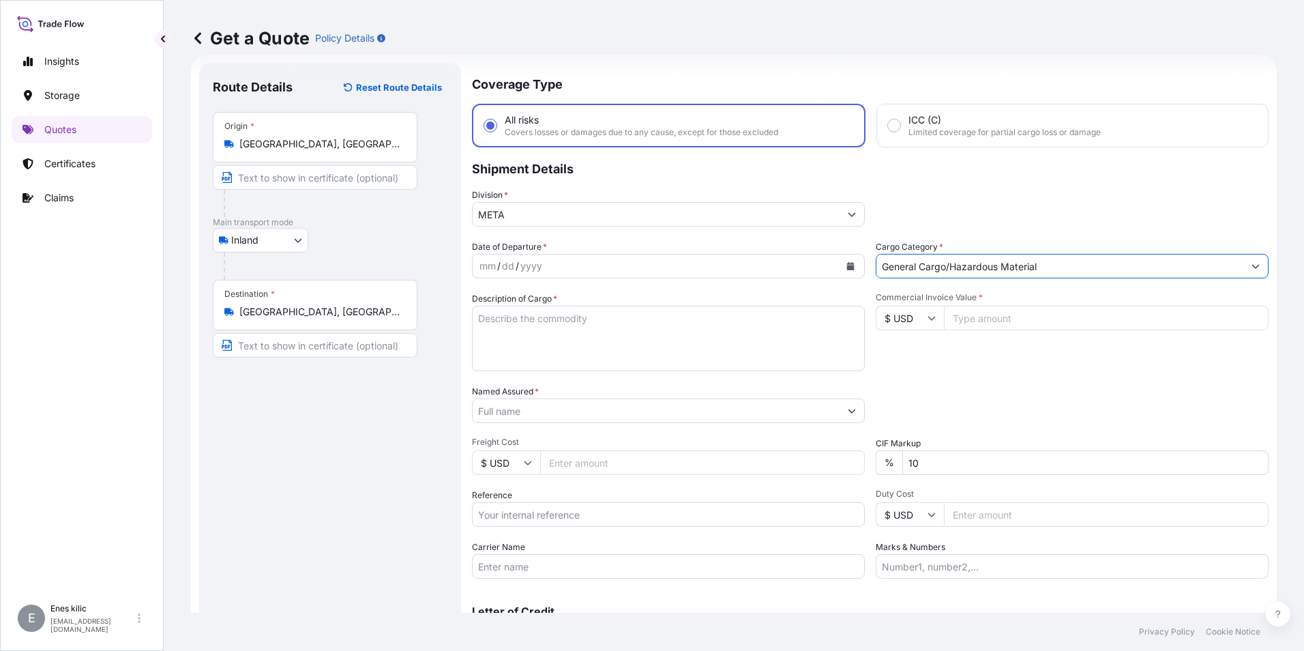
type input "General Cargo/Hazardous Material"
click at [844, 261] on button "Calendar" at bounding box center [851, 266] width 22 height 22
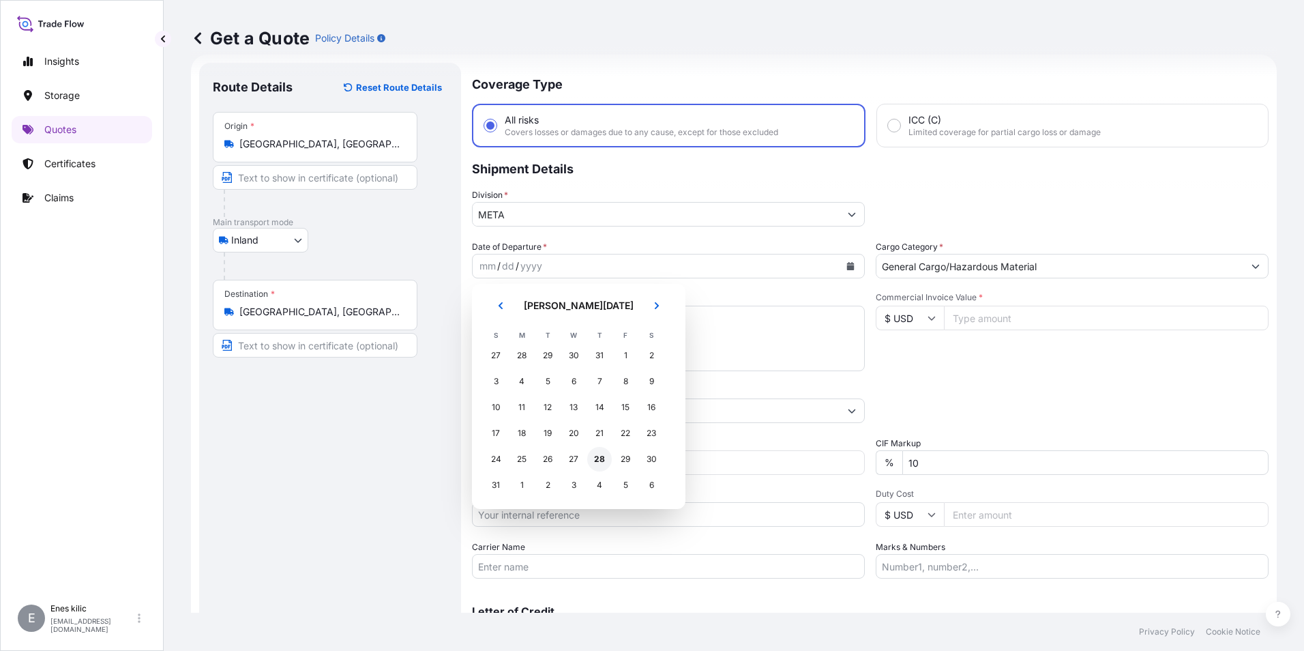
click at [600, 459] on div "28" at bounding box center [599, 459] width 25 height 25
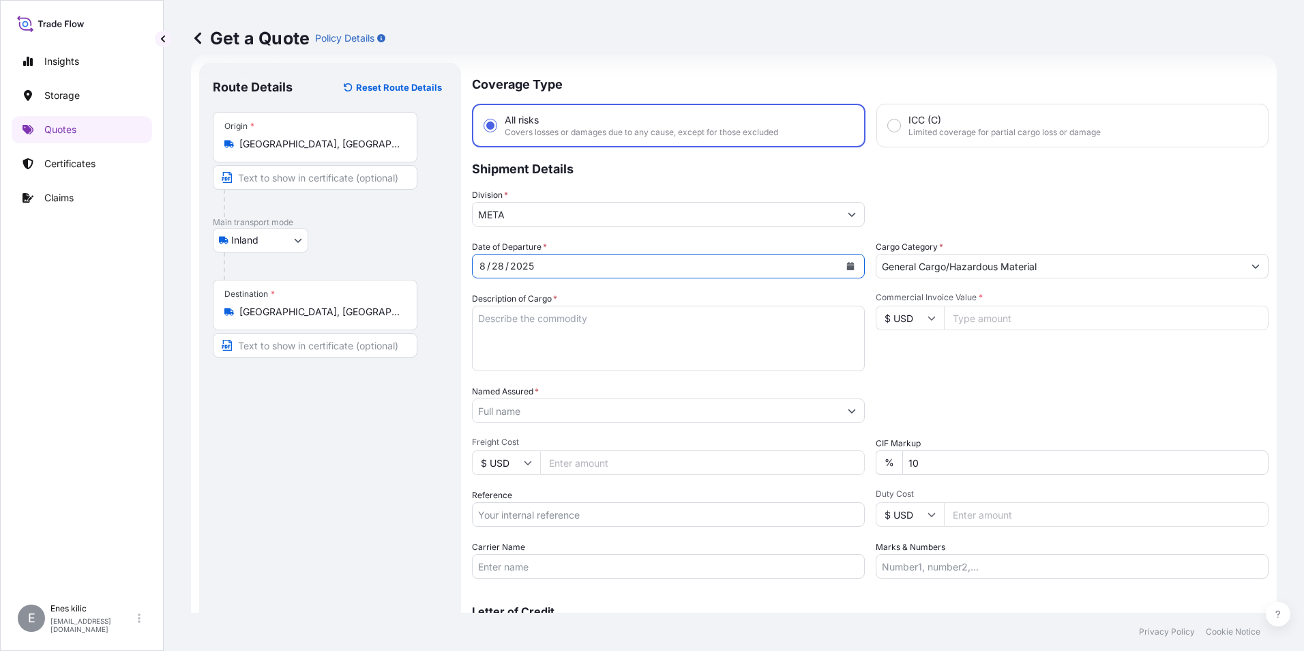
click at [529, 331] on textarea "Description of Cargo *" at bounding box center [668, 338] width 393 height 65
click at [521, 319] on textarea "Description of Cargo *" at bounding box center [668, 338] width 393 height 65
paste textarea "ÖRTÜSÜ TOPRAK ALKALI METAL BİLEŞİĞİ"
click at [687, 330] on textarea "ÖRTÜSÜ TOPRAK ALKALI METAL BİLEŞİĞİ" at bounding box center [668, 338] width 393 height 65
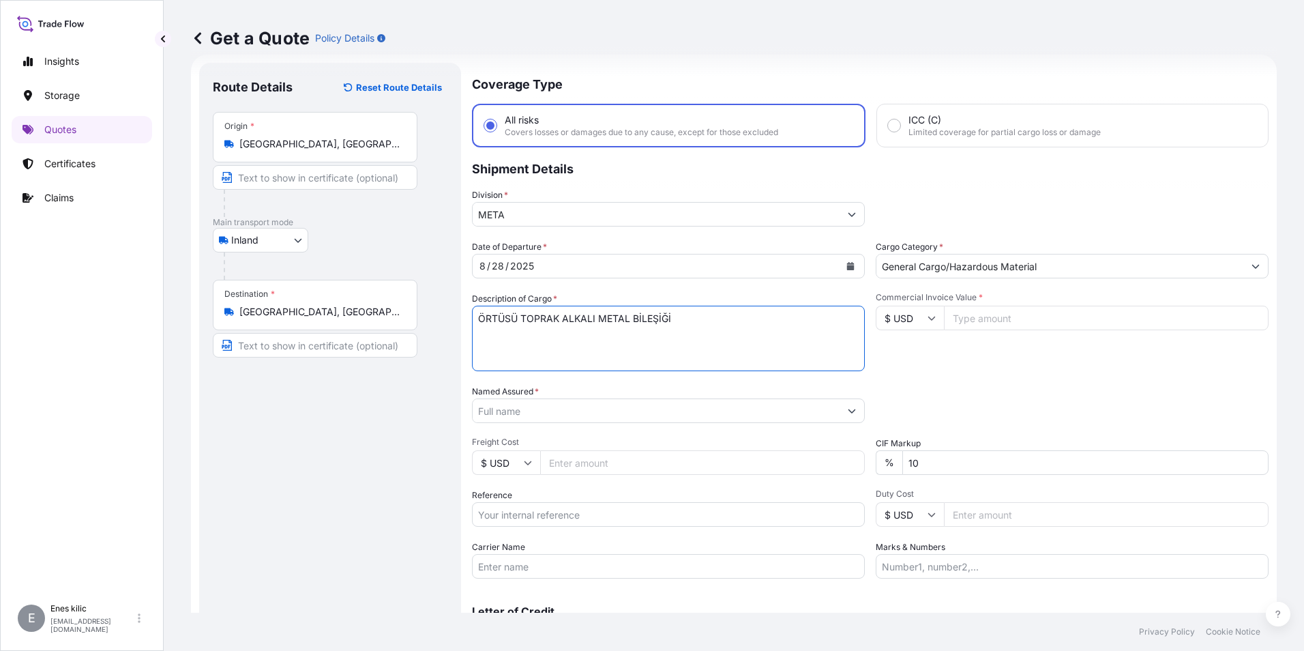
paste textarea "7 KAP / 14.195,00 KG"
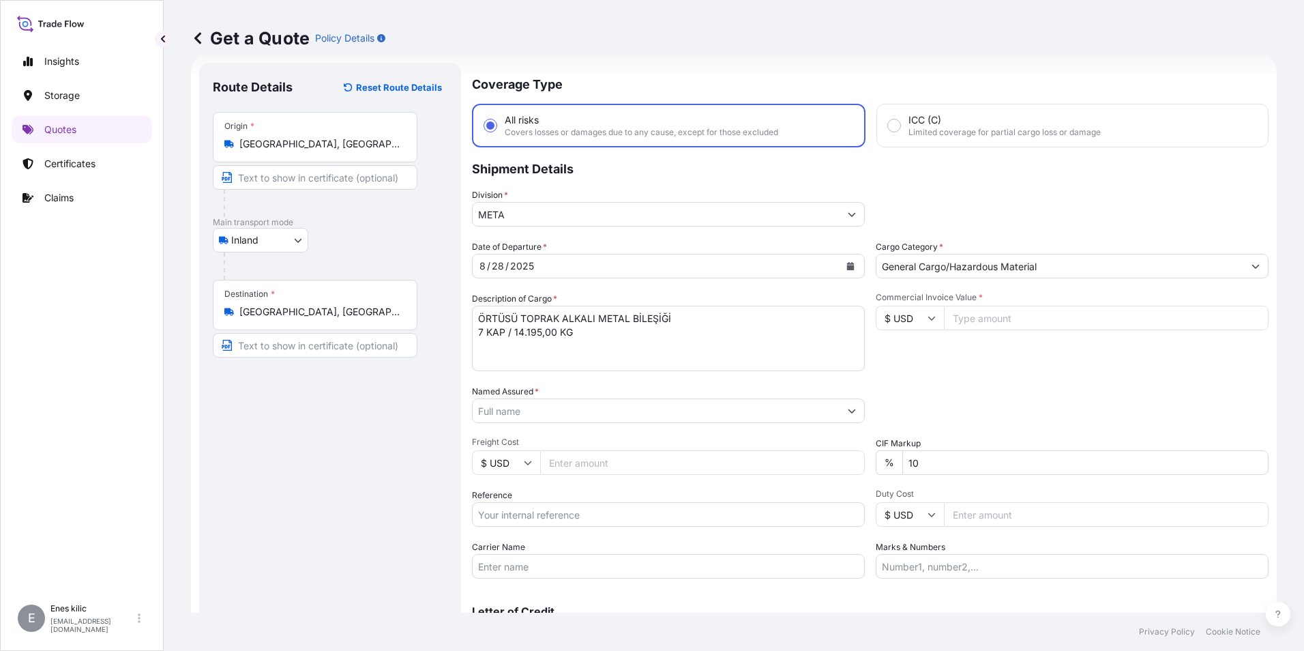
click at [598, 337] on textarea "ÖRTÜSÜ TOPRAK ALKALI METAL BİLEŞİĞİ 7 KAP / 14.195,00 KG" at bounding box center [668, 338] width 393 height 65
paste textarea "50054059"
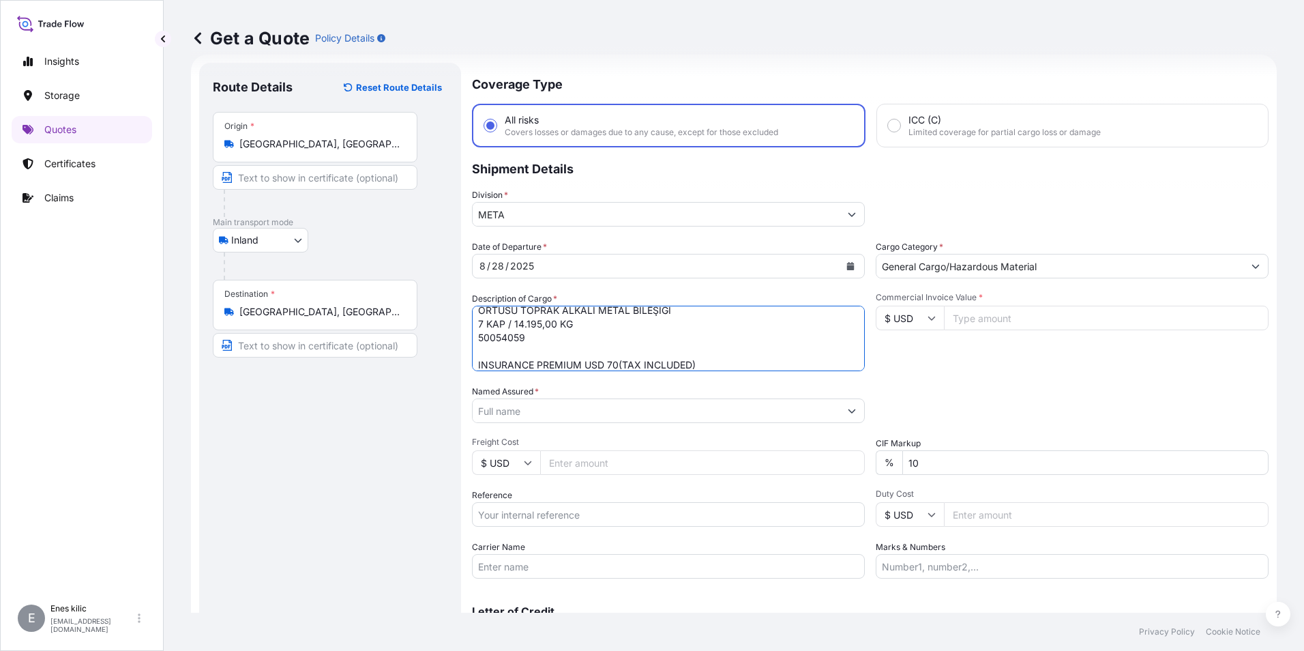
type textarea "ÖRTÜSÜ TOPRAK ALKALI METAL BİLEŞİĞİ 7 KAP / 14.195,00 KG 50054059 INSURANCE PRE…"
click at [928, 318] on icon at bounding box center [932, 318] width 8 height 8
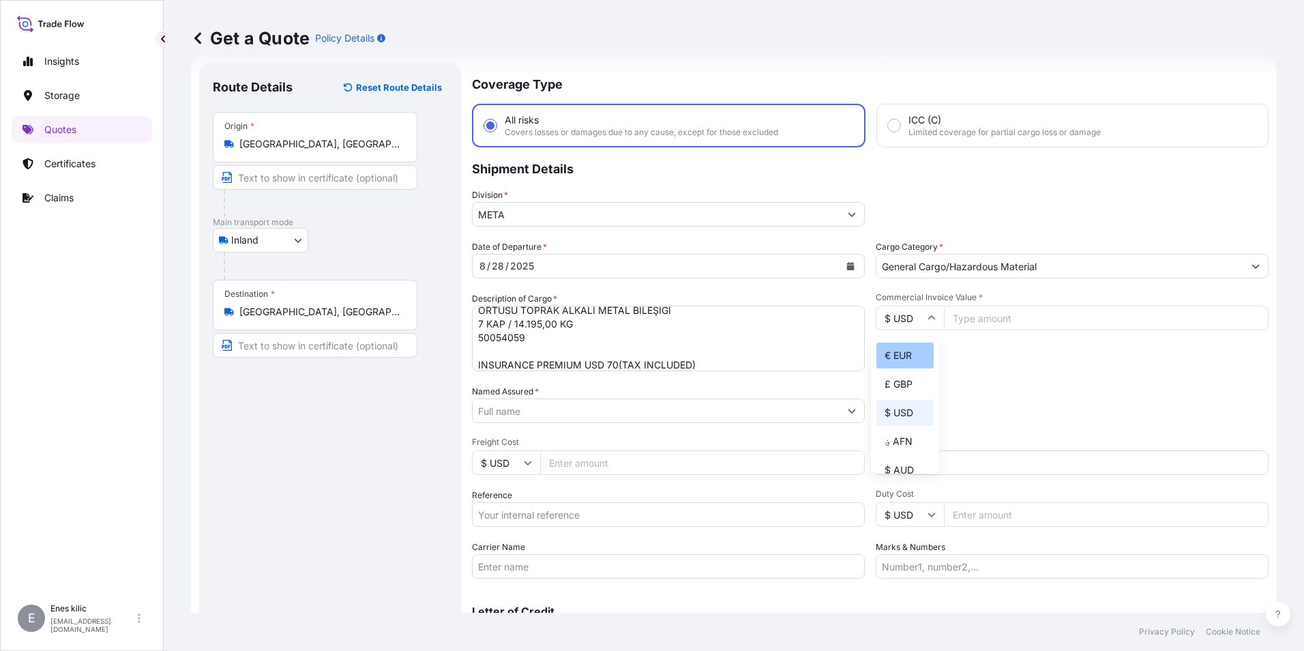
click at [902, 348] on div "€ EUR" at bounding box center [905, 355] width 57 height 26
type input "€ EUR"
click at [980, 325] on input "Commercial Invoice Value *" at bounding box center [1106, 318] width 325 height 25
type input "21240"
click at [995, 370] on div "Commercial Invoice Value * € EUR 21240" at bounding box center [1072, 331] width 393 height 79
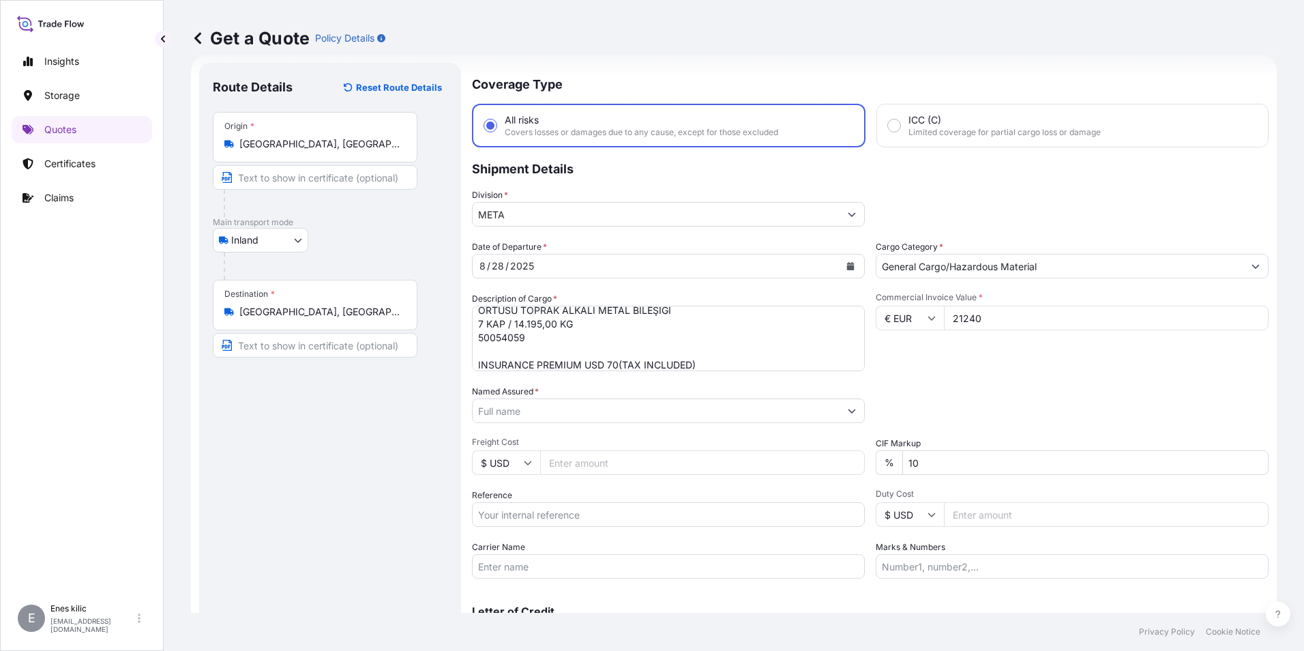
click at [615, 401] on input "Named Assured *" at bounding box center [656, 410] width 367 height 25
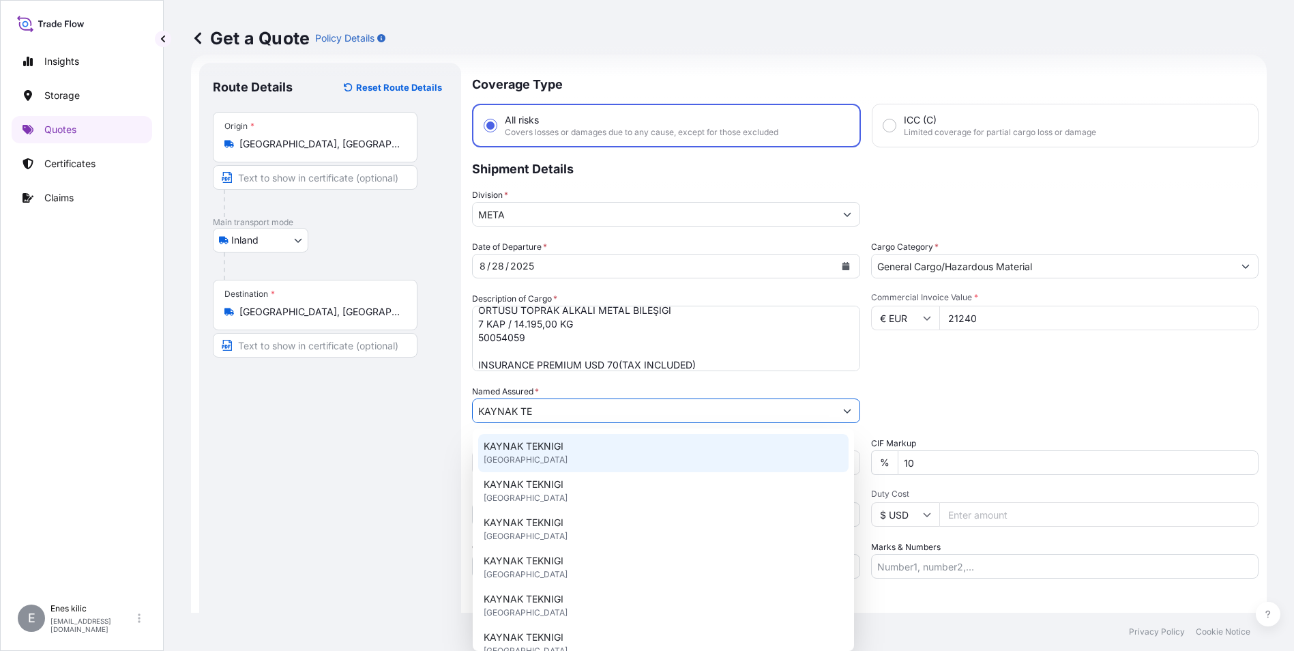
click at [571, 441] on div "KAYNAK TEKNIGI [GEOGRAPHIC_DATA]" at bounding box center [663, 453] width 370 height 38
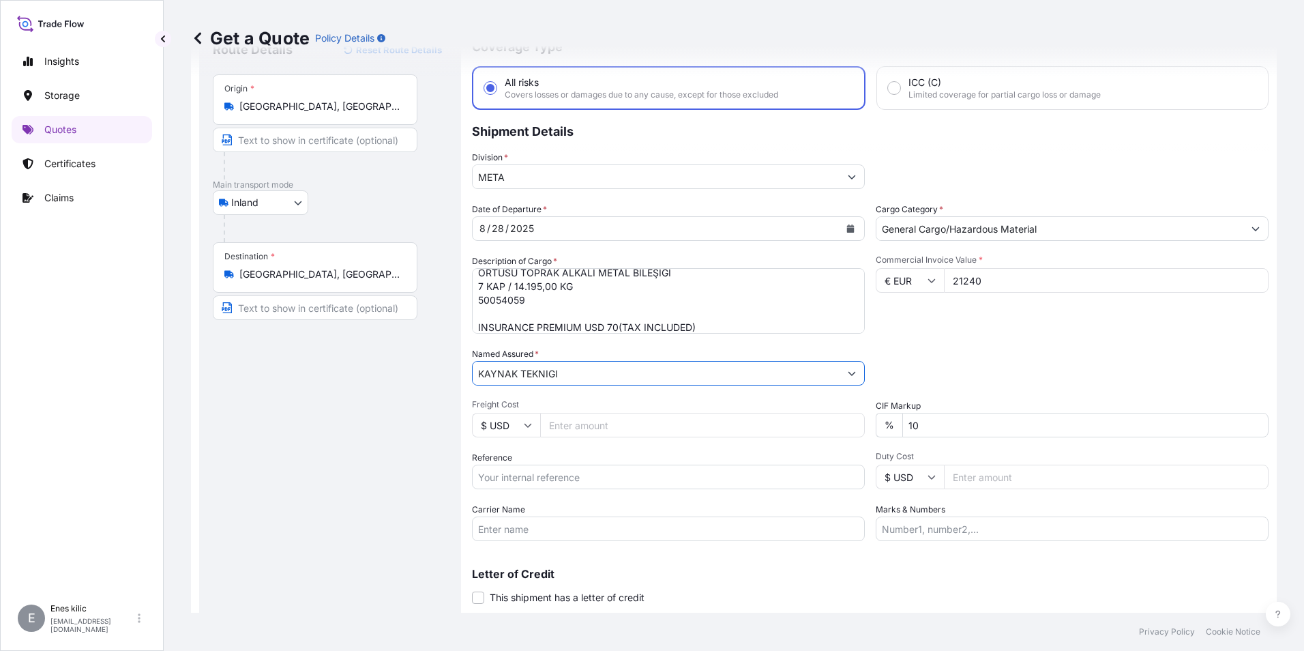
scroll to position [98, 0]
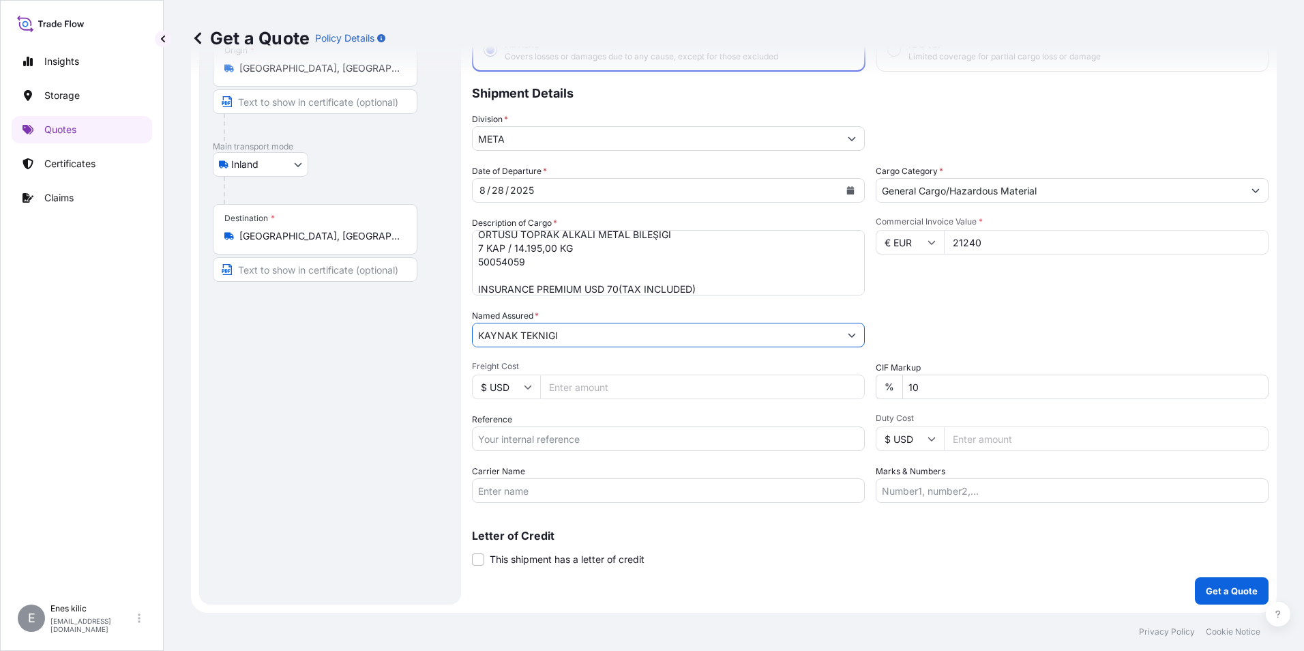
type input "KAYNAK TEKNIGI"
click at [566, 441] on input "Reference" at bounding box center [668, 438] width 393 height 25
click at [604, 435] on input "Reference" at bounding box center [668, 438] width 393 height 25
paste input "2101775311"
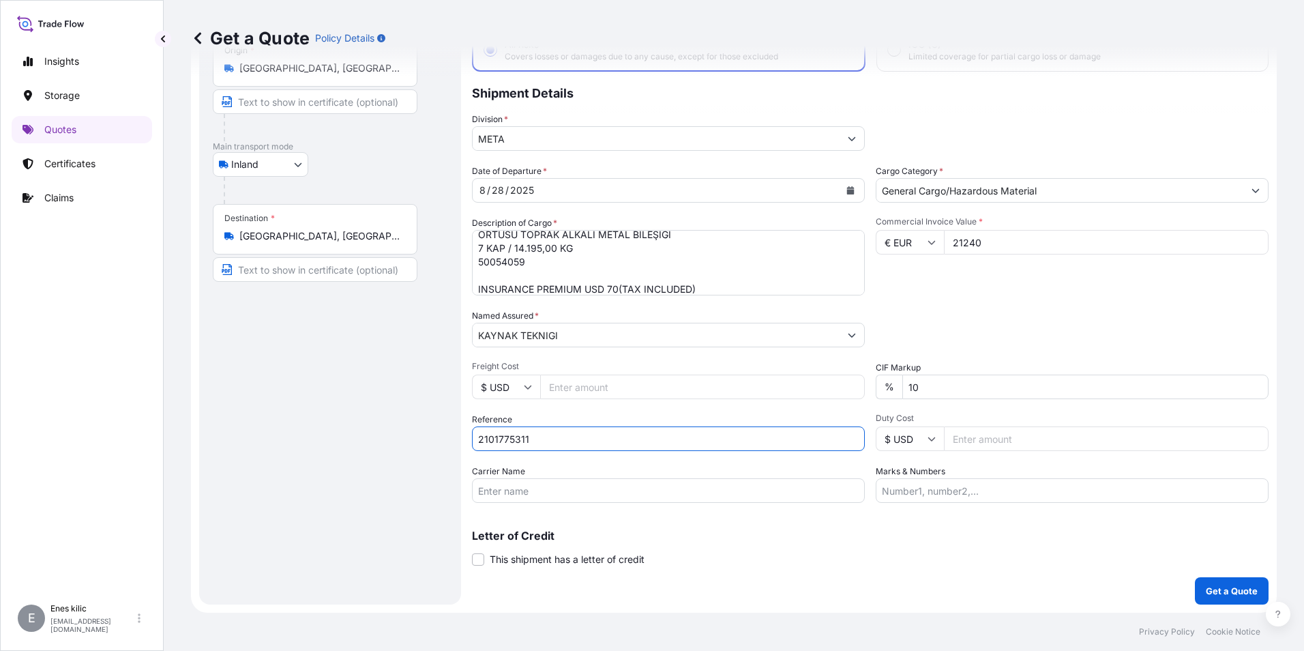
type input "2101775311"
click at [486, 486] on input "Carrier Name" at bounding box center [668, 490] width 393 height 25
drag, startPoint x: 533, startPoint y: 259, endPoint x: 634, endPoint y: 269, distance: 101.5
click at [533, 259] on textarea "ÖRTÜSÜ TOPRAK ALKALI METAL BİLEŞİĞİ 7 KAP / 14.195,00 KG 50054059 INSURANCE PRE…" at bounding box center [668, 262] width 393 height 65
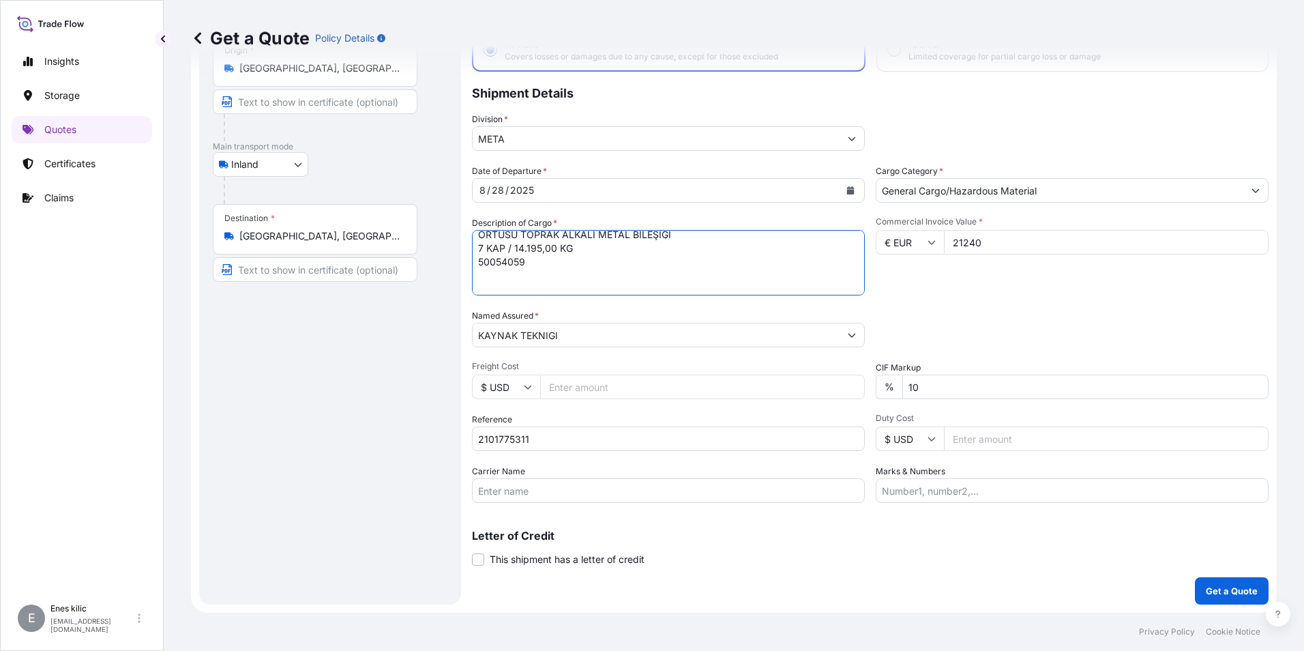
paste textarea "K 1645 EE"
type textarea "ÖRTÜSÜ TOPRAK ALKALI METAL BİLEŞİĞİ 7 KAP / 14.195,00 KG 50054059 K 1645 EE INS…"
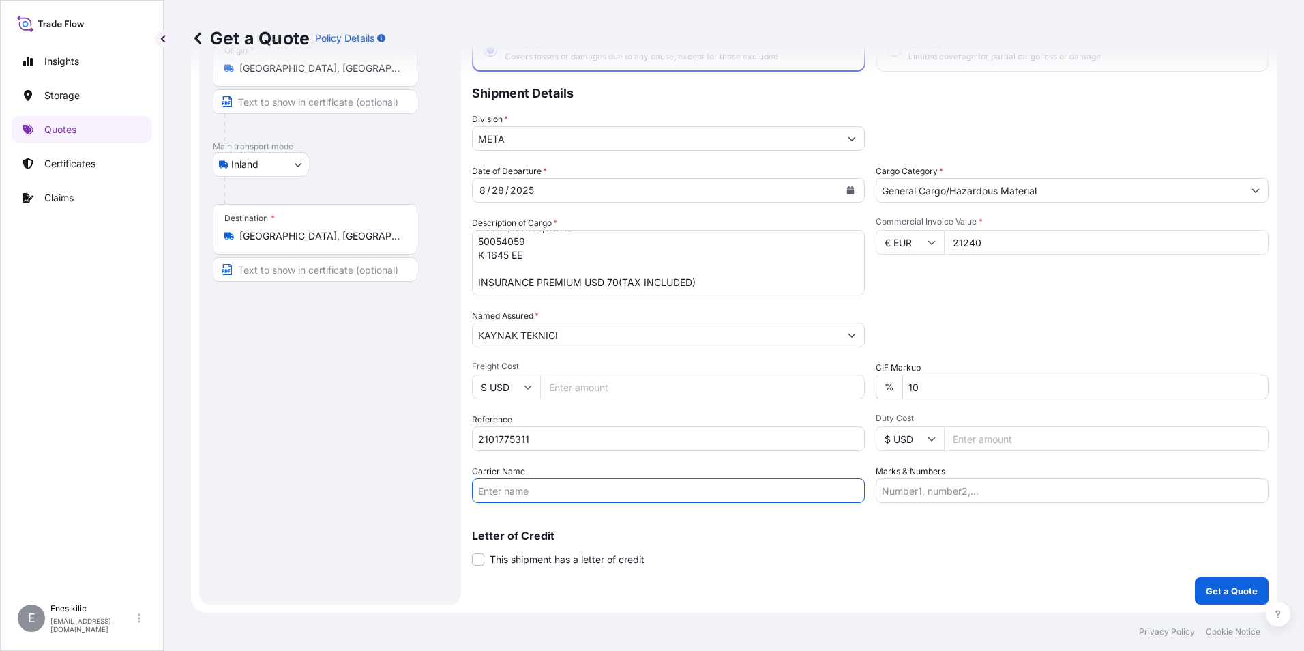
click at [641, 489] on input "Carrier Name" at bounding box center [668, 490] width 393 height 25
paste input "K 1645 EE"
type input "K 1645 EE"
click at [1002, 529] on div "Letter of Credit This shipment has a letter of credit Letter of credit * Letter…" at bounding box center [870, 540] width 797 height 53
click at [1225, 589] on p "Get a Quote" at bounding box center [1232, 591] width 52 height 14
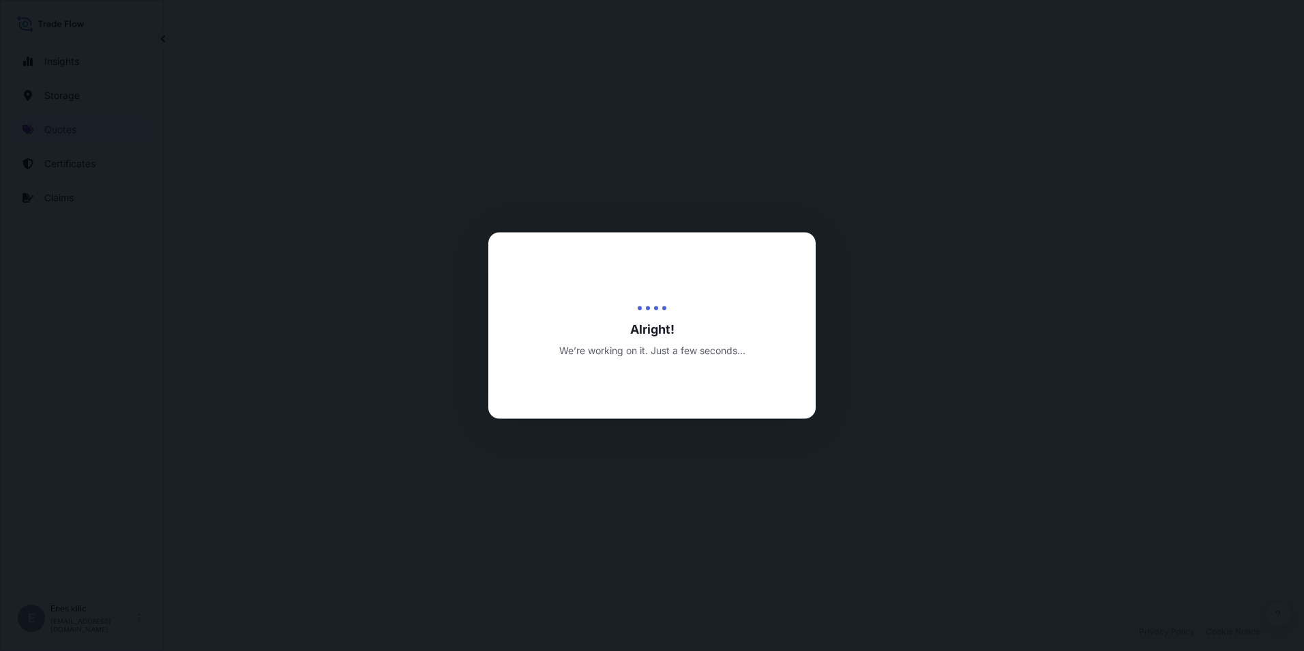
select select "Inland"
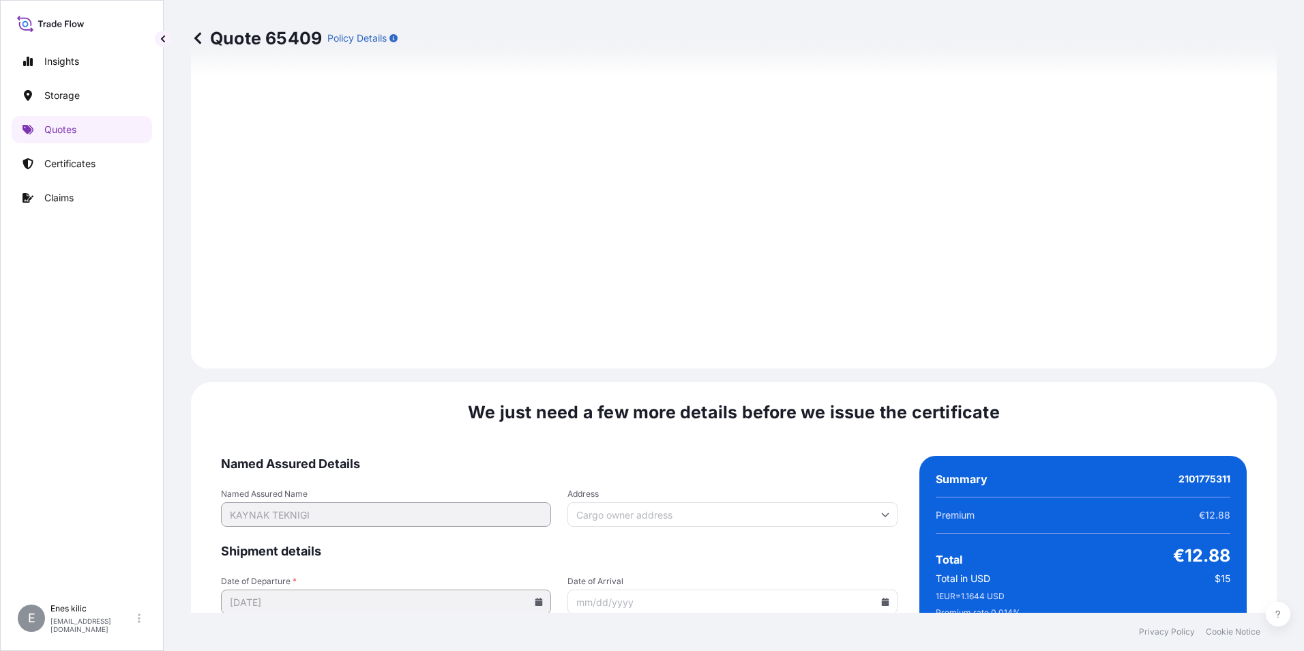
scroll to position [1992, 0]
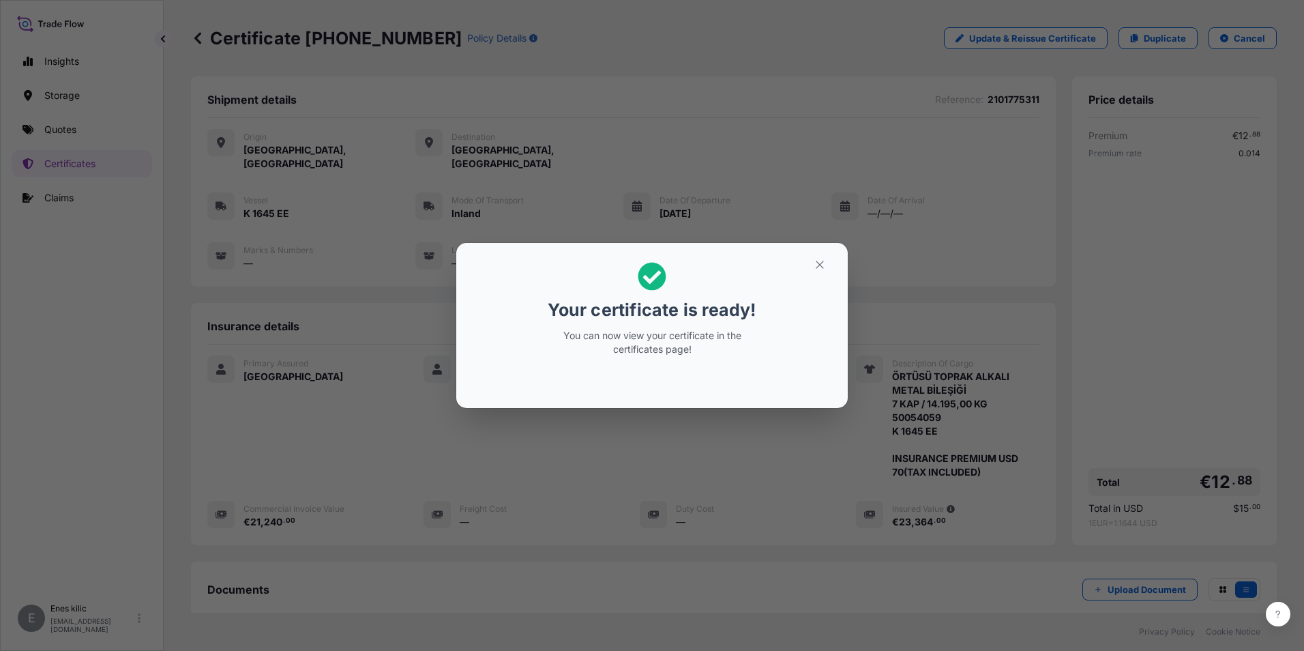
drag, startPoint x: 809, startPoint y: 249, endPoint x: 814, endPoint y: 254, distance: 7.3
click at [814, 254] on section "Your certificate is ready! You can now view your certificate in the certificate…" at bounding box center [652, 325] width 392 height 165
click at [828, 266] on button "button" at bounding box center [820, 265] width 34 height 22
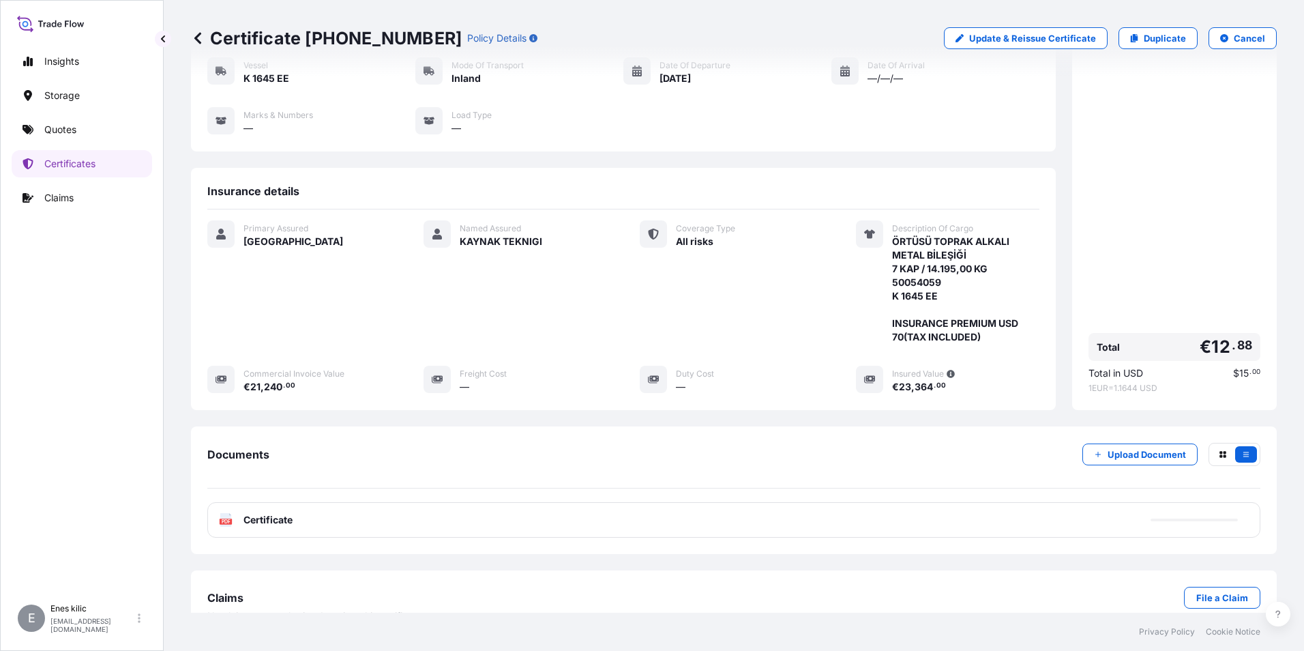
scroll to position [148, 0]
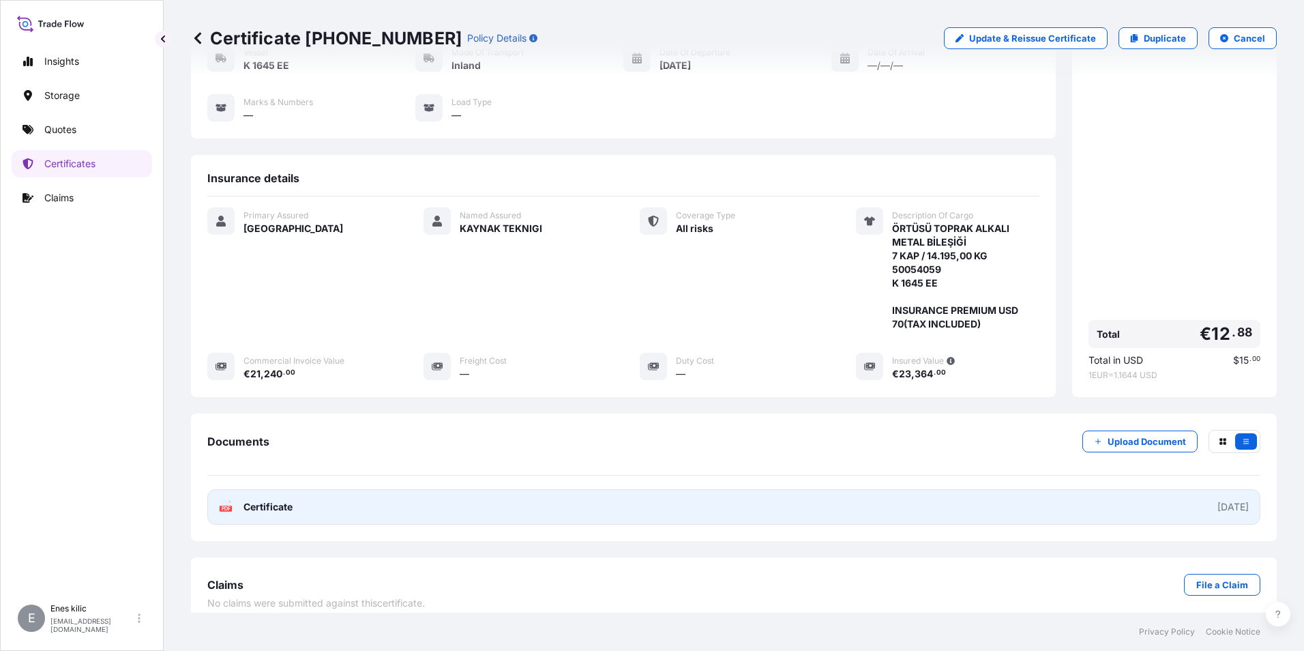
click at [239, 500] on div "PDF Certificate" at bounding box center [256, 507] width 74 height 14
